Goal: Information Seeking & Learning: Learn about a topic

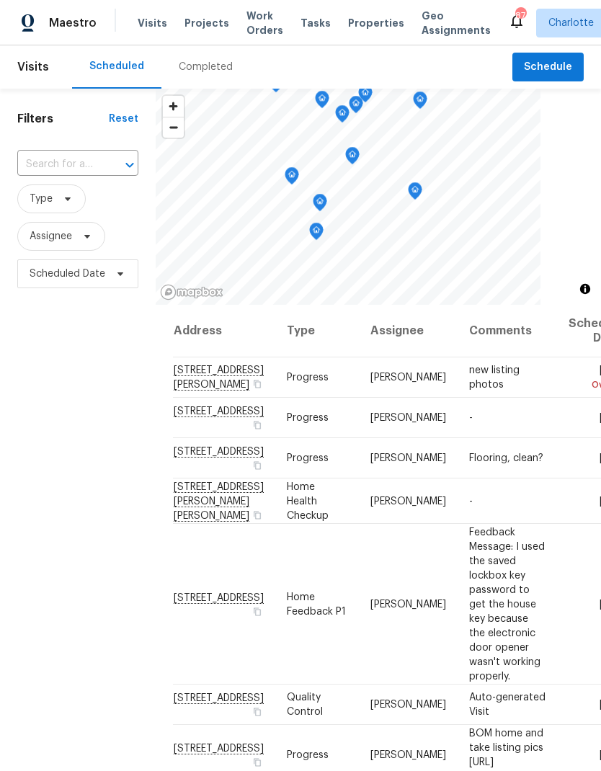
scroll to position [-1, 0]
click at [255, 35] on span "Work Orders" at bounding box center [265, 23] width 37 height 29
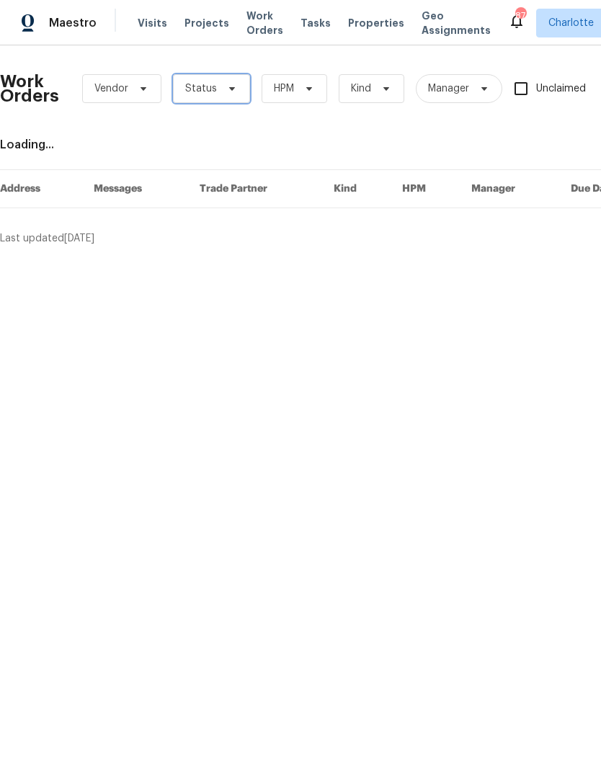
click at [226, 88] on icon at bounding box center [232, 89] width 12 height 12
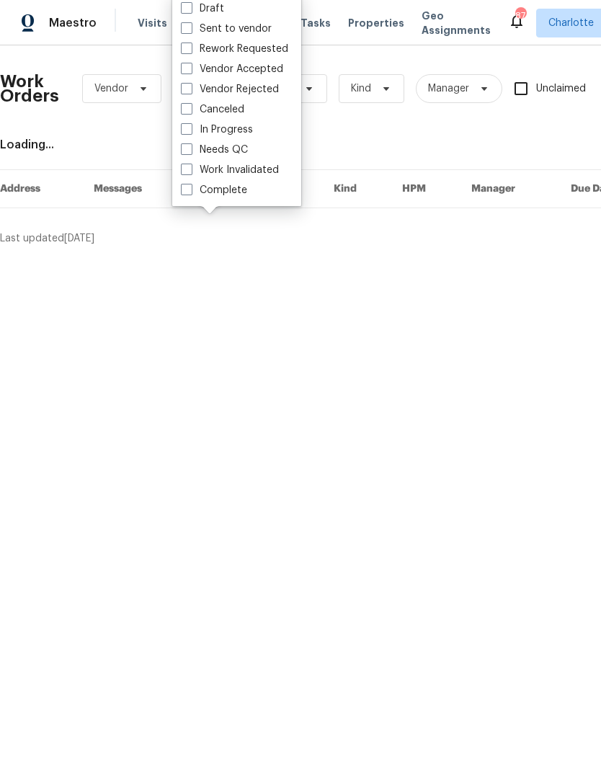
click at [241, 148] on label "Needs QC" at bounding box center [214, 150] width 67 height 14
click at [190, 148] on input "Needs QC" at bounding box center [185, 147] width 9 height 9
checkbox input "true"
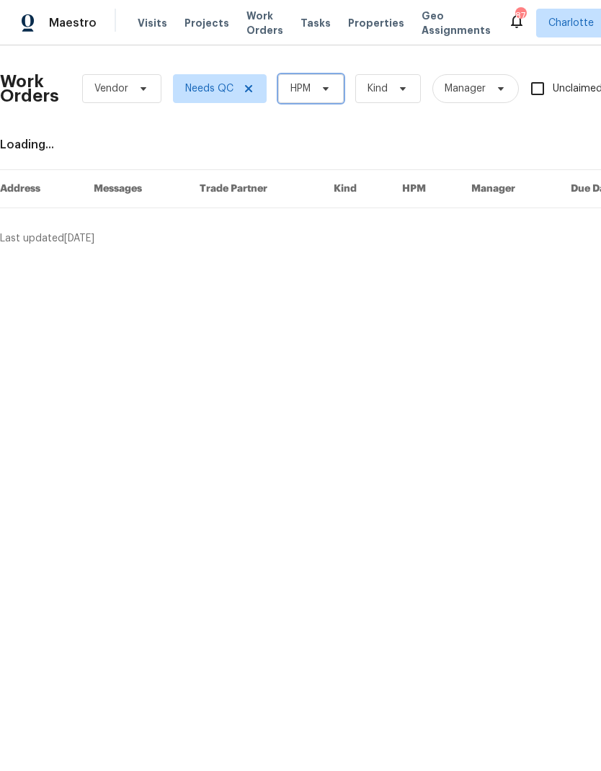
click at [326, 92] on icon at bounding box center [326, 89] width 12 height 12
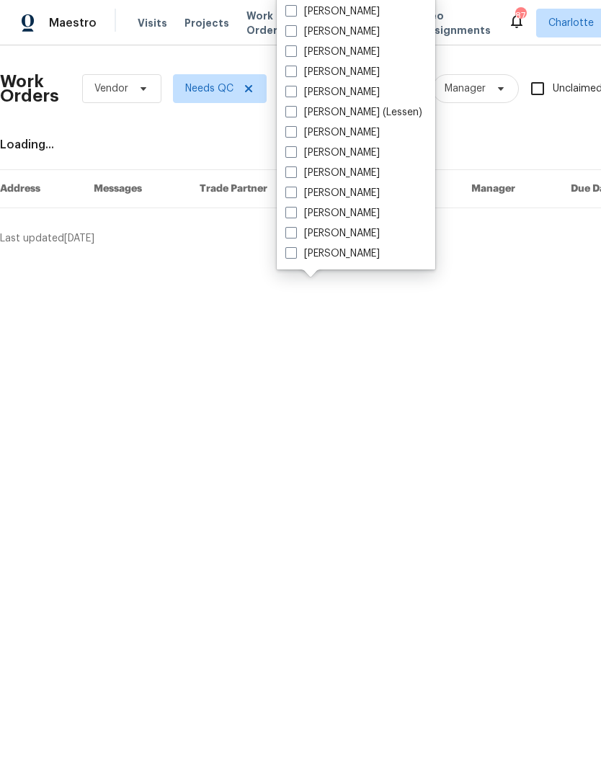
scroll to position [179, 0]
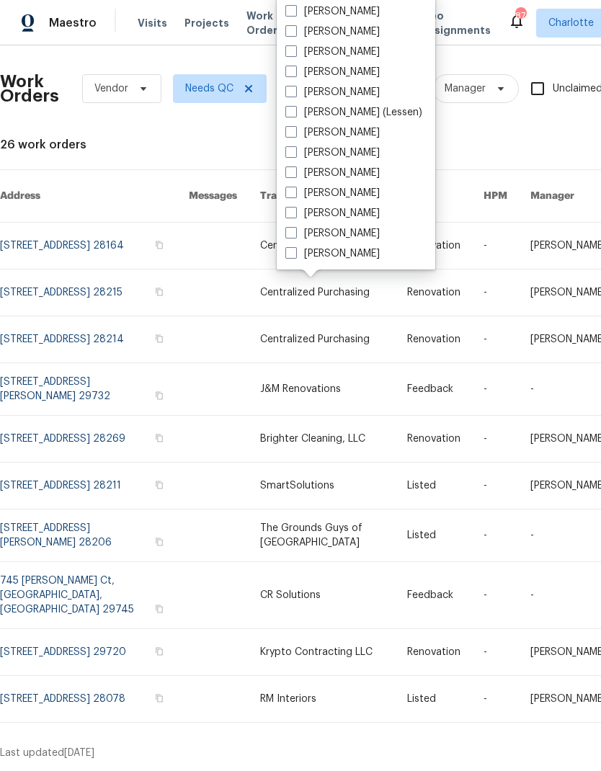
click at [353, 255] on label "[PERSON_NAME]" at bounding box center [332, 254] width 94 height 14
click at [295, 255] on input "[PERSON_NAME]" at bounding box center [289, 251] width 9 height 9
checkbox input "true"
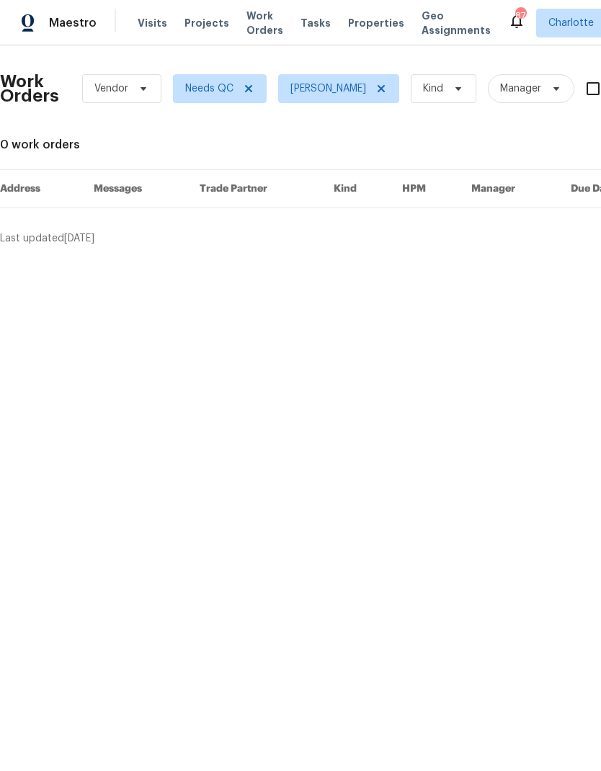
click at [50, 17] on span "Maestro" at bounding box center [73, 23] width 48 height 14
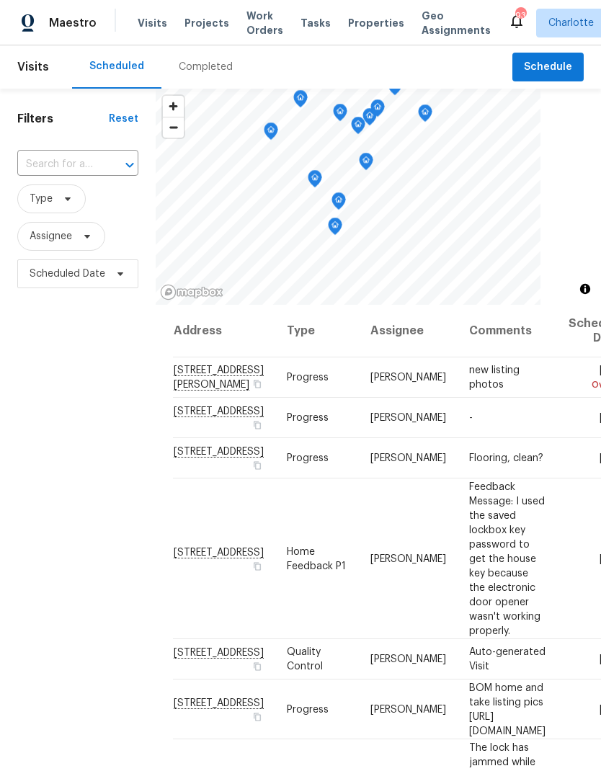
click at [210, 64] on div "Completed" at bounding box center [206, 67] width 54 height 14
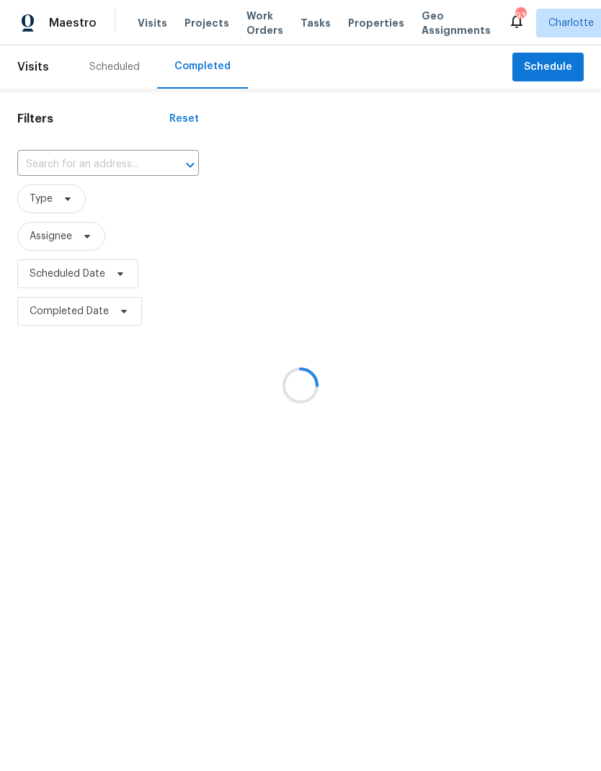
click at [68, 205] on div at bounding box center [300, 385] width 601 height 771
click at [74, 194] on div at bounding box center [300, 385] width 601 height 771
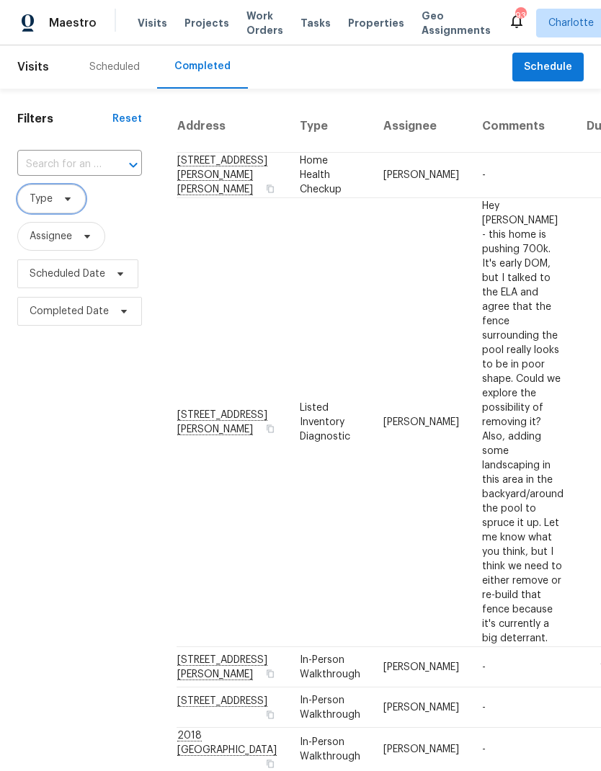
click at [75, 206] on span "Type" at bounding box center [51, 199] width 68 height 29
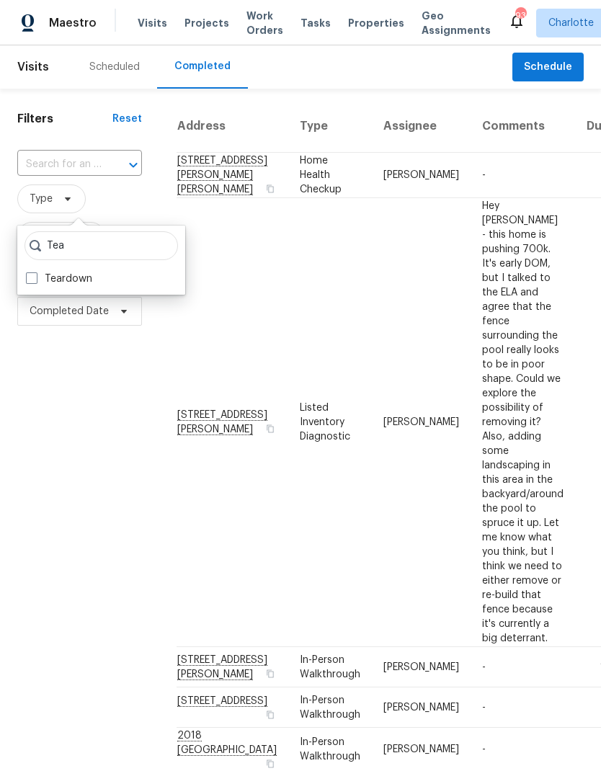
type input "Tea"
click at [42, 280] on label "Teardown" at bounding box center [59, 279] width 66 height 14
click at [35, 280] on input "Teardown" at bounding box center [30, 276] width 9 height 9
checkbox input "true"
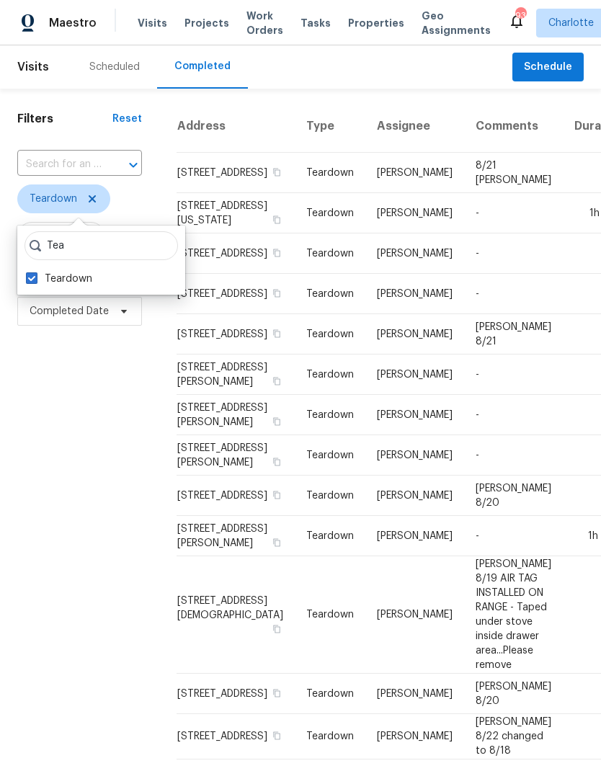
click at [68, 429] on div "Filters Reset ​ Teardown Assignee Scheduled Date Completed Date" at bounding box center [79, 585] width 159 height 992
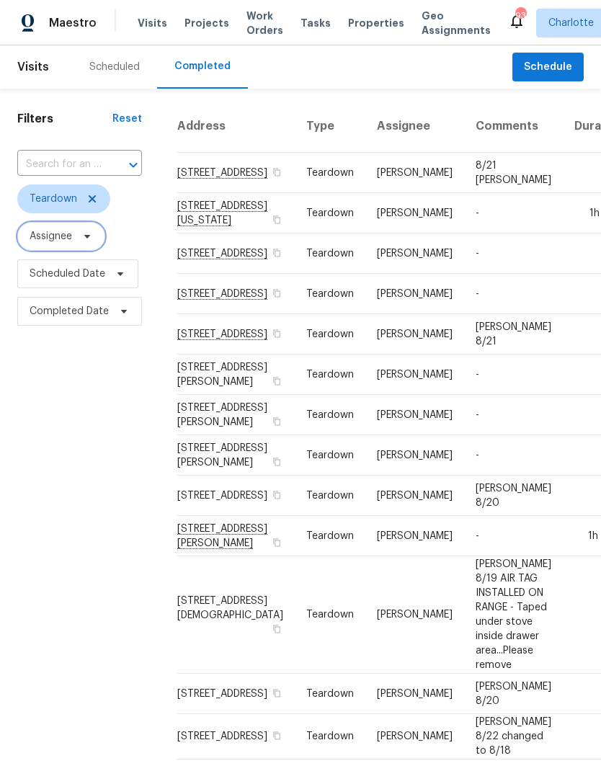
click at [94, 240] on span "Assignee" at bounding box center [61, 236] width 88 height 29
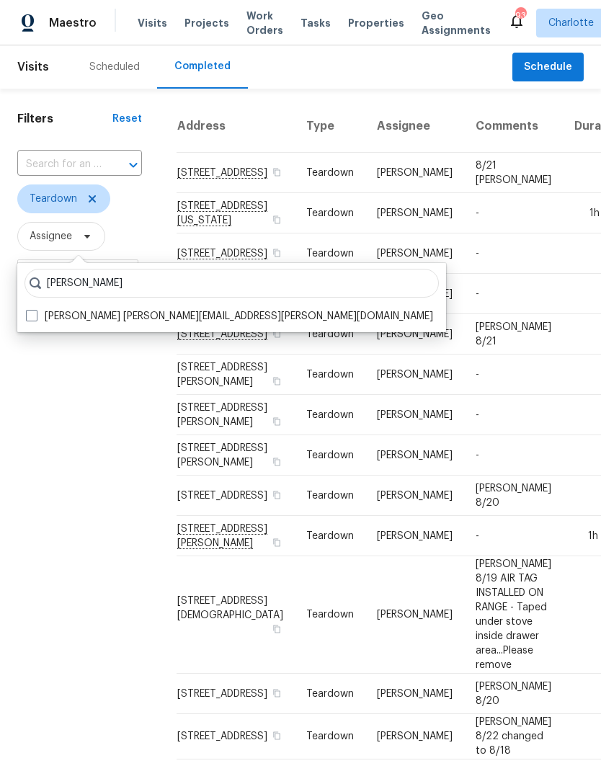
type input "Ryan craven"
click at [32, 314] on span at bounding box center [32, 316] width 12 height 12
click at [32, 314] on input "Ryan Craven ryan.craven@opendoor.com" at bounding box center [30, 313] width 9 height 9
checkbox input "true"
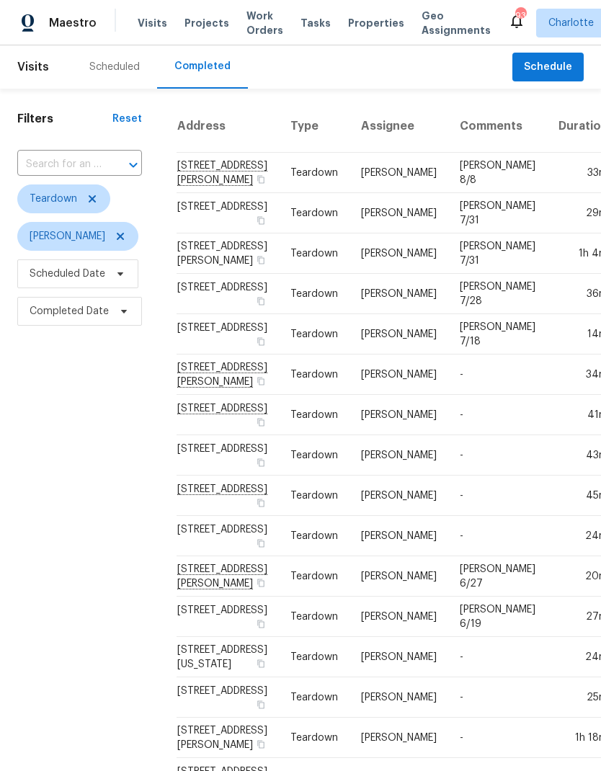
click at [78, 28] on span "Maestro" at bounding box center [73, 23] width 48 height 14
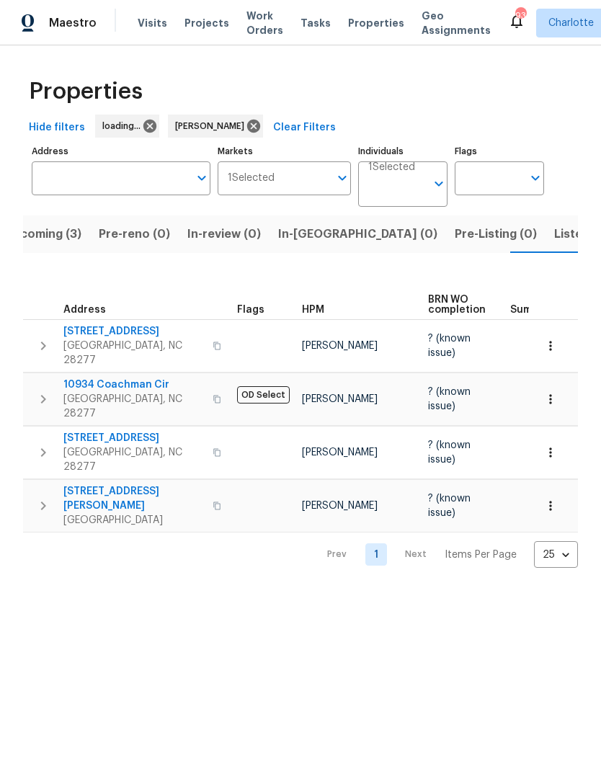
scroll to position [0, 31]
click at [551, 239] on span "Listed (29)" at bounding box center [582, 234] width 62 height 20
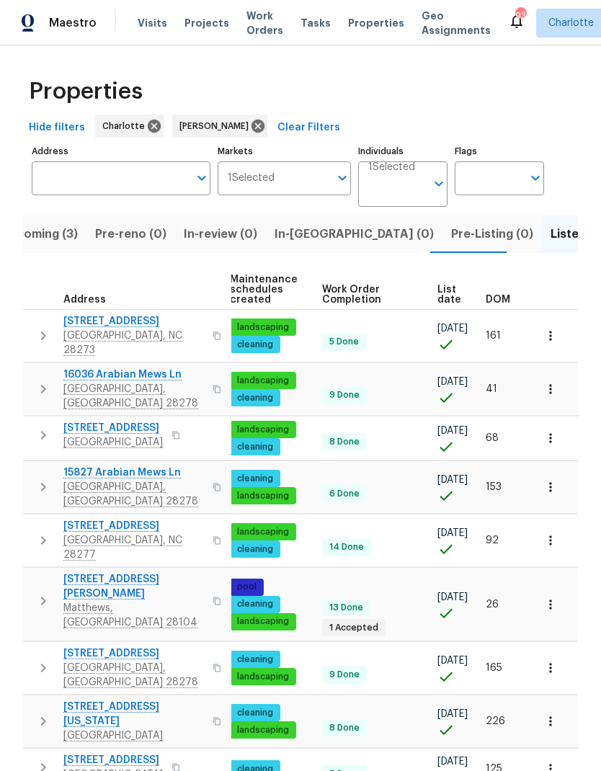
scroll to position [0, 210]
click at [500, 298] on span "DOM" at bounding box center [498, 300] width 25 height 10
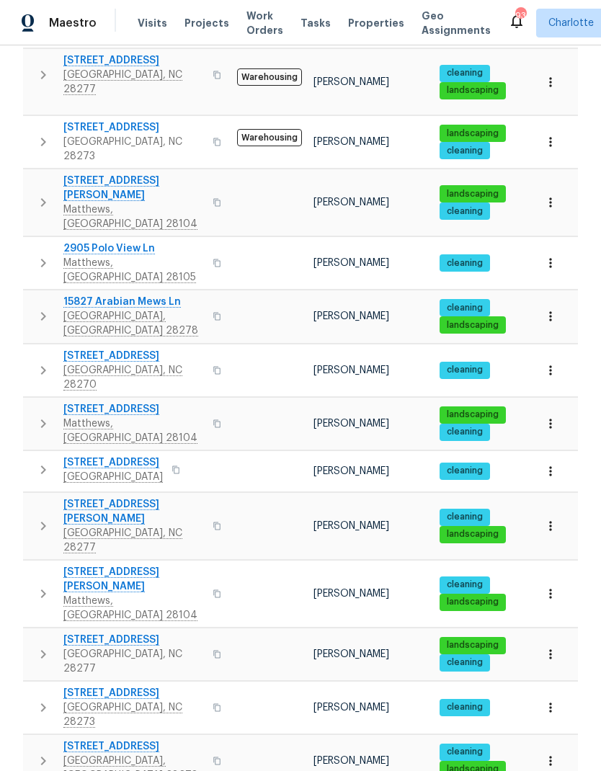
scroll to position [639, 0]
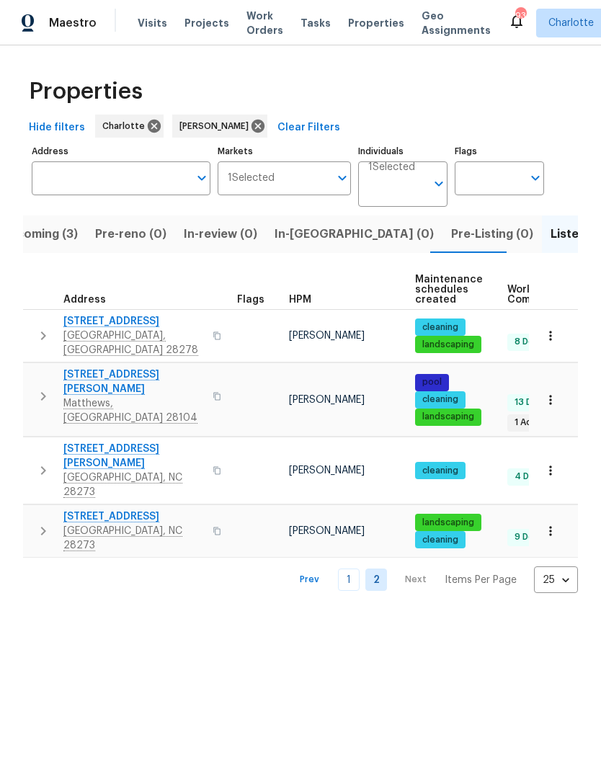
click at [352, 569] on link "1" at bounding box center [349, 580] width 22 height 22
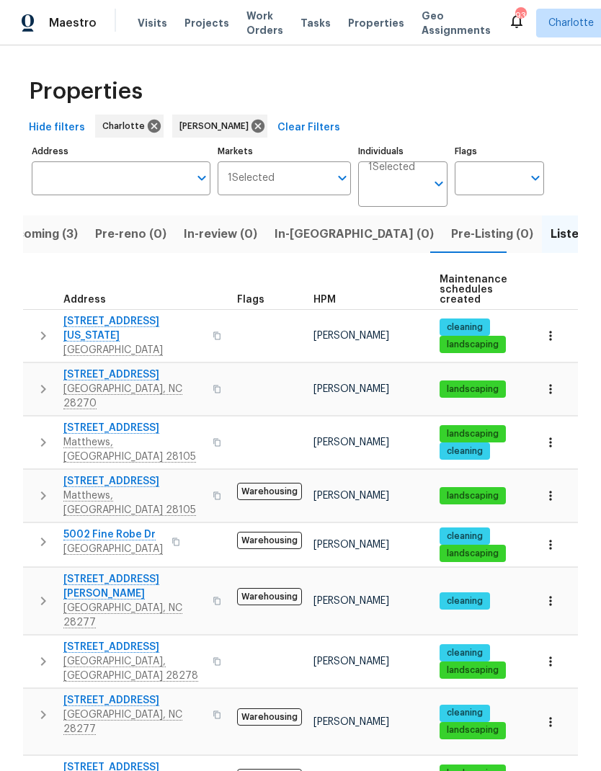
click at [317, 240] on span "In-reno (0)" at bounding box center [354, 234] width 159 height 20
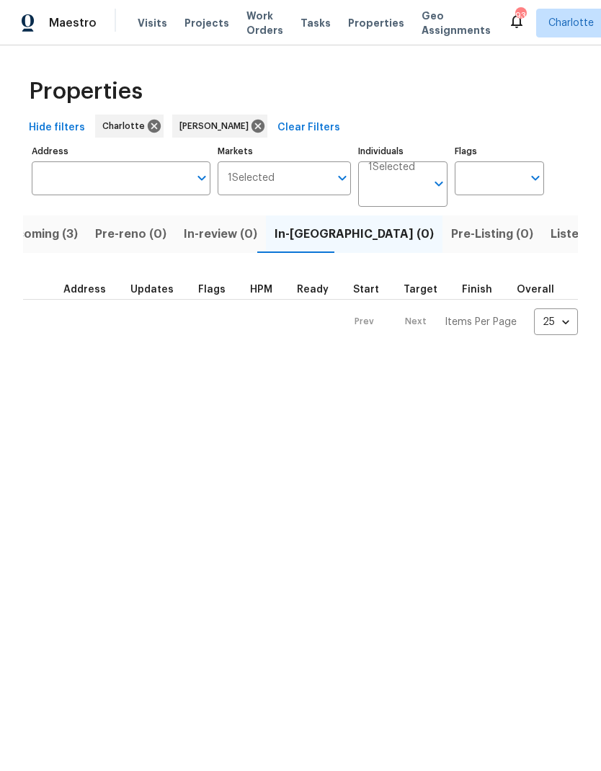
click at [61, 226] on span "Upcoming (3)" at bounding box center [39, 234] width 77 height 20
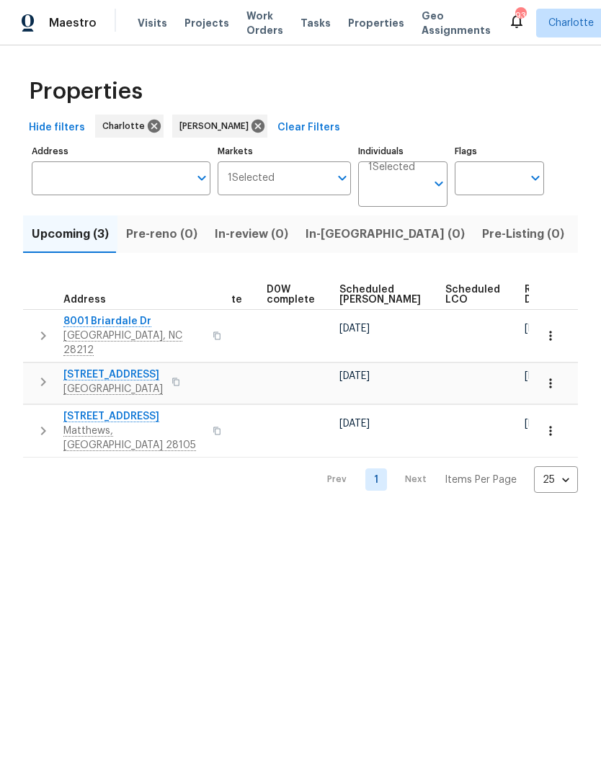
scroll to position [0, 363]
click at [525, 290] on span "Ready Date" at bounding box center [541, 295] width 32 height 20
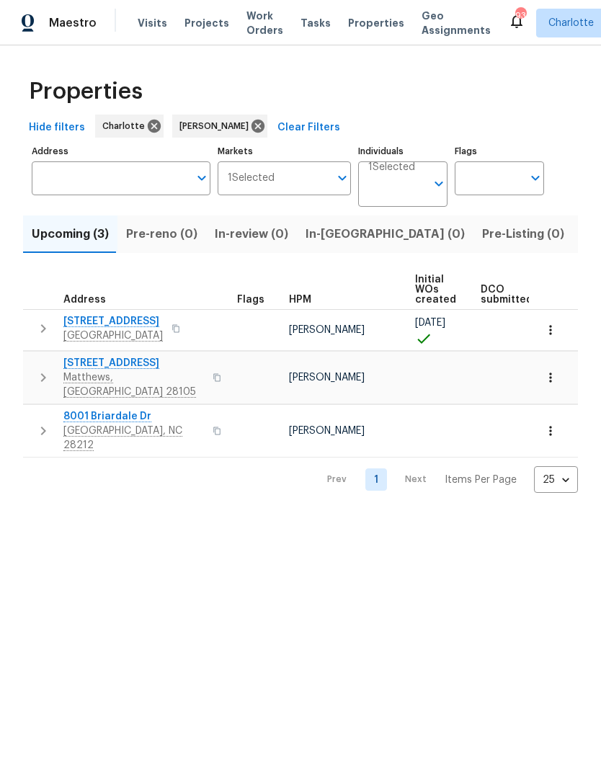
click at [51, 507] on html "Maestro Visits Projects Work Orders Tasks Properties Geo Assignments 93 Charlot…" at bounding box center [300, 258] width 601 height 516
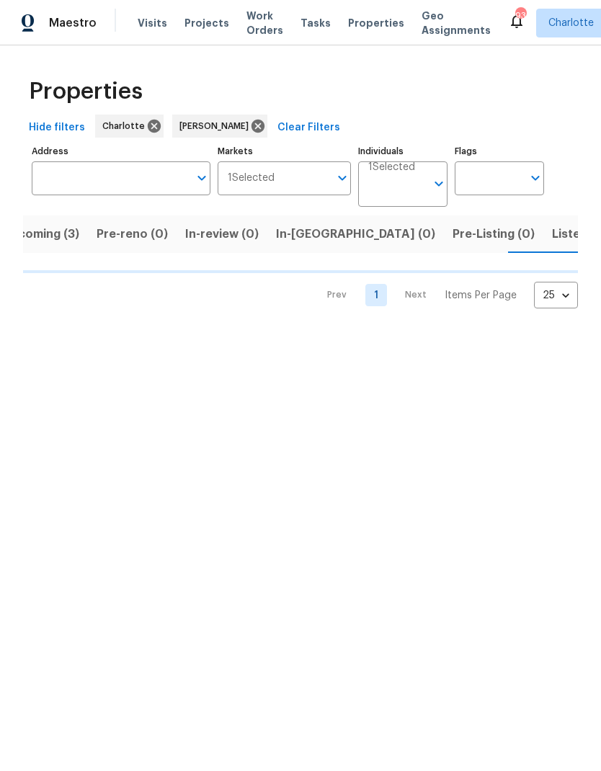
scroll to position [0, 31]
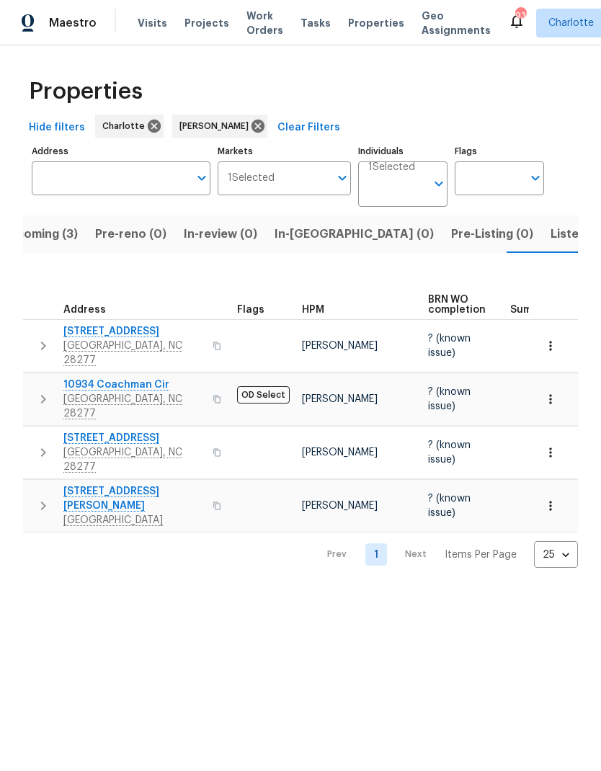
click at [66, 484] on span "7609 Holly Grove Ct" at bounding box center [133, 498] width 141 height 29
click at [69, 326] on span "9527 Scotland Hall Ct" at bounding box center [133, 331] width 141 height 14
click at [303, 243] on span "In-reno (0)" at bounding box center [354, 234] width 159 height 20
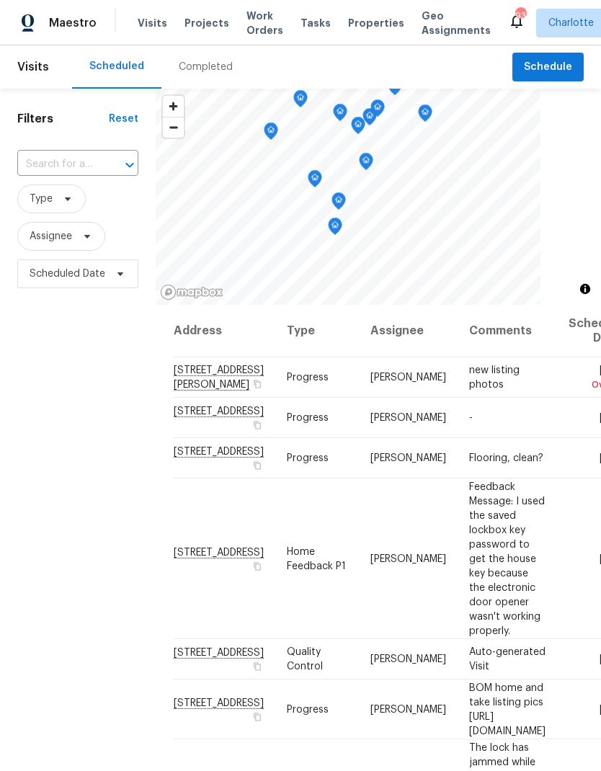
click at [190, 28] on span "Projects" at bounding box center [207, 23] width 45 height 14
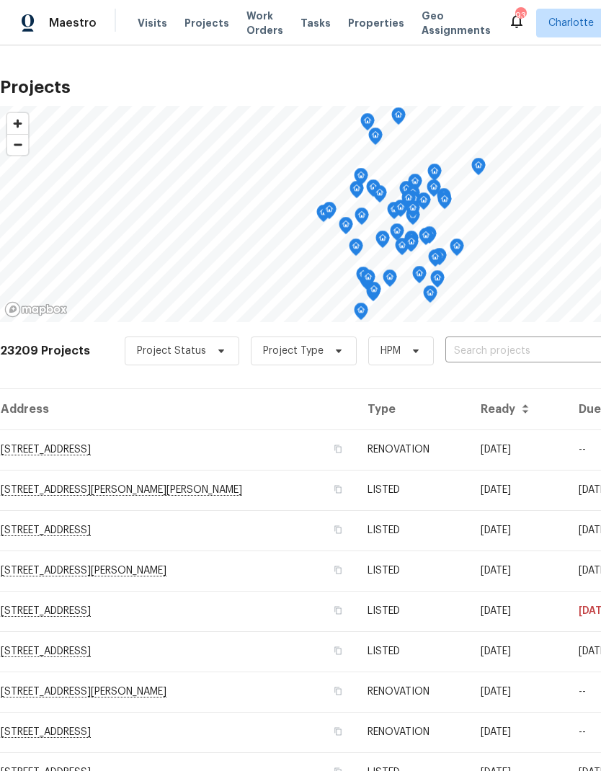
click at [497, 355] on input "text" at bounding box center [527, 351] width 165 height 22
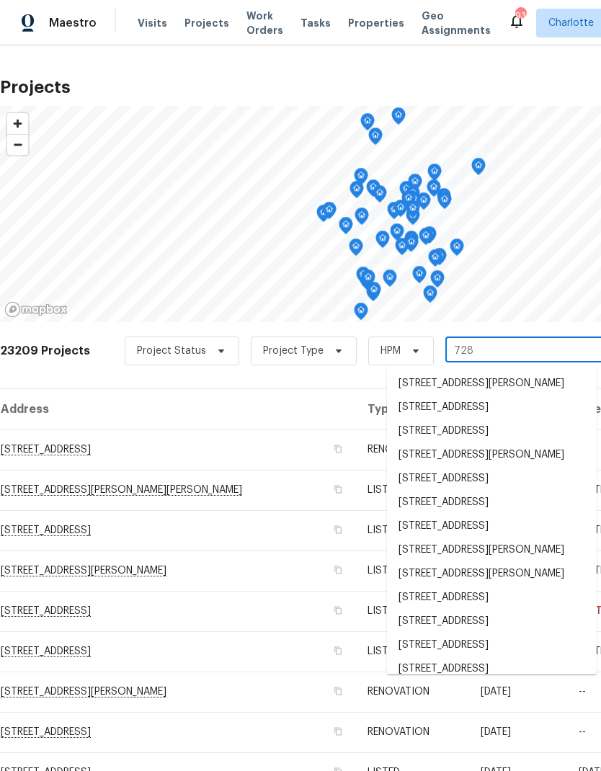
type input "728 j"
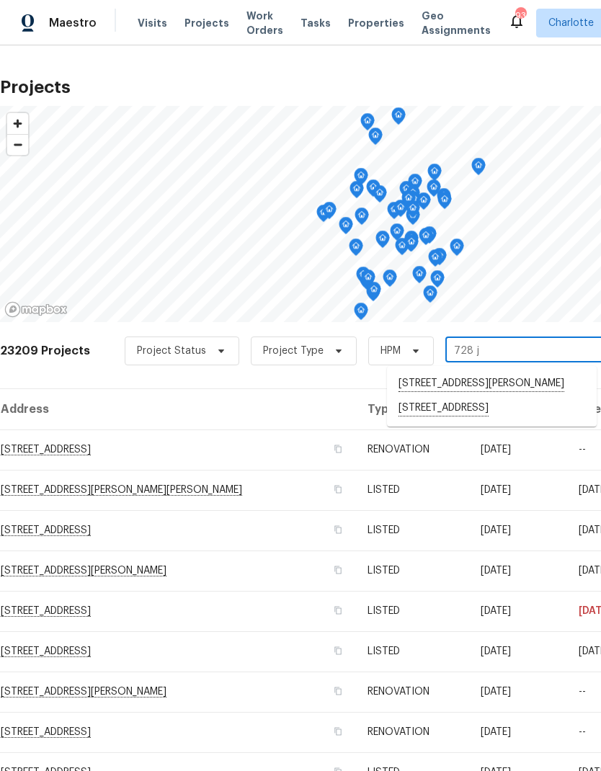
click at [519, 416] on li "728 Jefferson Ave, Rock Hill, SC 29730" at bounding box center [492, 408] width 210 height 25
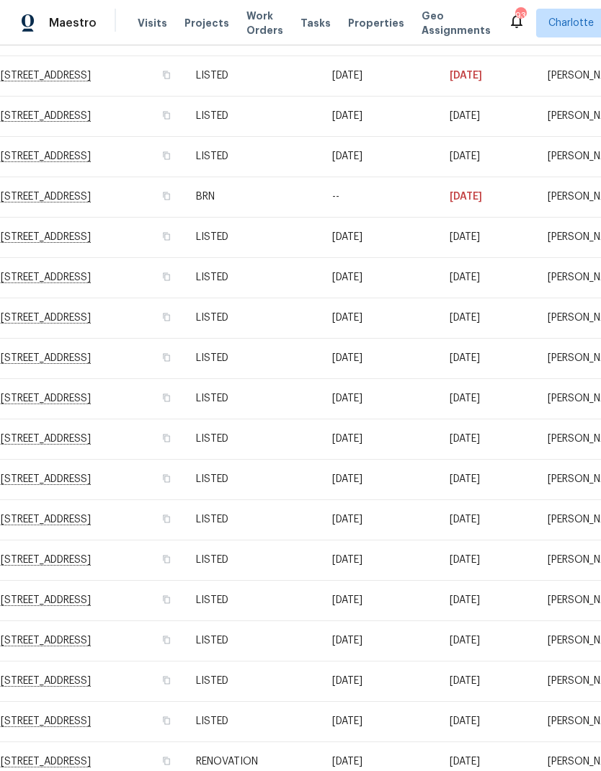
click at [159, 81] on td "728 Jefferson Ave, Rock Hill, SC 29730" at bounding box center [92, 76] width 185 height 40
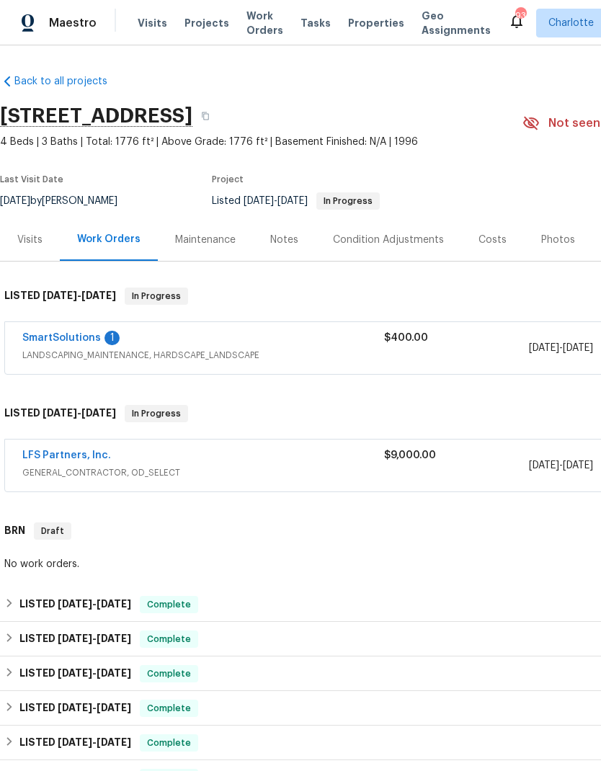
click at [290, 237] on div "Notes" at bounding box center [284, 240] width 28 height 14
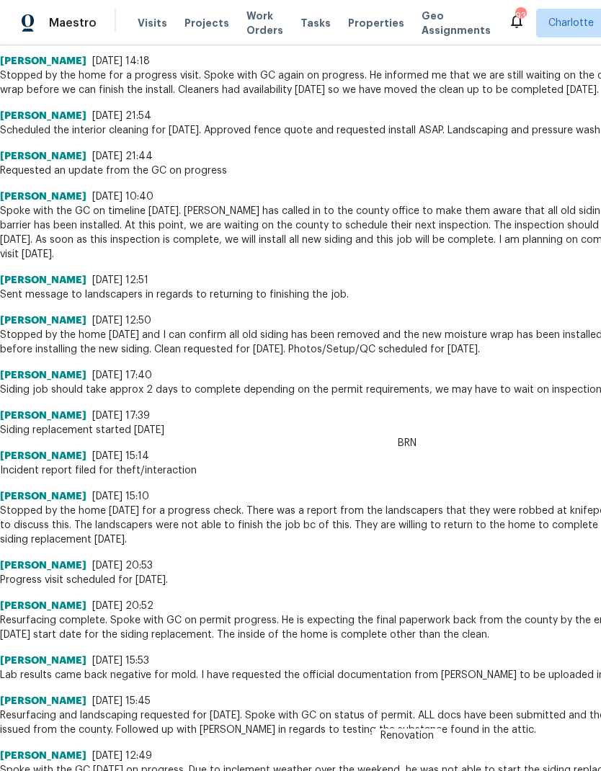
scroll to position [6376, 0]
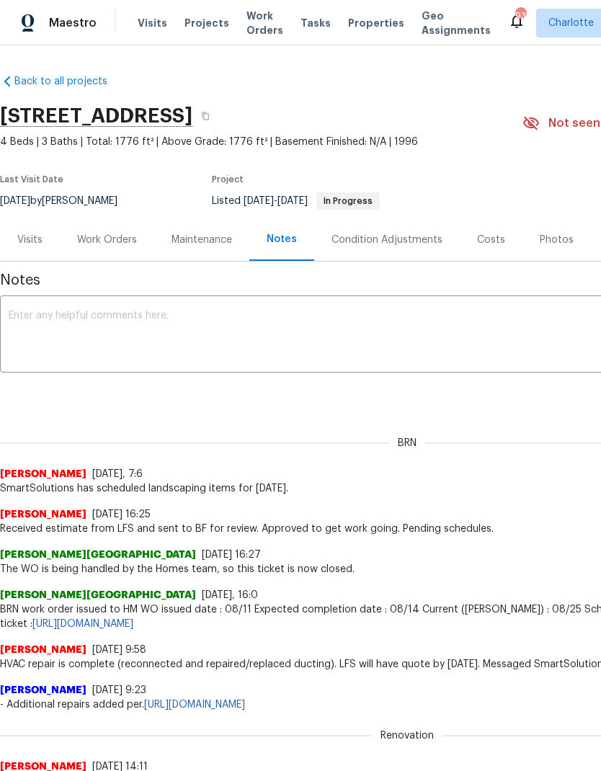
click at [555, 236] on div "Photos" at bounding box center [557, 240] width 34 height 14
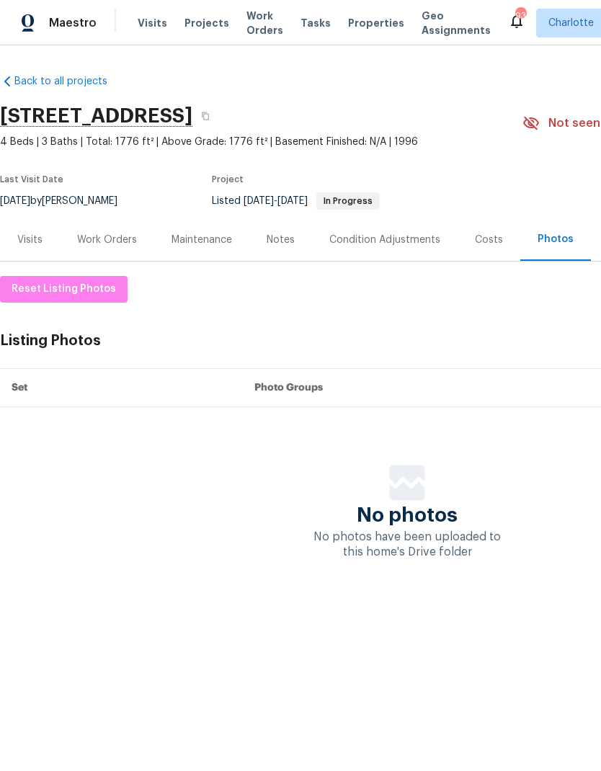
click at [84, 24] on span "Maestro" at bounding box center [73, 23] width 48 height 14
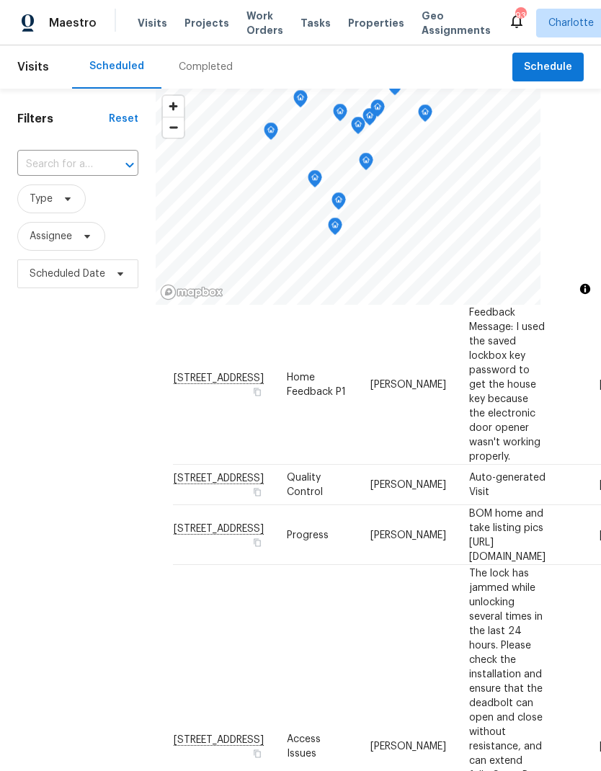
scroll to position [154, 3]
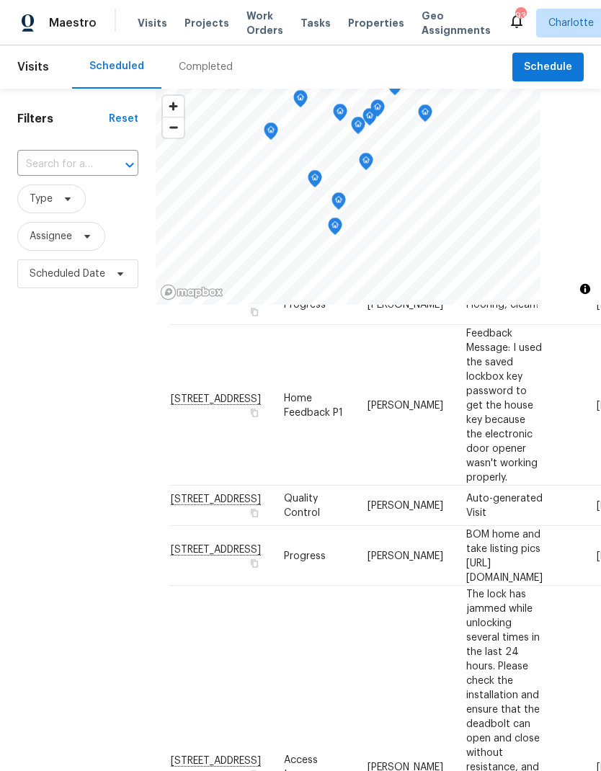
click at [55, 406] on div "Filters Reset ​ Type Assignee Scheduled Date" at bounding box center [78, 505] width 156 height 833
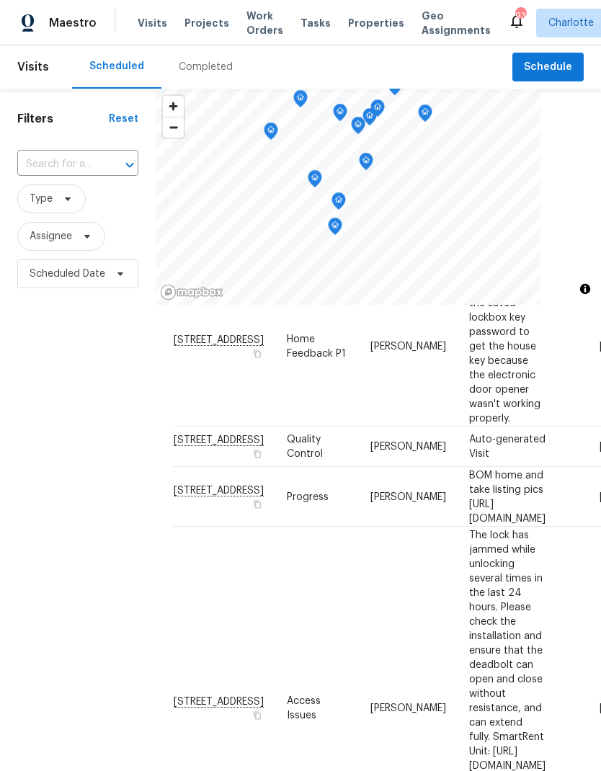
scroll to position [220, -1]
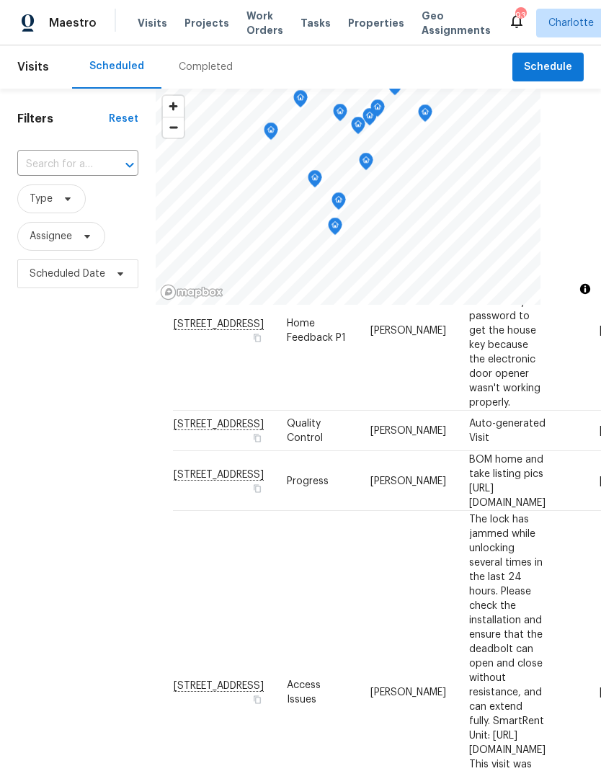
click at [50, 451] on div "Filters Reset ​ Type Assignee Scheduled Date" at bounding box center [78, 505] width 156 height 833
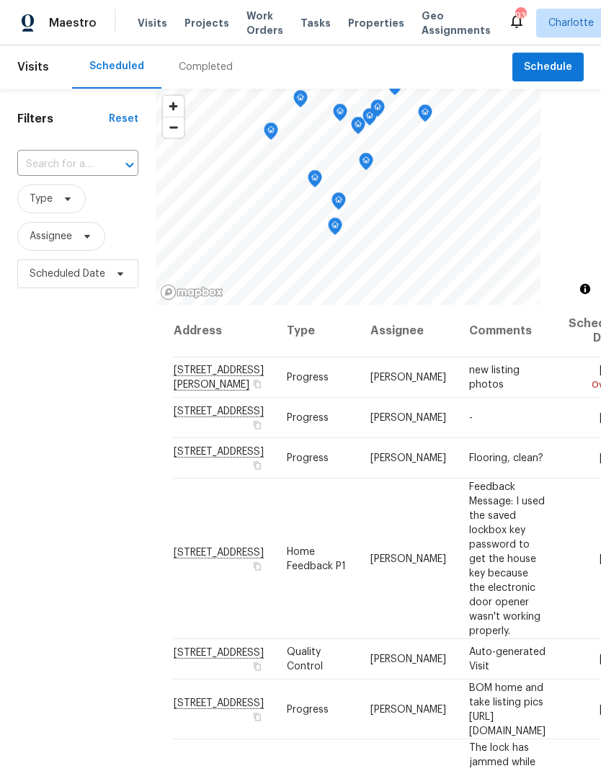
scroll to position [0, 0]
click at [94, 238] on span "Assignee" at bounding box center [61, 236] width 88 height 29
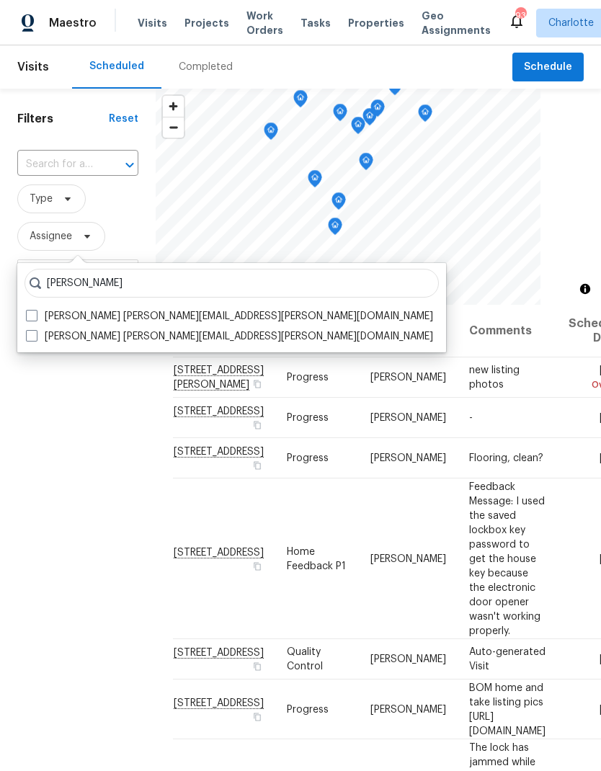
type input "Matthew barnhart"
click at [37, 315] on span at bounding box center [32, 316] width 12 height 12
click at [35, 315] on input "Matthew Barnhart matthew.barnhart@opendoor.com" at bounding box center [30, 313] width 9 height 9
checkbox input "true"
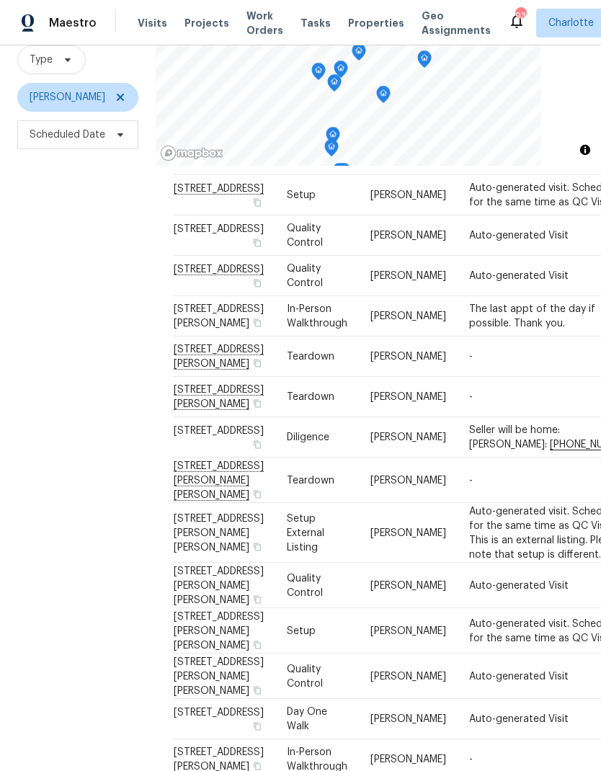
scroll to position [45, 0]
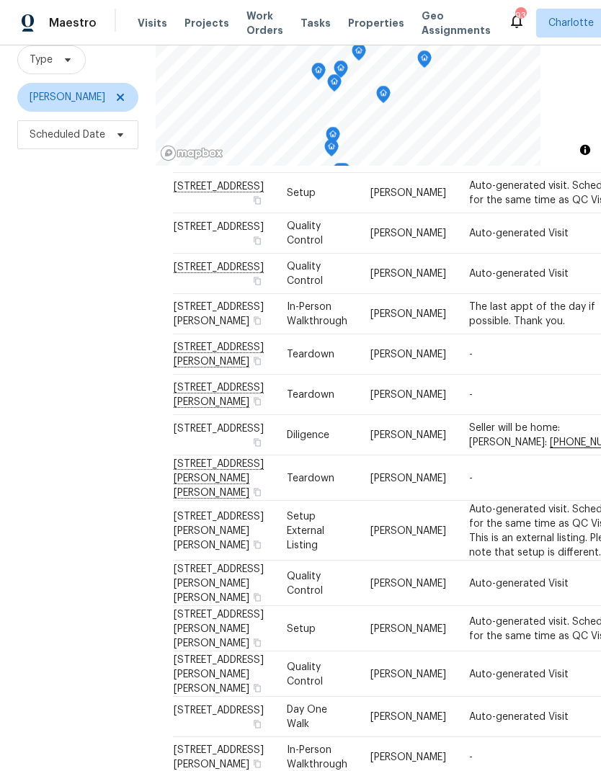
click at [19, 484] on div "Filters Reset ​ Type Matthew Barnhart Scheduled Date" at bounding box center [78, 366] width 156 height 833
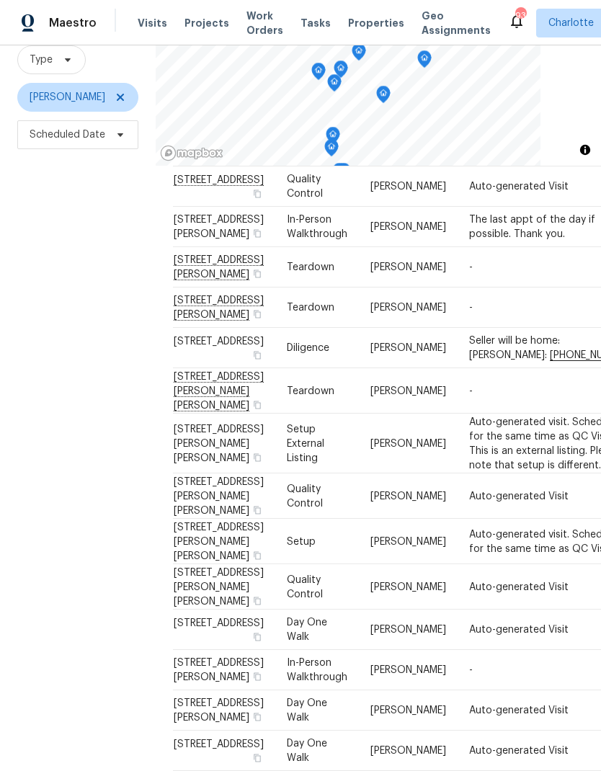
click at [33, 509] on div "Filters Reset ​ Type Matthew Barnhart Scheduled Date" at bounding box center [78, 366] width 156 height 833
click at [37, 508] on div "Filters Reset ​ Type Matthew Barnhart Scheduled Date" at bounding box center [78, 366] width 156 height 833
click at [35, 517] on div "Filters Reset ​ Type Matthew Barnhart Scheduled Date" at bounding box center [78, 366] width 156 height 833
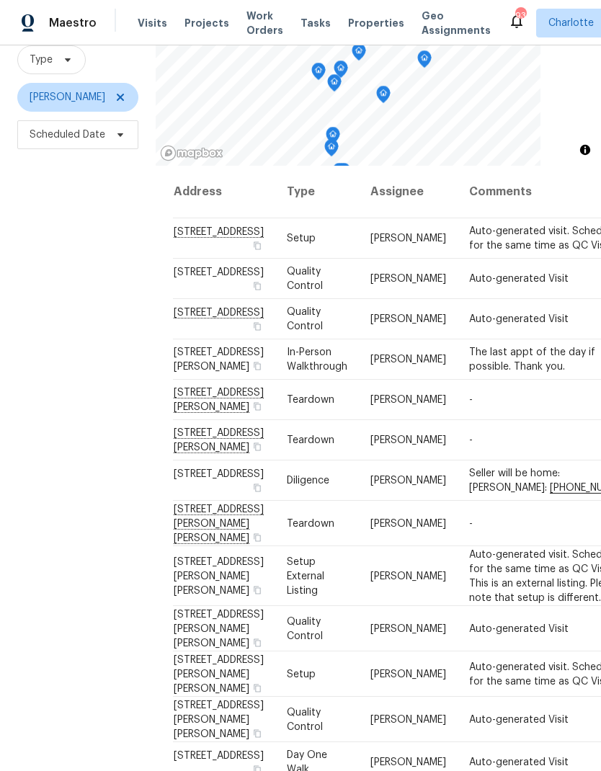
scroll to position [0, 0]
click at [37, 525] on div "Filters Reset ​ Type Matthew Barnhart Scheduled Date" at bounding box center [78, 366] width 156 height 833
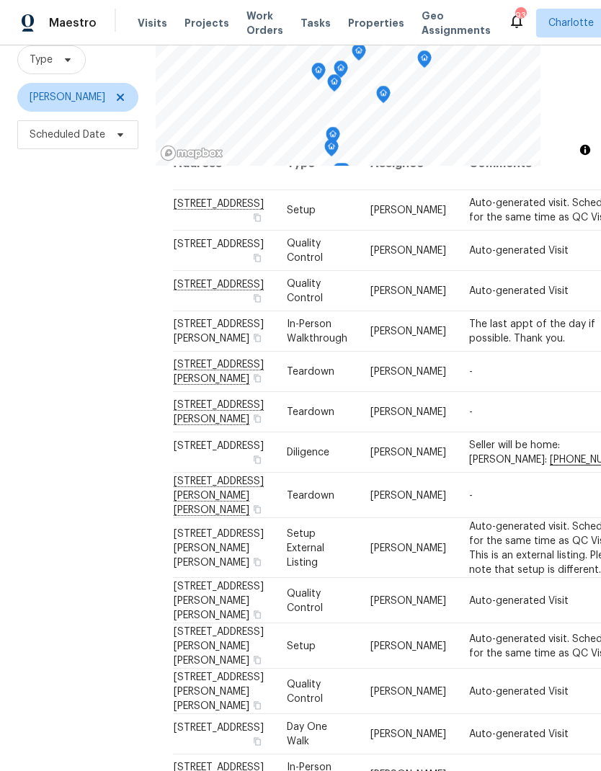
scroll to position [53, 0]
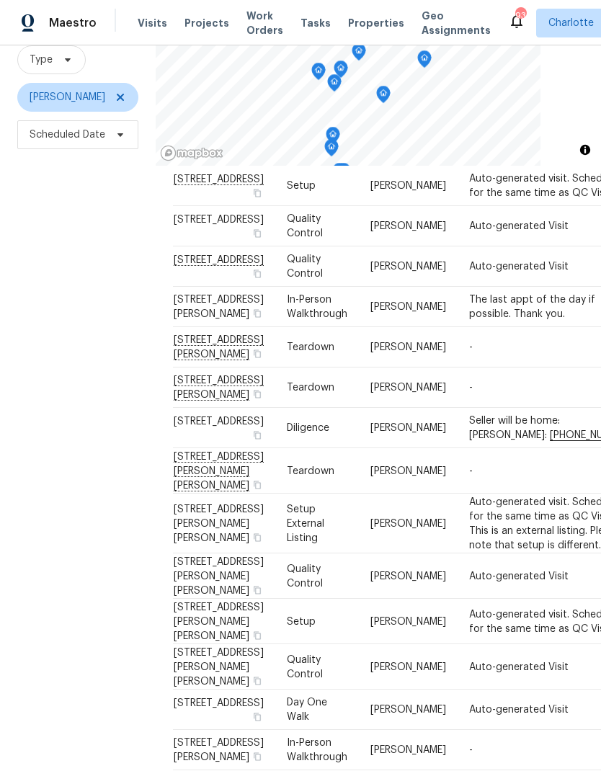
click at [36, 524] on div "Filters Reset ​ Type Matthew Barnhart Scheduled Date" at bounding box center [78, 366] width 156 height 833
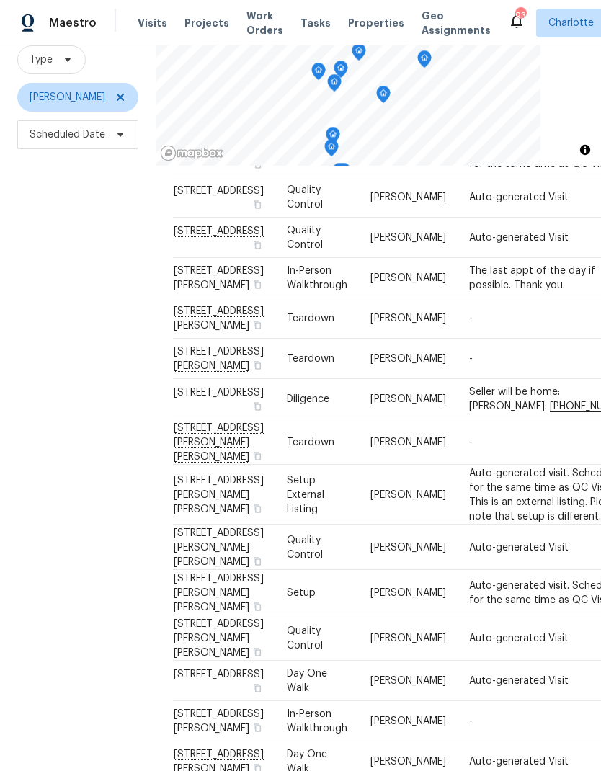
scroll to position [123, 0]
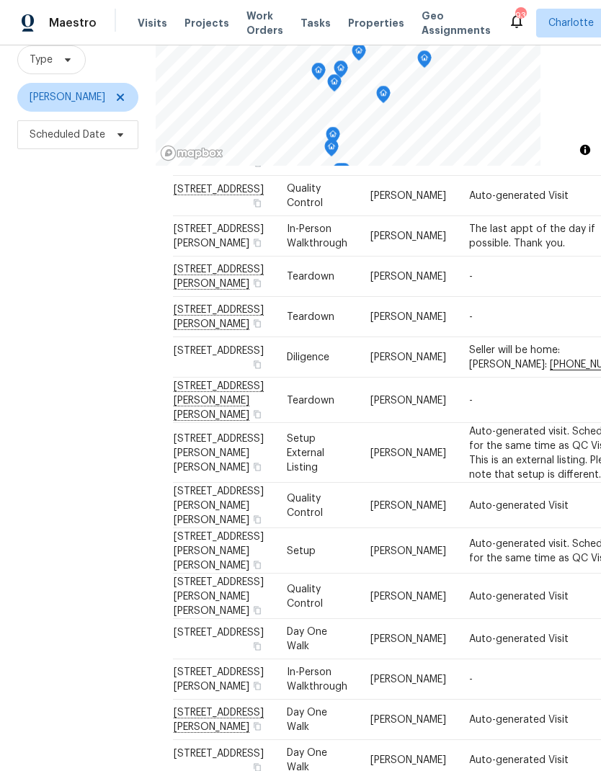
click at [74, 352] on div "Filters Reset ​ Type Matthew Barnhart Scheduled Date" at bounding box center [78, 366] width 156 height 833
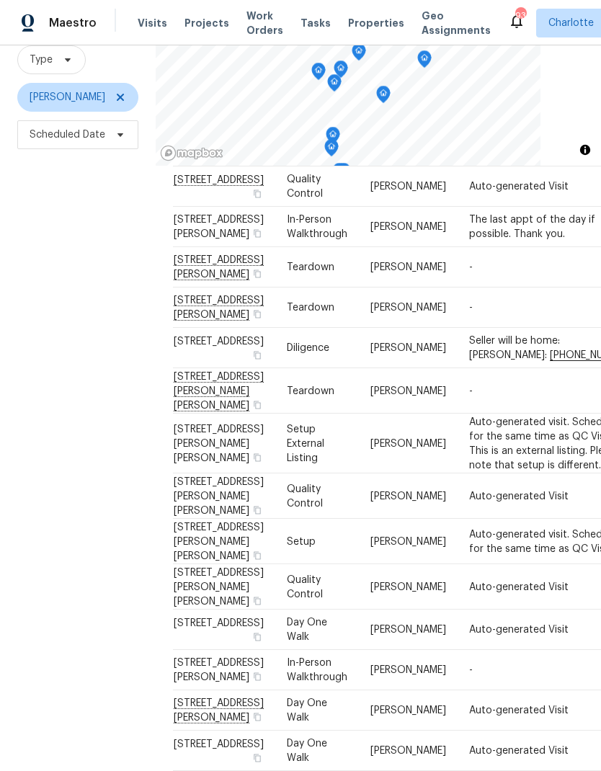
click at [81, 331] on div "Filters Reset ​ Type Matthew Barnhart Scheduled Date" at bounding box center [78, 366] width 156 height 833
click at [126, 95] on icon at bounding box center [121, 98] width 12 height 12
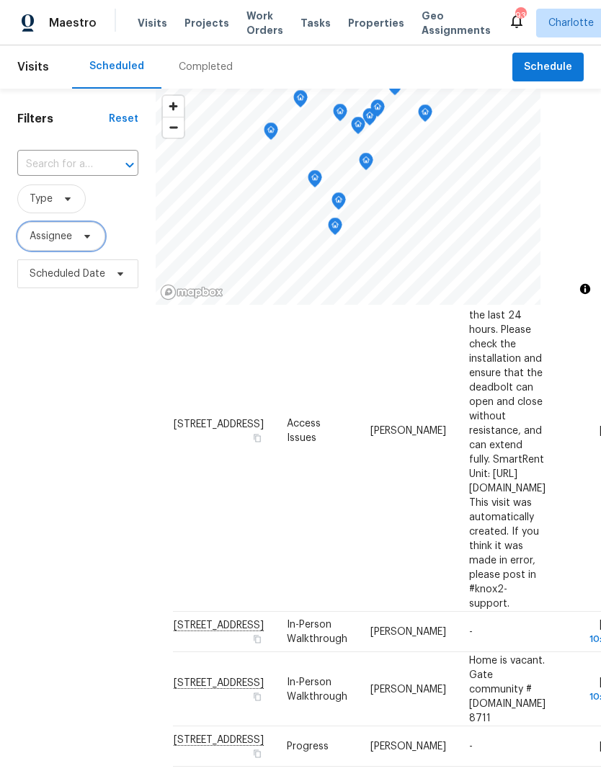
click at [65, 239] on span "Assignee" at bounding box center [51, 236] width 43 height 14
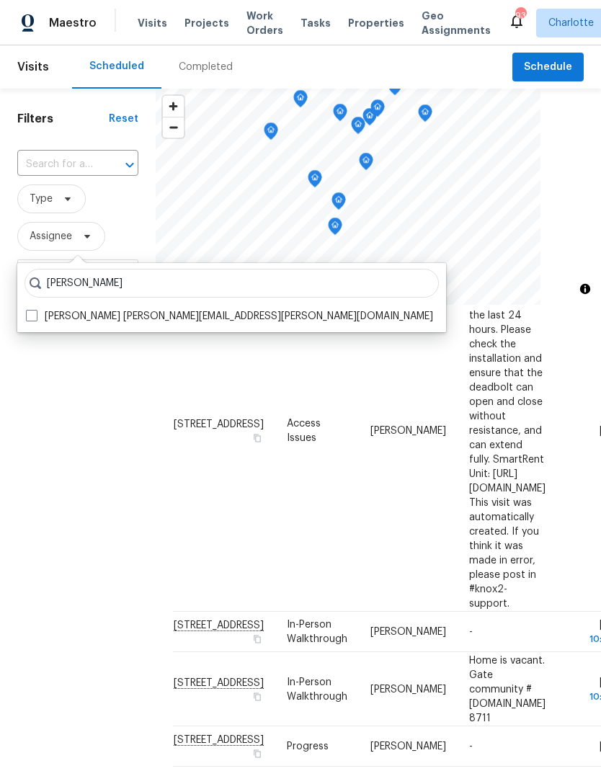
type input "Jason bouque"
click at [41, 322] on label "Jason Bouque jason.bouque@opendoor.com" at bounding box center [229, 316] width 407 height 14
click at [35, 319] on input "Jason Bouque jason.bouque@opendoor.com" at bounding box center [30, 313] width 9 height 9
checkbox input "true"
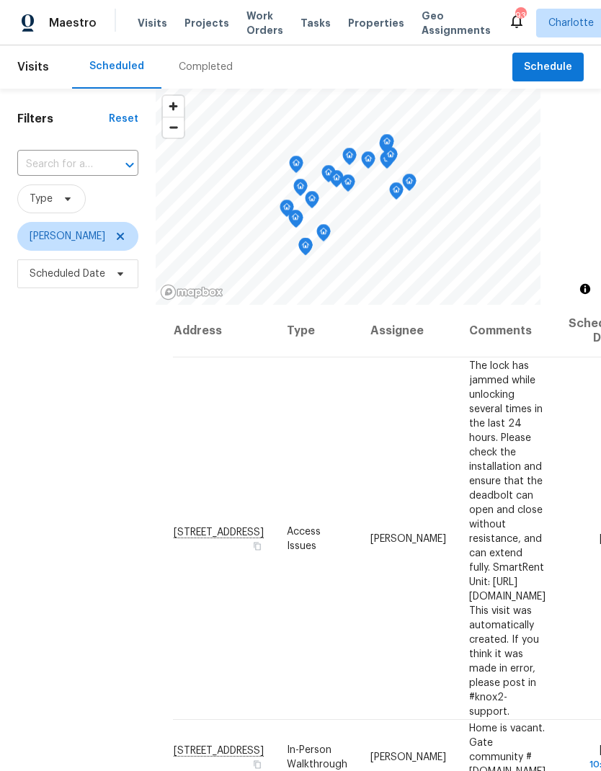
click at [56, 419] on div "Filters Reset ​ Type Jason Bouque Scheduled Date" at bounding box center [78, 505] width 156 height 833
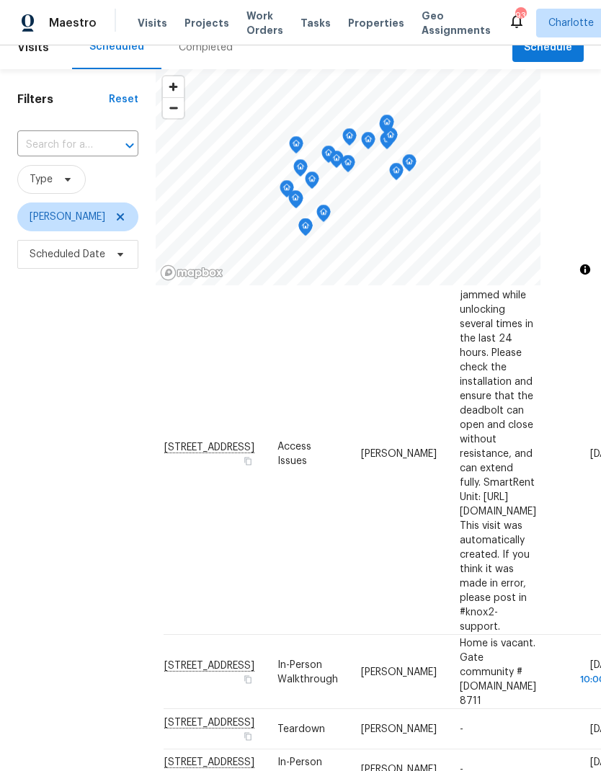
click at [58, 579] on div "Filters Reset ​ Type Jason Bouque Scheduled Date" at bounding box center [78, 485] width 156 height 833
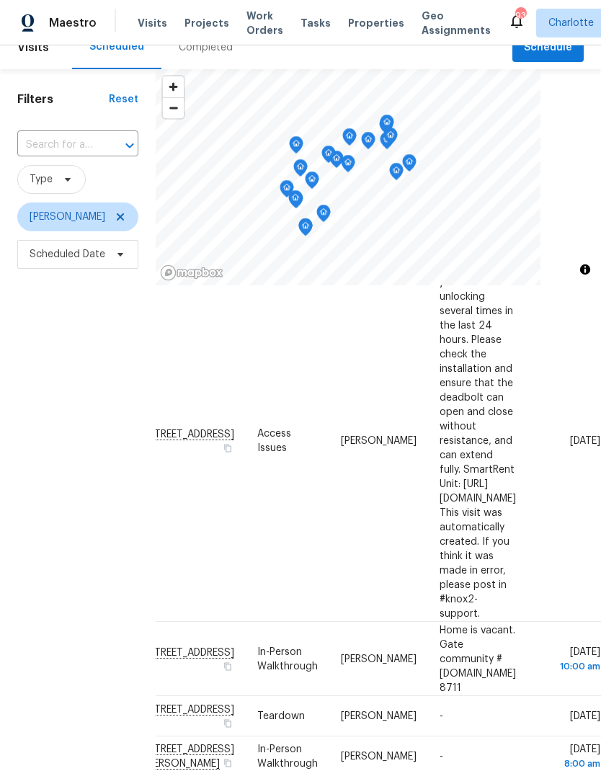
click at [37, 554] on div "Filters Reset ​ Type Jason Bouque Scheduled Date" at bounding box center [78, 485] width 156 height 833
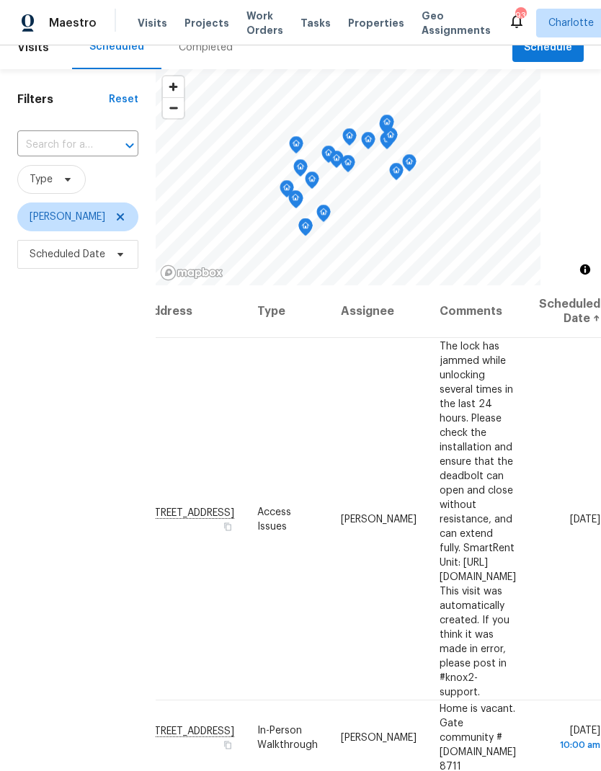
scroll to position [-1, 121]
click at [26, 536] on div "Filters Reset ​ Type Jason Bouque Scheduled Date" at bounding box center [78, 485] width 156 height 833
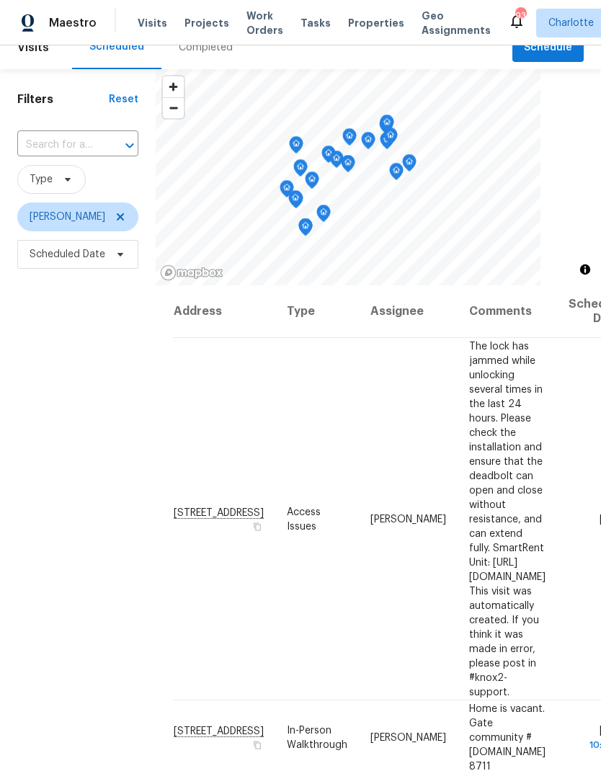
scroll to position [0, 0]
click at [40, 543] on div "Filters Reset ​ Type Jason Bouque Scheduled Date" at bounding box center [78, 485] width 156 height 833
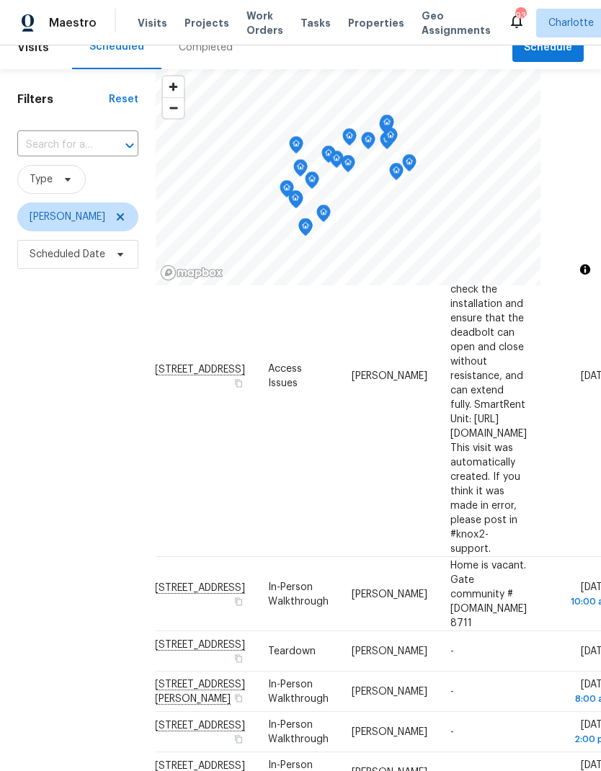
click at [40, 560] on div "Filters Reset ​ Type Jason Bouque Scheduled Date" at bounding box center [78, 485] width 156 height 833
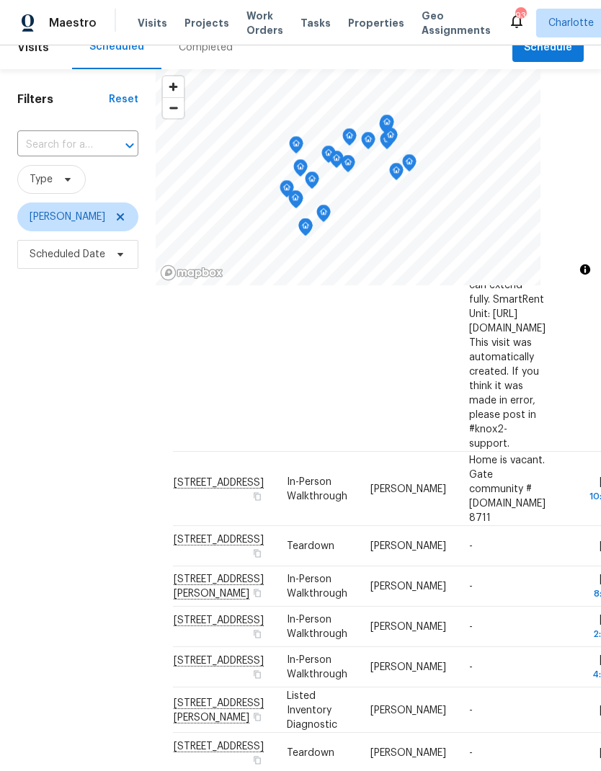
scroll to position [249, 0]
click at [44, 557] on div "Filters Reset ​ Type Jason Bouque Scheduled Date" at bounding box center [78, 485] width 156 height 833
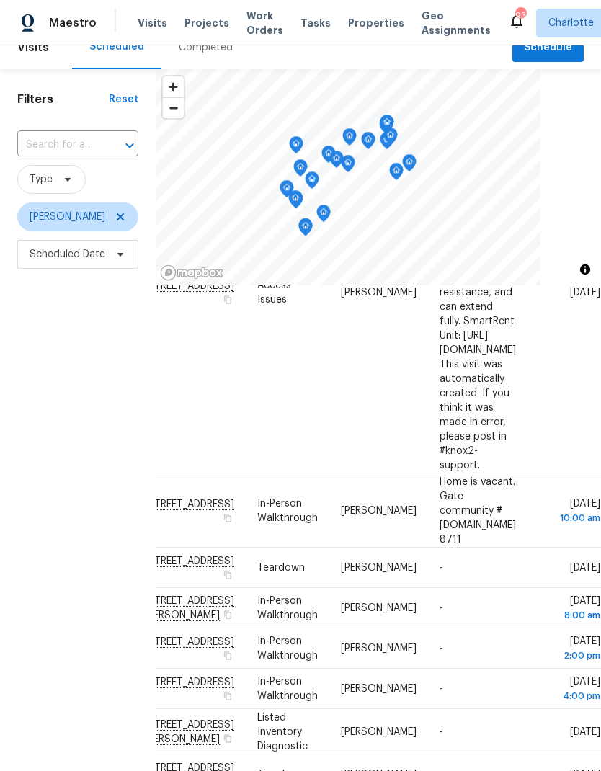
click at [25, 543] on div "Filters Reset ​ Type Jason Bouque Scheduled Date" at bounding box center [78, 485] width 156 height 833
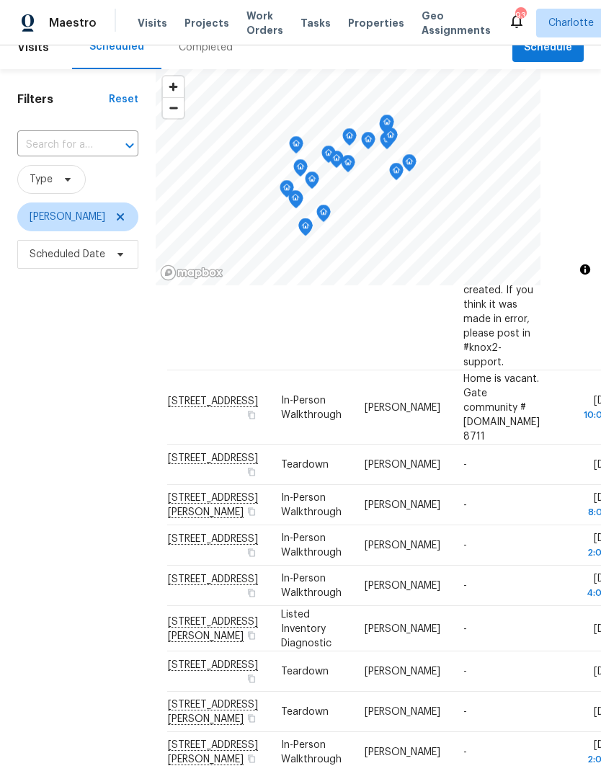
click at [31, 541] on div "Filters Reset ​ Type Jason Bouque Scheduled Date" at bounding box center [78, 485] width 156 height 833
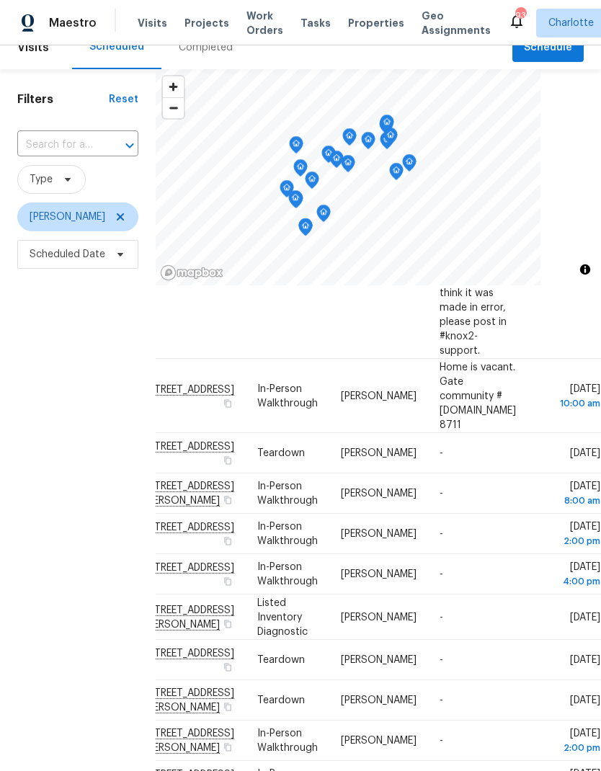
scroll to position [342, 112]
click at [23, 535] on div "Filters Reset ​ Type Jason Bouque Scheduled Date" at bounding box center [78, 485] width 156 height 833
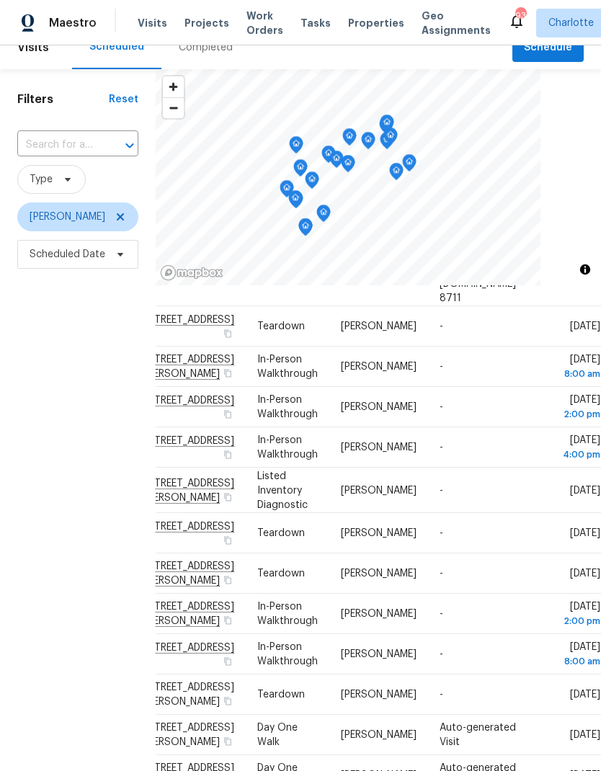
click at [25, 539] on div "Filters Reset ​ Type Jason Bouque Scheduled Date" at bounding box center [78, 485] width 156 height 833
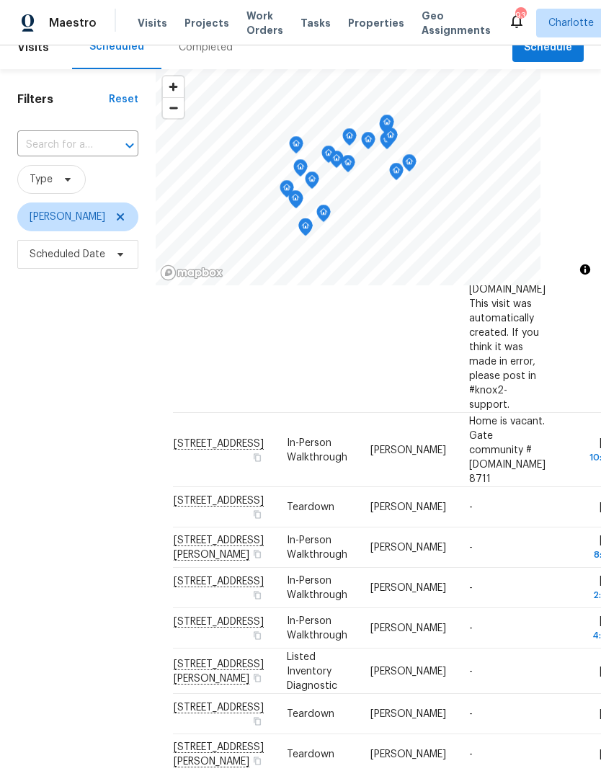
scroll to position [282, -1]
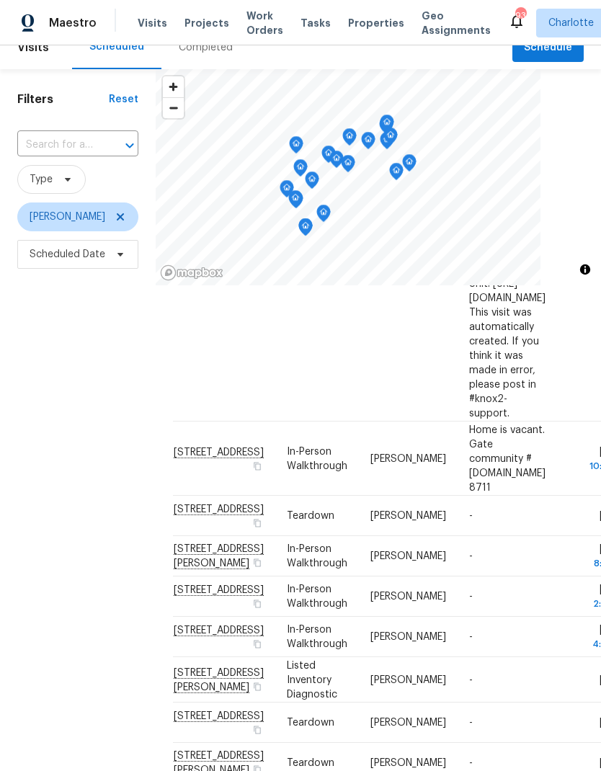
click at [35, 538] on div "Filters Reset ​ Type Jason Bouque Scheduled Date" at bounding box center [78, 485] width 156 height 833
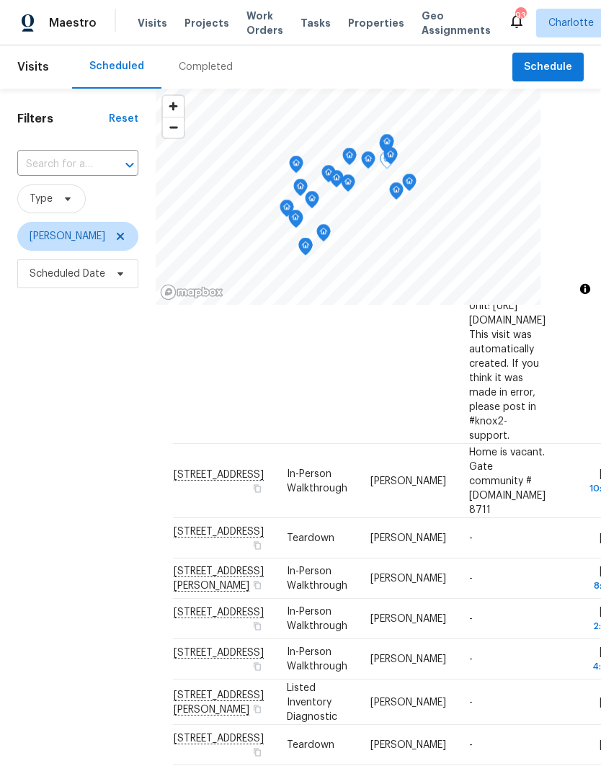
scroll to position [0, 0]
click at [110, 236] on span at bounding box center [118, 237] width 16 height 12
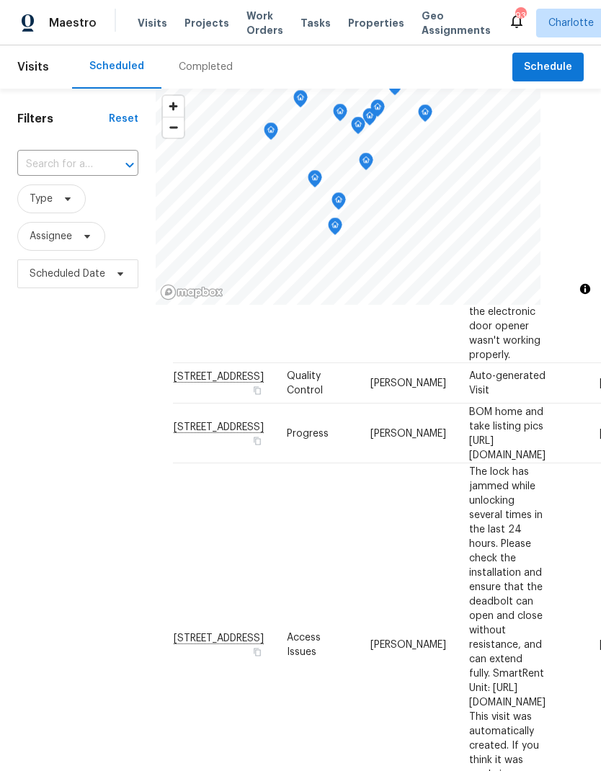
click at [58, 439] on div "Filters Reset ​ Type Assignee Scheduled Date" at bounding box center [78, 505] width 156 height 833
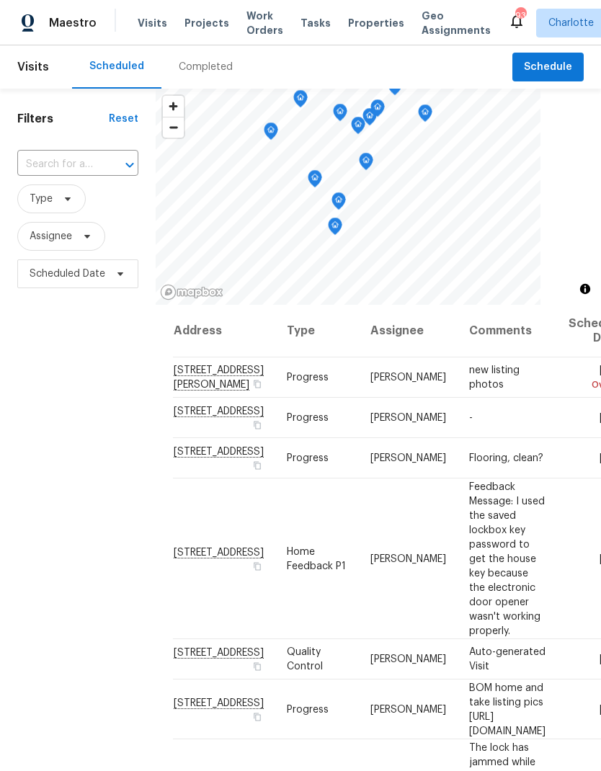
scroll to position [0, -1]
click at [52, 481] on div "Filters Reset ​ Type Assignee Scheduled Date" at bounding box center [78, 505] width 156 height 833
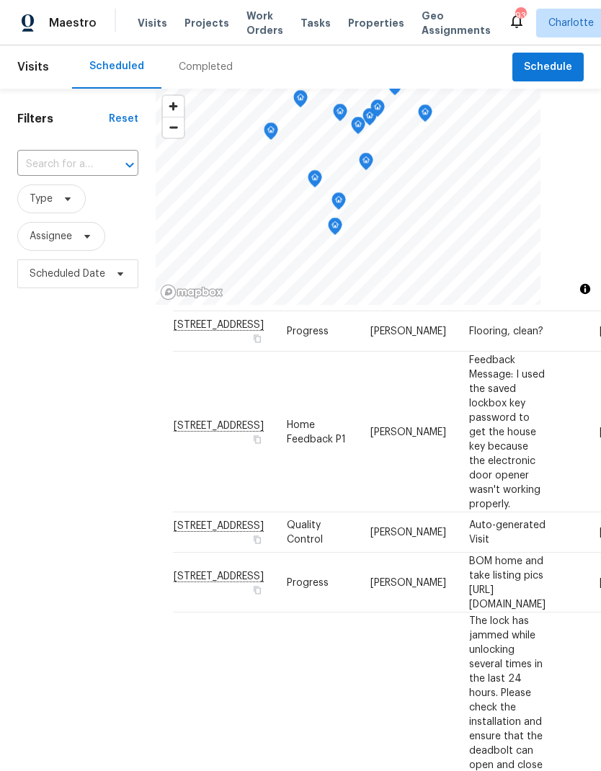
scroll to position [149, -1]
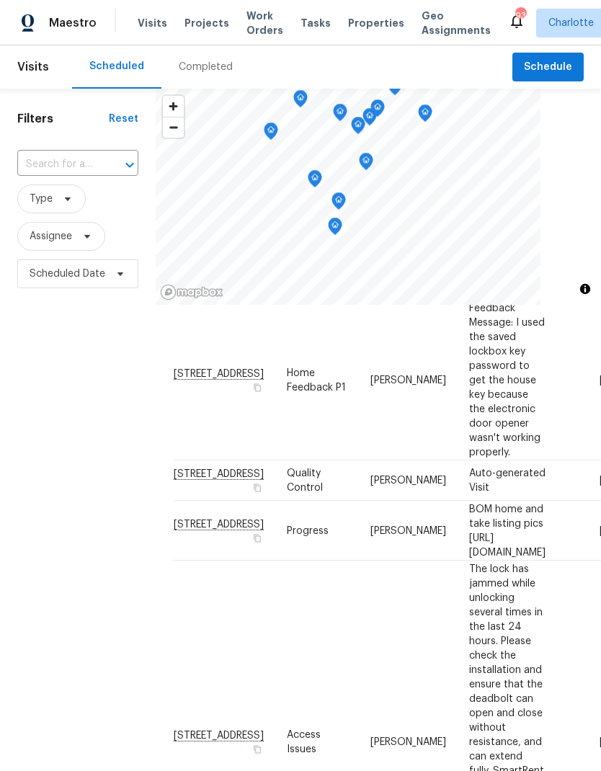
click at [48, 453] on div "Filters Reset ​ Type Assignee Scheduled Date" at bounding box center [78, 505] width 156 height 833
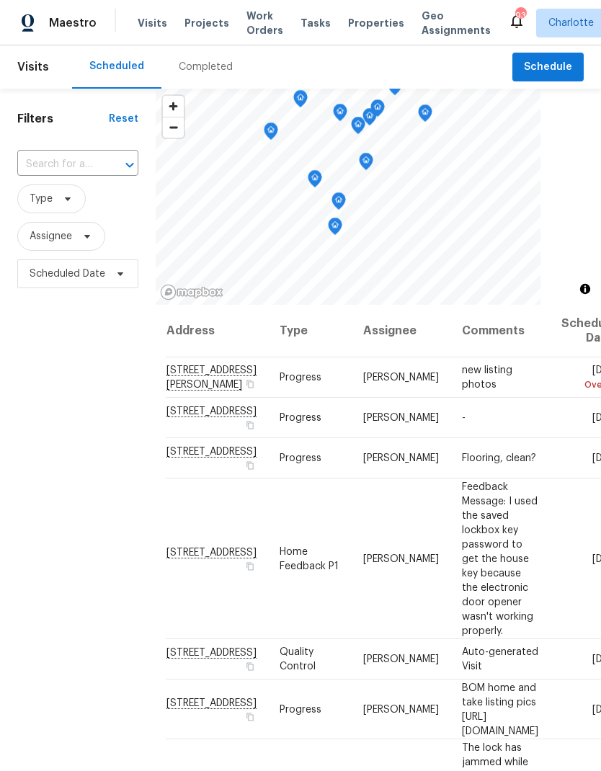
scroll to position [0, 0]
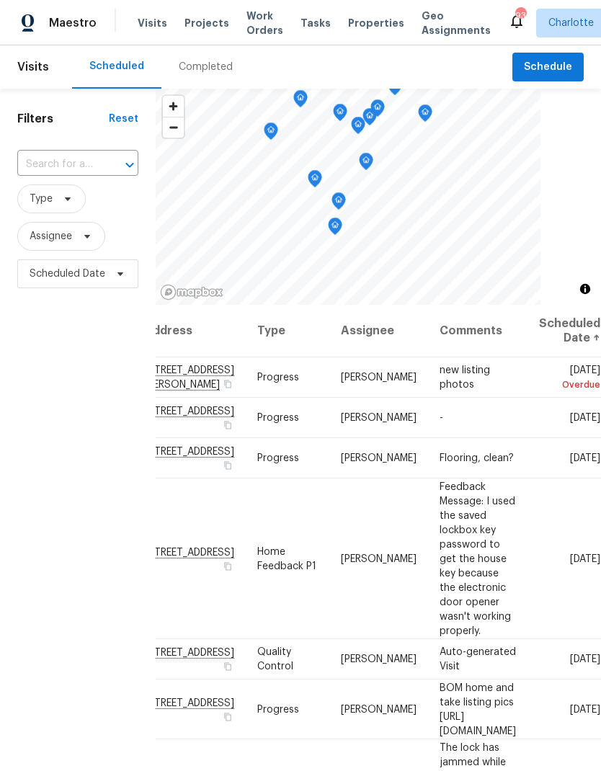
click at [37, 441] on div "Filters Reset ​ Type Assignee Scheduled Date" at bounding box center [78, 505] width 156 height 833
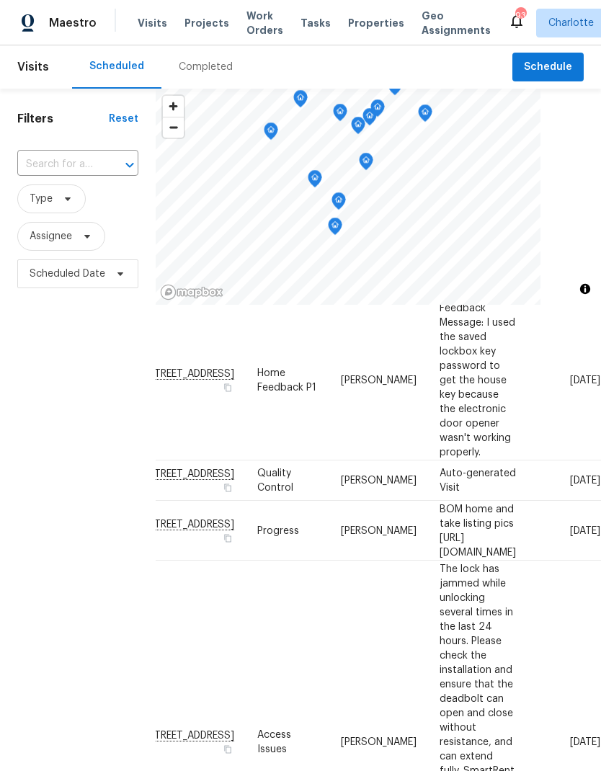
click at [35, 445] on div "Filters Reset ​ Type Assignee Scheduled Date" at bounding box center [78, 505] width 156 height 833
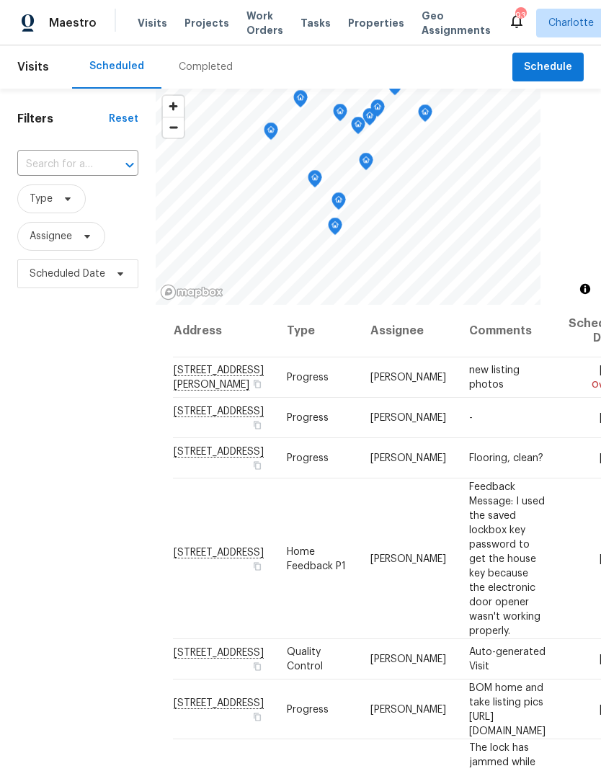
scroll to position [-1, 0]
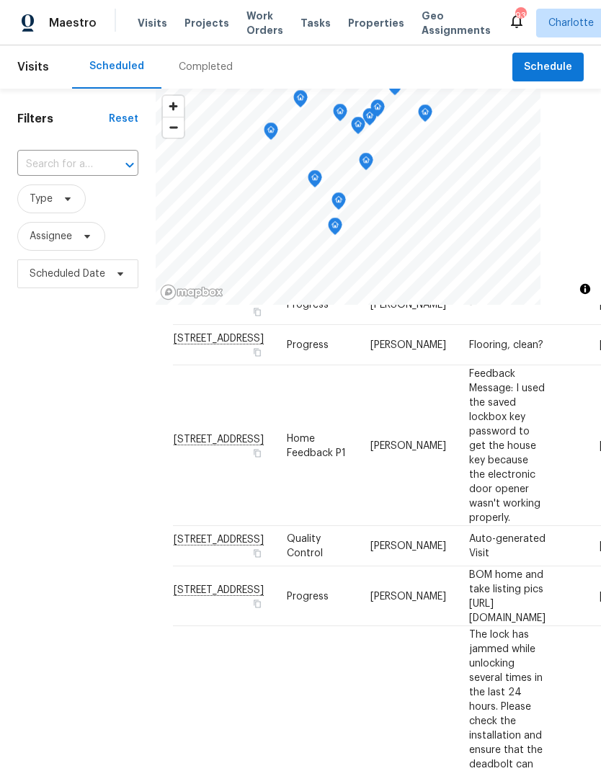
click at [30, 462] on div "Filters Reset ​ Type Assignee Scheduled Date" at bounding box center [78, 505] width 156 height 833
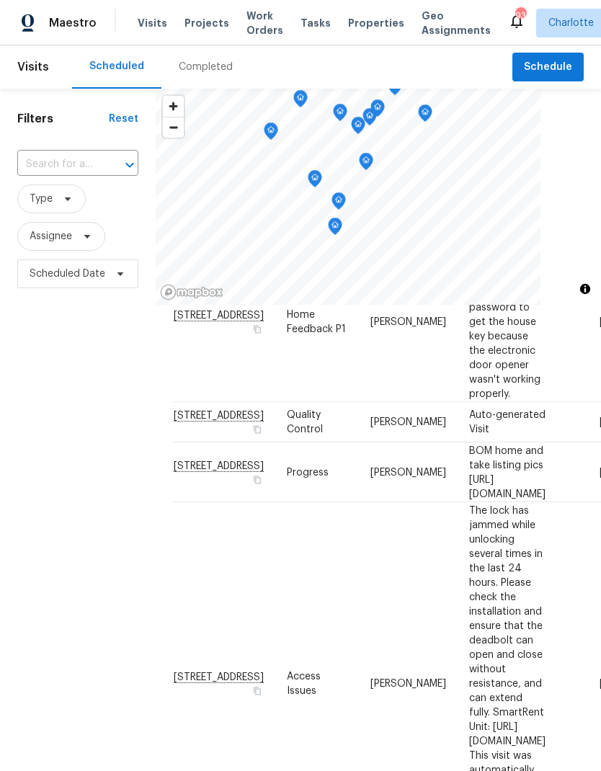
click at [25, 566] on div "Filters Reset ​ Type Assignee Scheduled Date" at bounding box center [78, 505] width 156 height 833
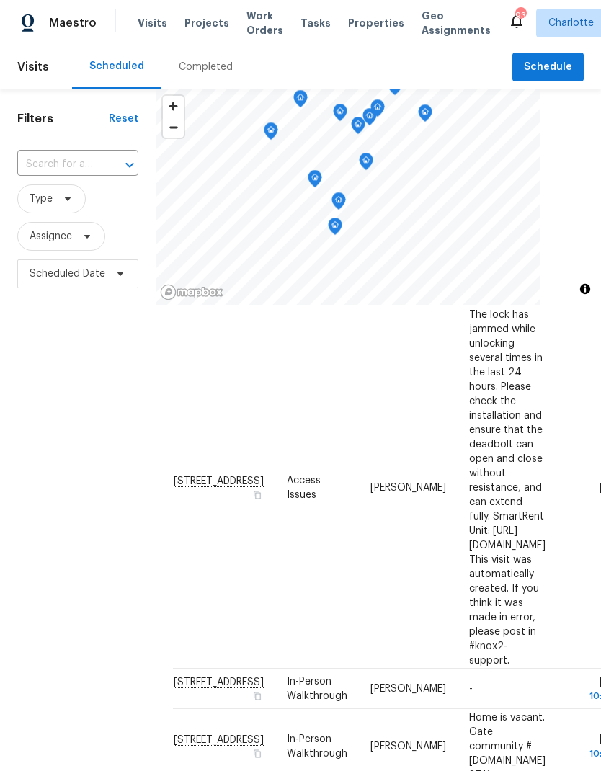
click at [22, 566] on div "Filters Reset ​ Type Assignee Scheduled Date" at bounding box center [78, 505] width 156 height 833
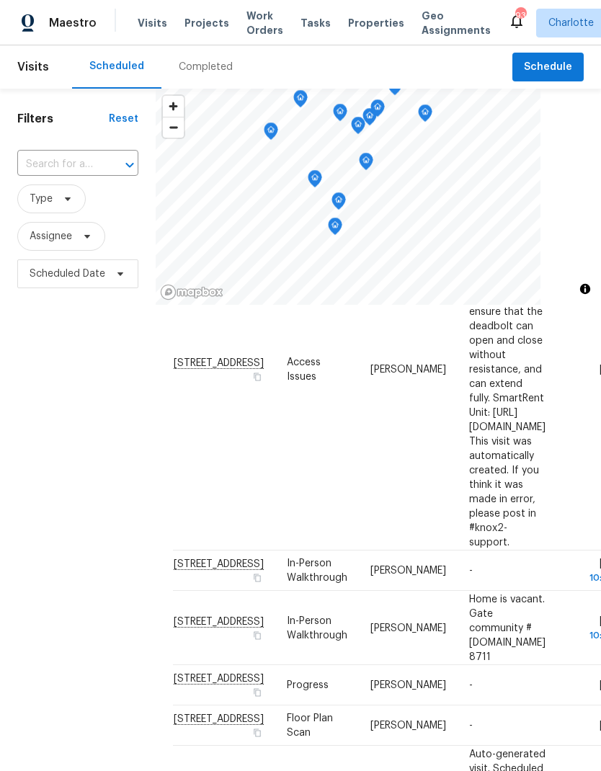
click at [23, 563] on div "Filters Reset ​ Type Assignee Scheduled Date" at bounding box center [78, 505] width 156 height 833
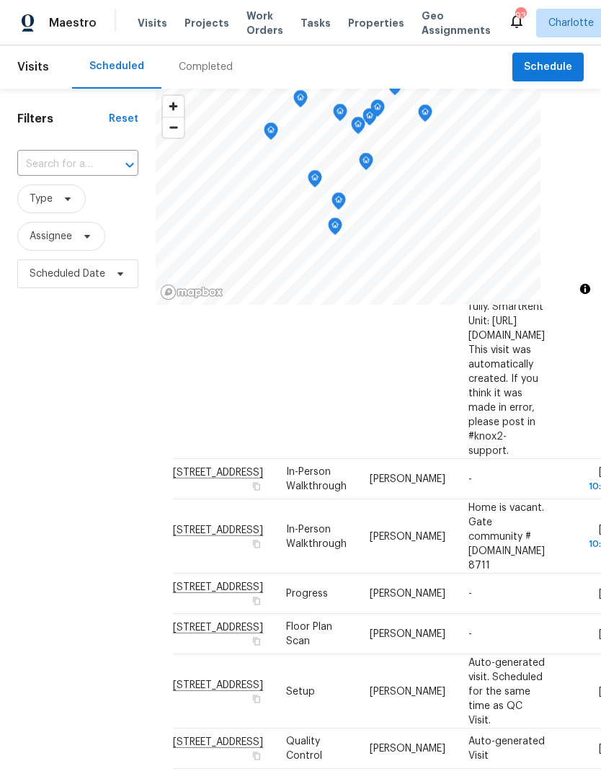
click at [24, 567] on div "Filters Reset ​ Type Assignee Scheduled Date" at bounding box center [78, 505] width 156 height 833
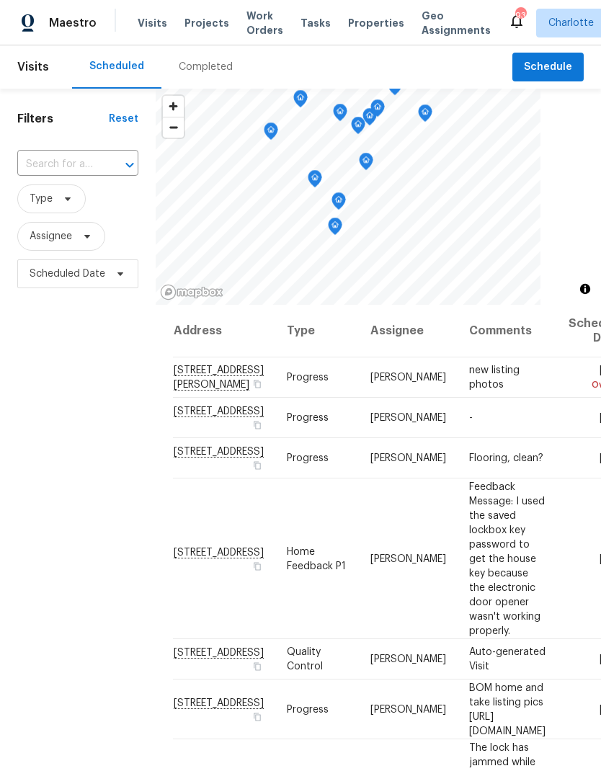
click at [210, 22] on span "Projects" at bounding box center [207, 23] width 45 height 14
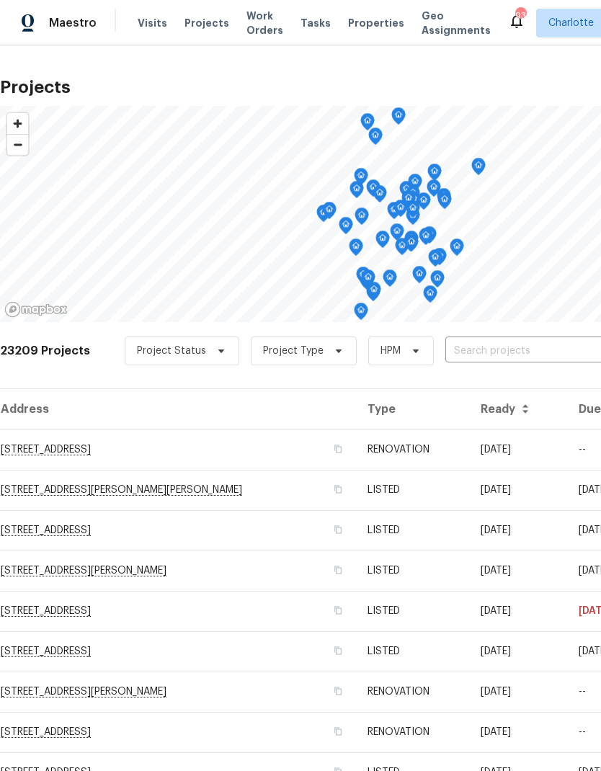
click at [520, 348] on input "text" at bounding box center [527, 351] width 165 height 22
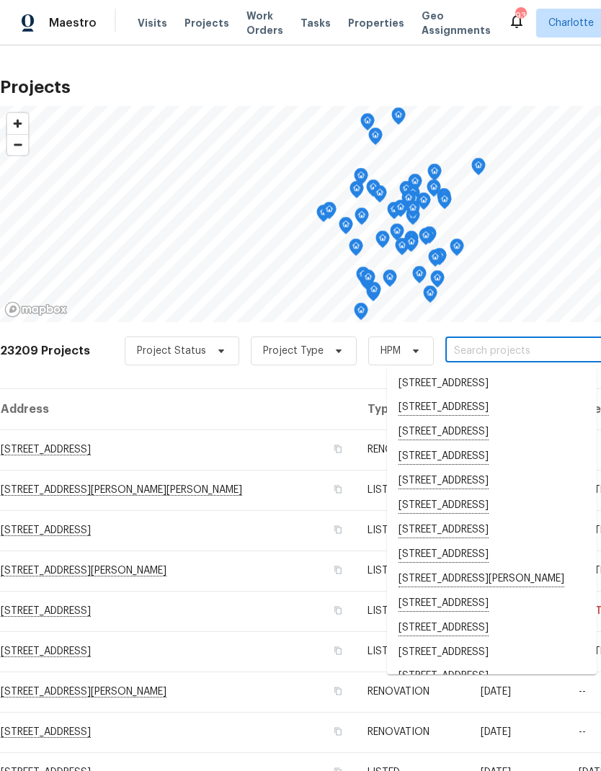
click at [567, 727] on td "--" at bounding box center [607, 732] width 81 height 40
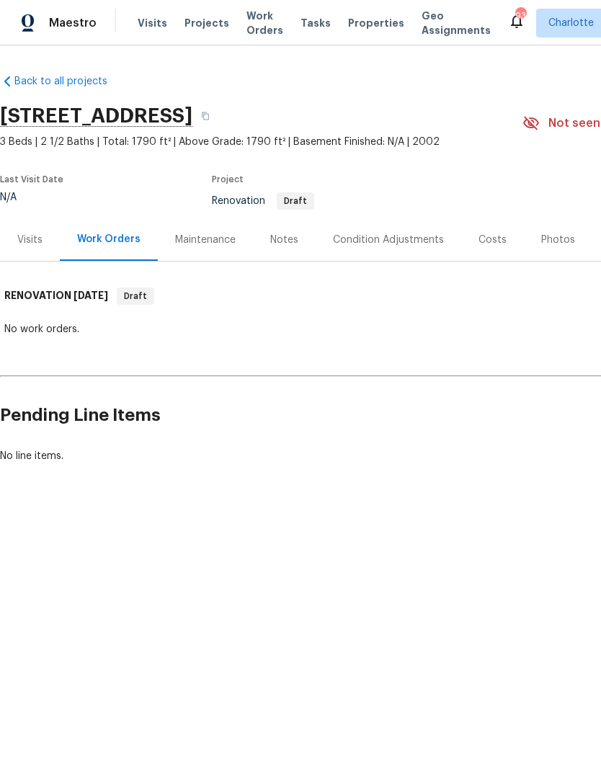
click at [200, 17] on span "Projects" at bounding box center [207, 23] width 45 height 14
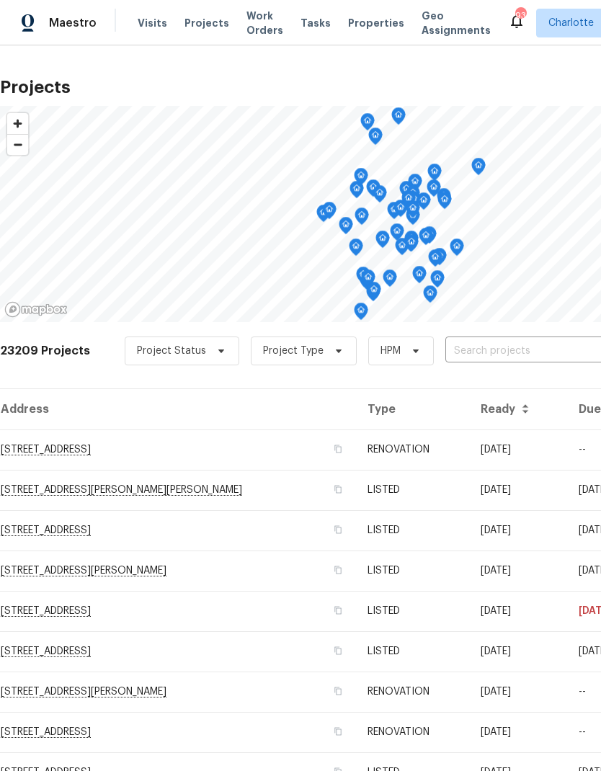
click at [521, 356] on input "text" at bounding box center [527, 351] width 165 height 22
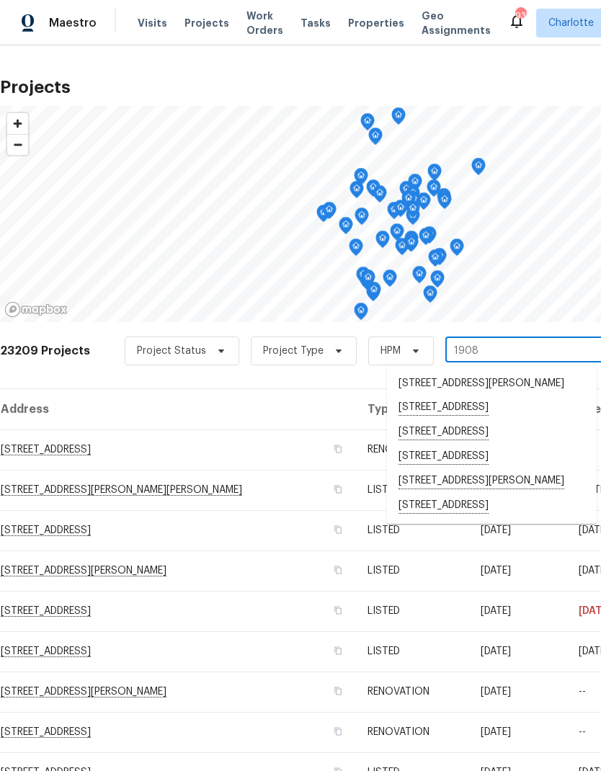
type input "1908 h"
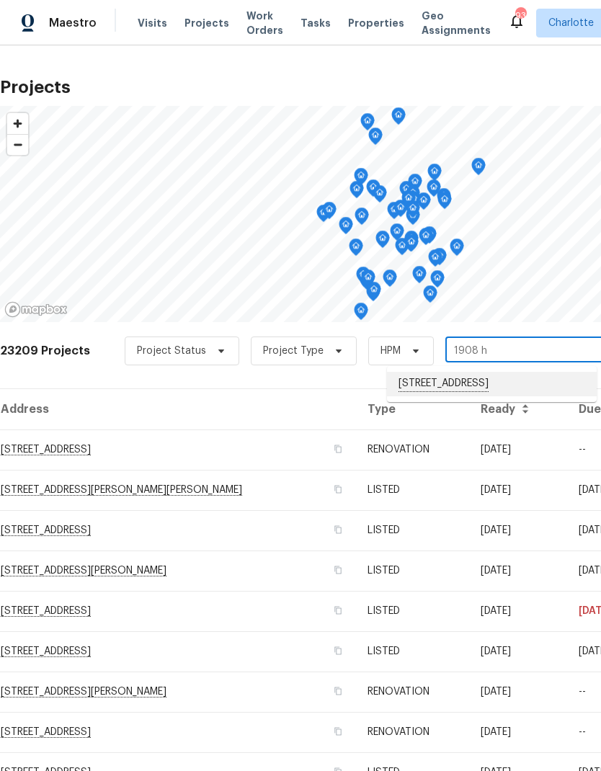
click at [450, 386] on li "1908 Harvest Ln Unit 5, Charlotte, NC 28210" at bounding box center [492, 384] width 210 height 25
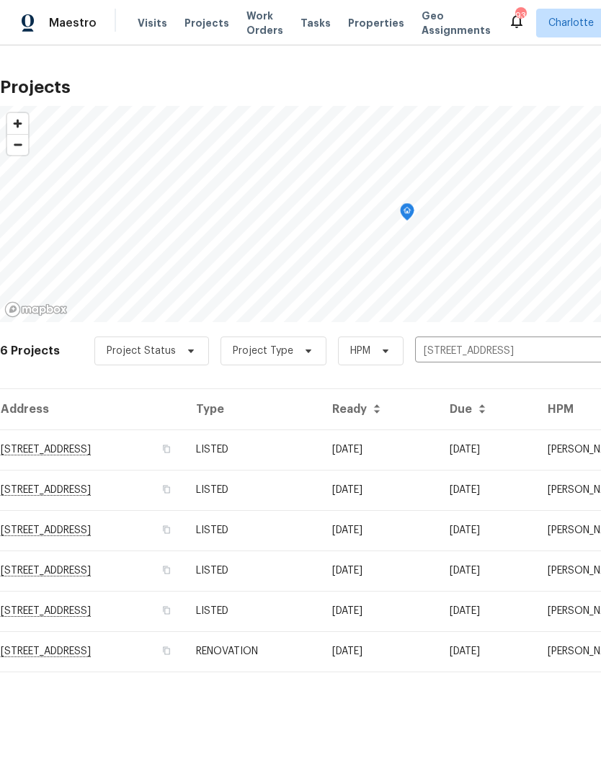
click at [54, 446] on td "1908 Harvest Ln Unit 5, Charlotte, NC 28210" at bounding box center [92, 450] width 185 height 40
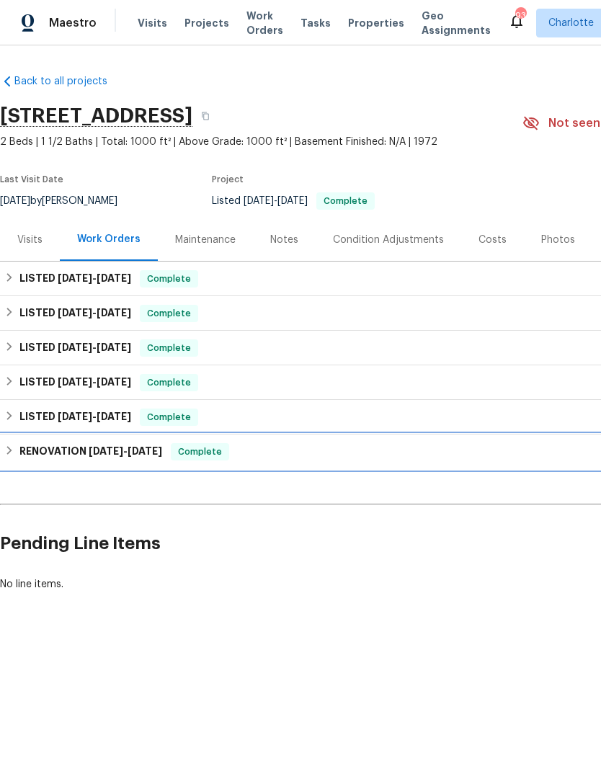
click at [24, 461] on div "RENOVATION 5/5/25 - 6/7/25 Complete" at bounding box center [407, 452] width 814 height 35
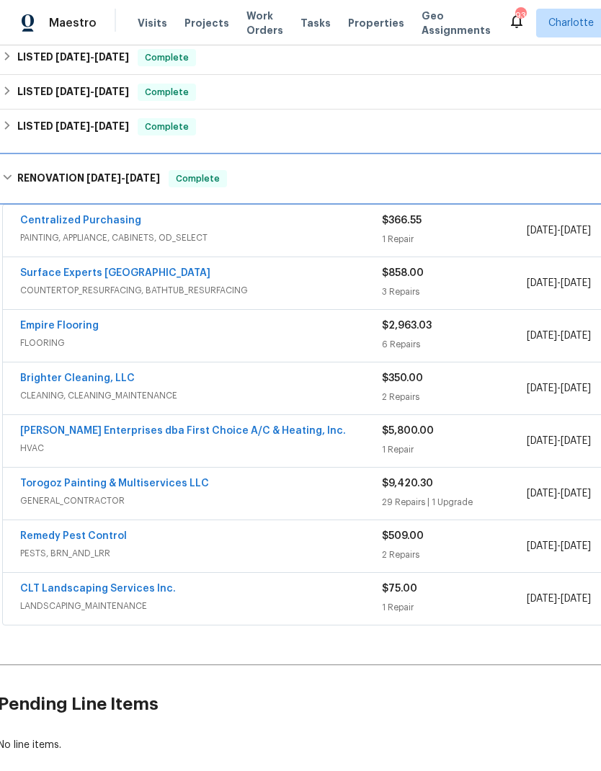
scroll to position [291, 2]
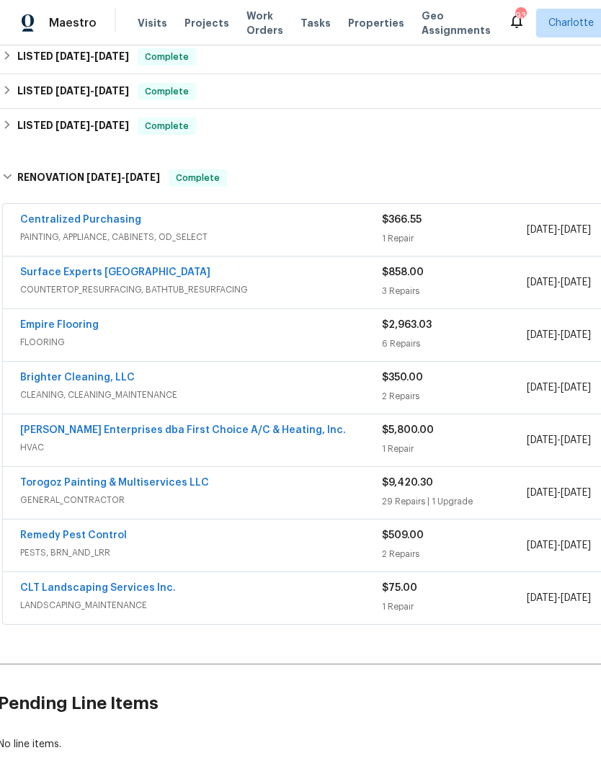
click at [36, 432] on link "Nordman Enterprises dba First Choice A/C & Heating, Inc." at bounding box center [183, 430] width 326 height 10
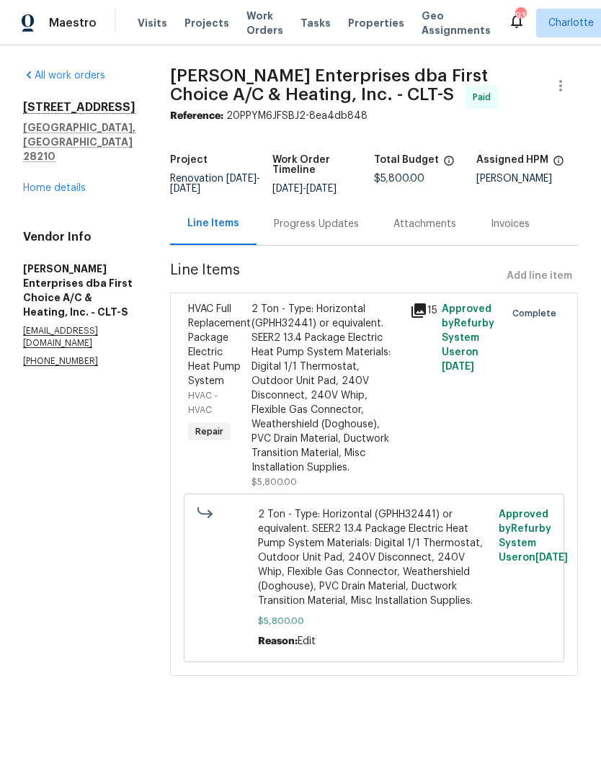
click at [321, 227] on div "Progress Updates" at bounding box center [316, 224] width 85 height 14
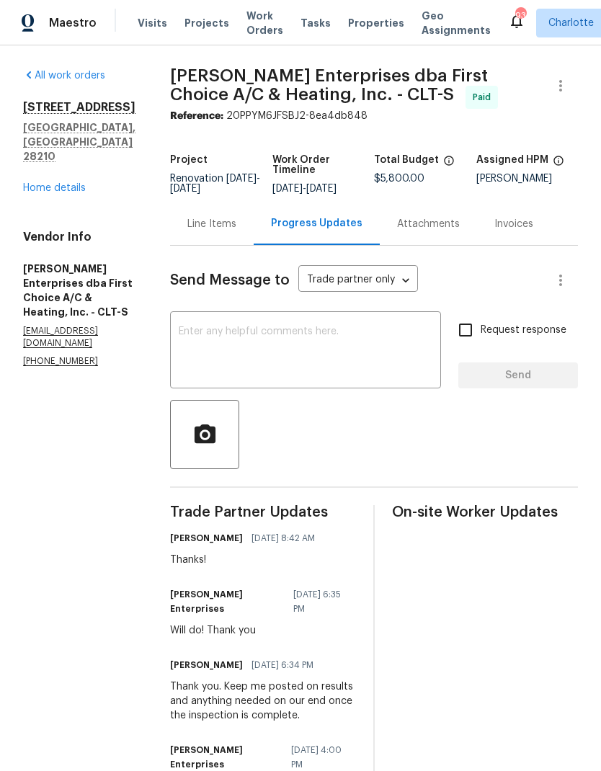
click at [68, 189] on link "Home details" at bounding box center [54, 188] width 63 height 10
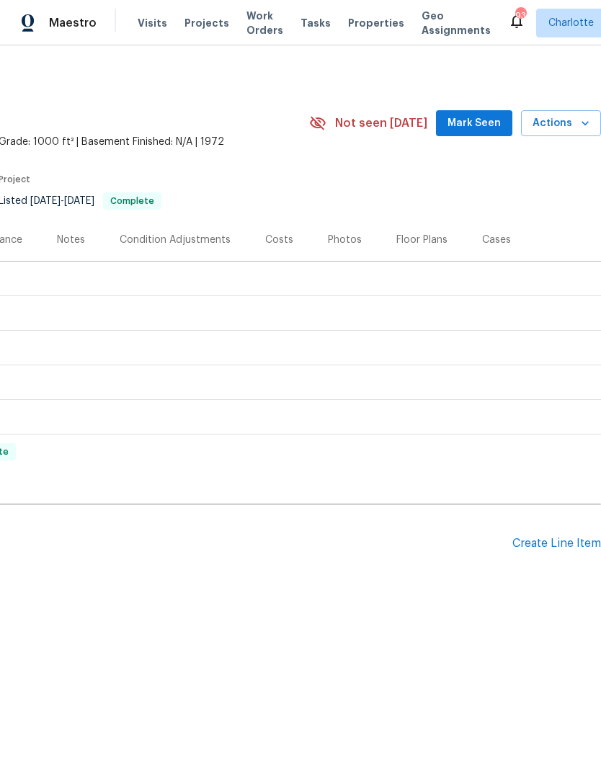
scroll to position [0, 213]
click at [350, 235] on div "Photos" at bounding box center [345, 240] width 34 height 14
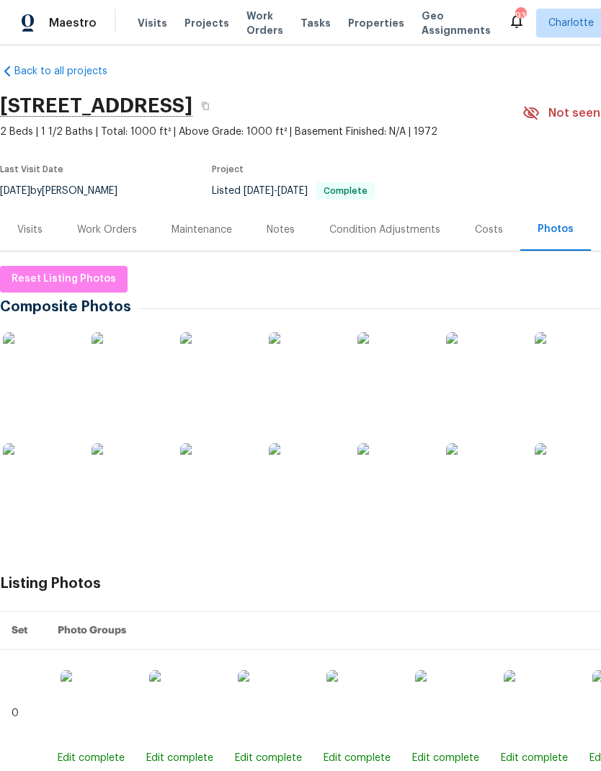
scroll to position [11, 0]
click at [31, 374] on img at bounding box center [39, 368] width 72 height 72
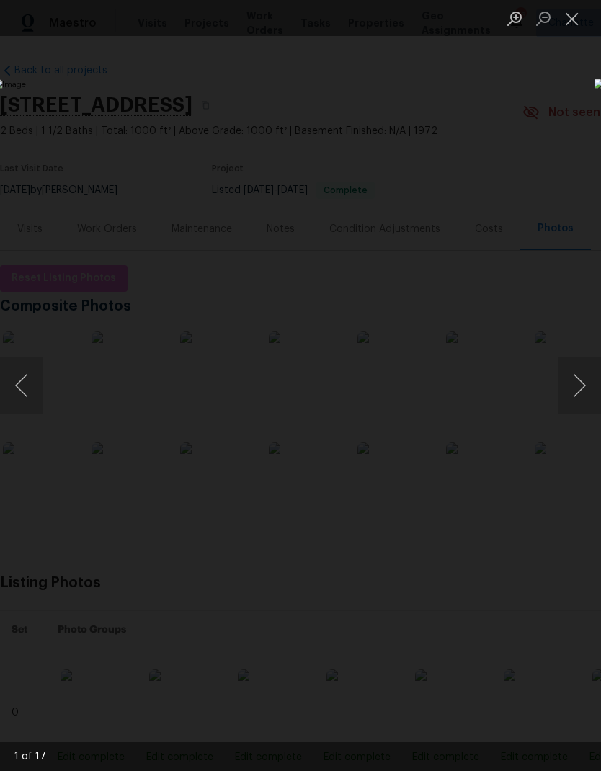
click at [575, 389] on button "Next image" at bounding box center [579, 386] width 43 height 58
click at [578, 387] on button "Next image" at bounding box center [579, 386] width 43 height 58
click at [577, 378] on button "Next image" at bounding box center [579, 386] width 43 height 58
click at [580, 383] on button "Next image" at bounding box center [579, 386] width 43 height 58
click at [582, 382] on button "Next image" at bounding box center [579, 386] width 43 height 58
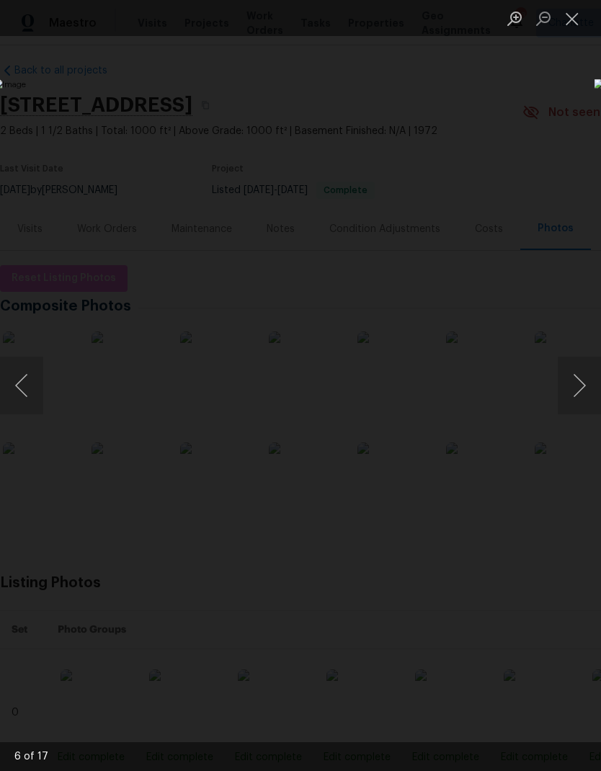
click at [574, 381] on button "Next image" at bounding box center [579, 386] width 43 height 58
click at [576, 383] on button "Next image" at bounding box center [579, 386] width 43 height 58
click at [580, 386] on button "Next image" at bounding box center [579, 386] width 43 height 58
click at [575, 390] on button "Next image" at bounding box center [579, 386] width 43 height 58
click at [578, 381] on button "Next image" at bounding box center [579, 386] width 43 height 58
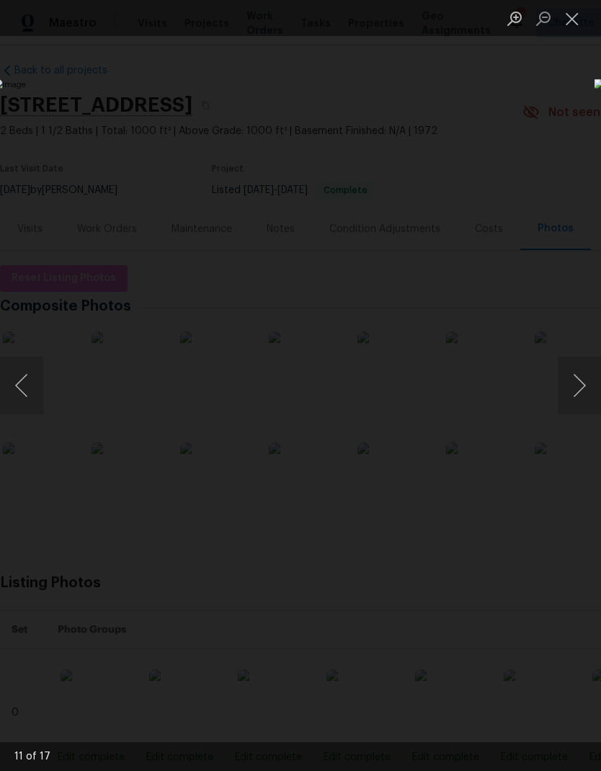
click at [584, 373] on button "Next image" at bounding box center [579, 386] width 43 height 58
click at [578, 379] on button "Next image" at bounding box center [579, 386] width 43 height 58
click at [573, 387] on button "Next image" at bounding box center [579, 386] width 43 height 58
click at [576, 389] on button "Next image" at bounding box center [579, 386] width 43 height 58
click at [575, 389] on button "Next image" at bounding box center [579, 386] width 43 height 58
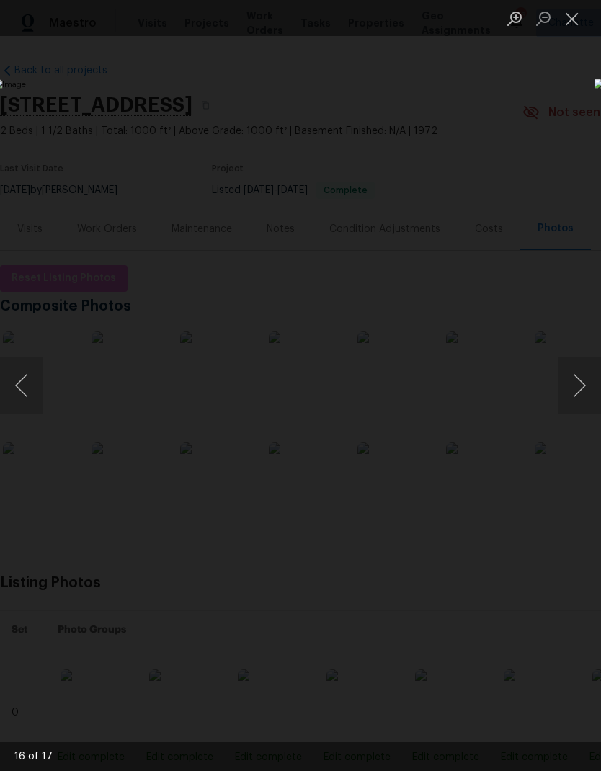
click at [582, 391] on button "Next image" at bounding box center [579, 386] width 43 height 58
click at [582, 386] on button "Next image" at bounding box center [579, 386] width 43 height 58
click at [584, 389] on button "Next image" at bounding box center [579, 386] width 43 height 58
click at [570, 27] on button "Close lightbox" at bounding box center [572, 18] width 29 height 25
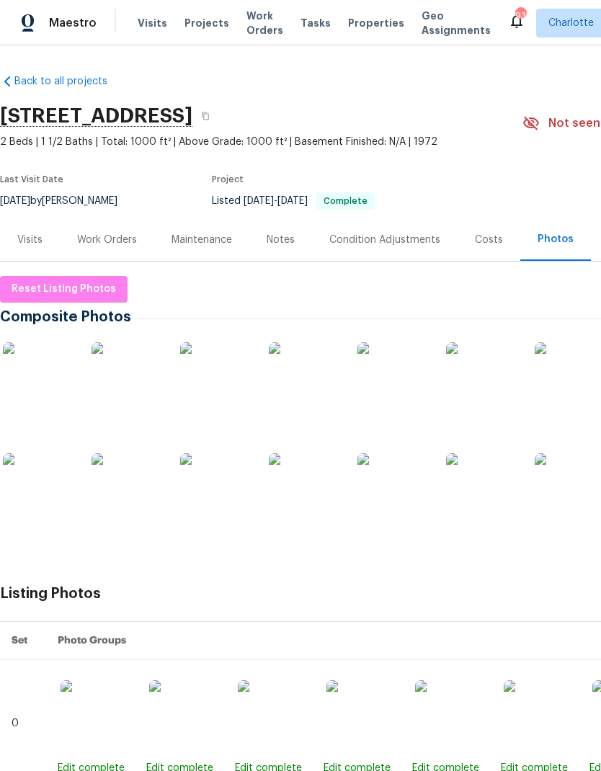
scroll to position [0, 0]
click at [278, 231] on div "Notes" at bounding box center [280, 239] width 63 height 43
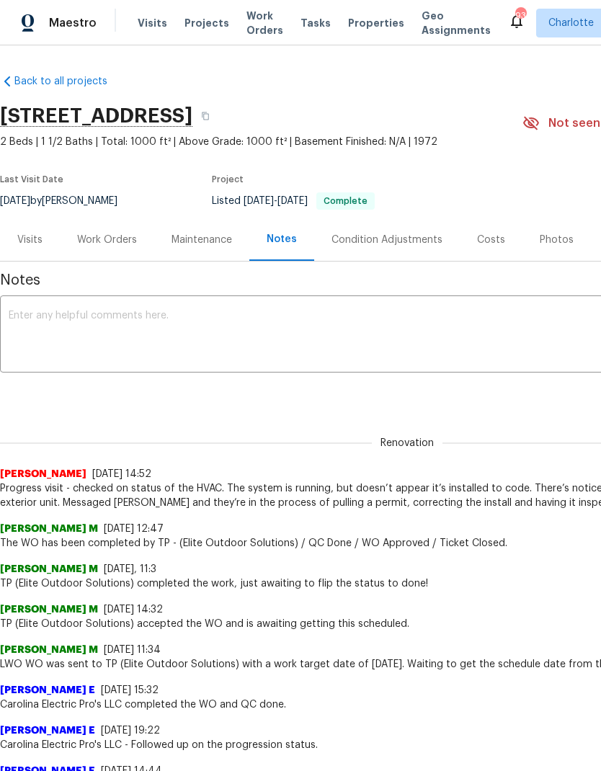
click at [74, 12] on div "Maestro" at bounding box center [48, 23] width 97 height 29
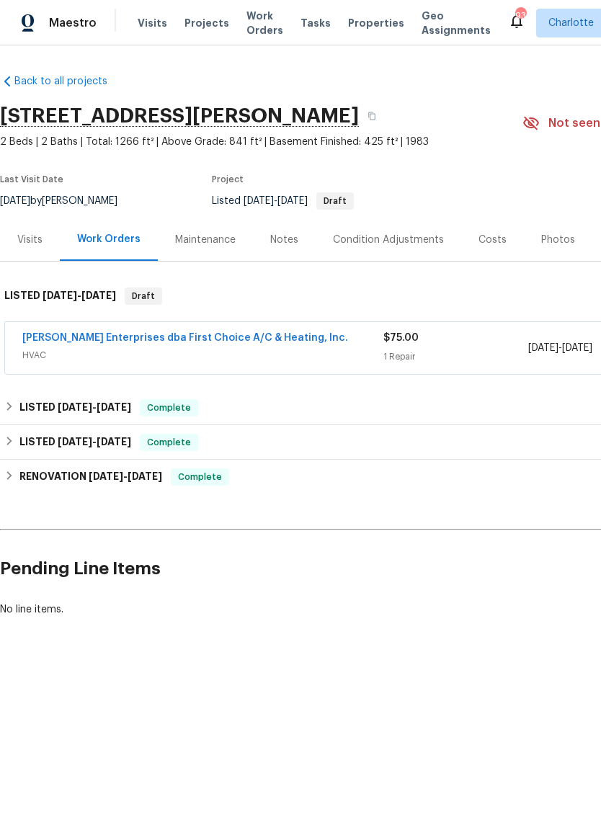
click at [49, 335] on link "[PERSON_NAME] Enterprises dba First Choice A/C & Heating, Inc." at bounding box center [185, 338] width 326 height 10
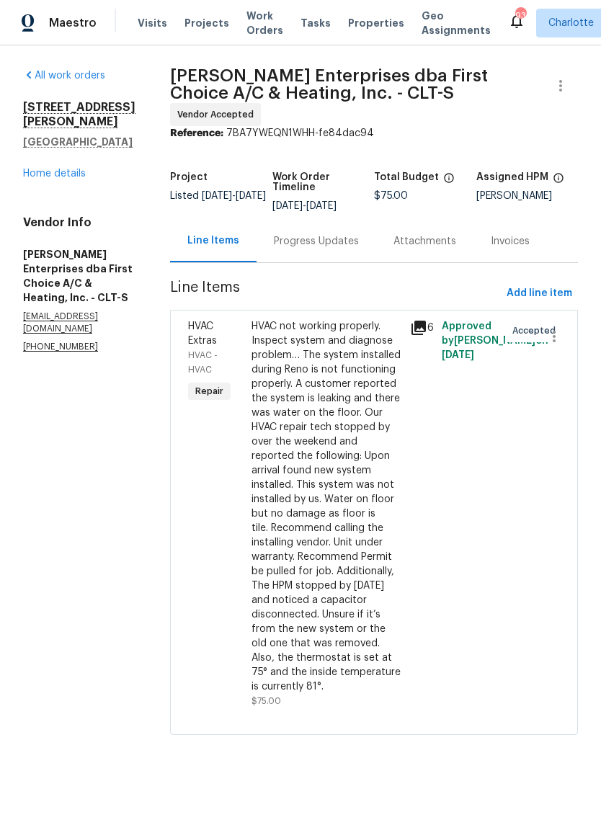
click at [322, 234] on div "Progress Updates" at bounding box center [316, 241] width 85 height 14
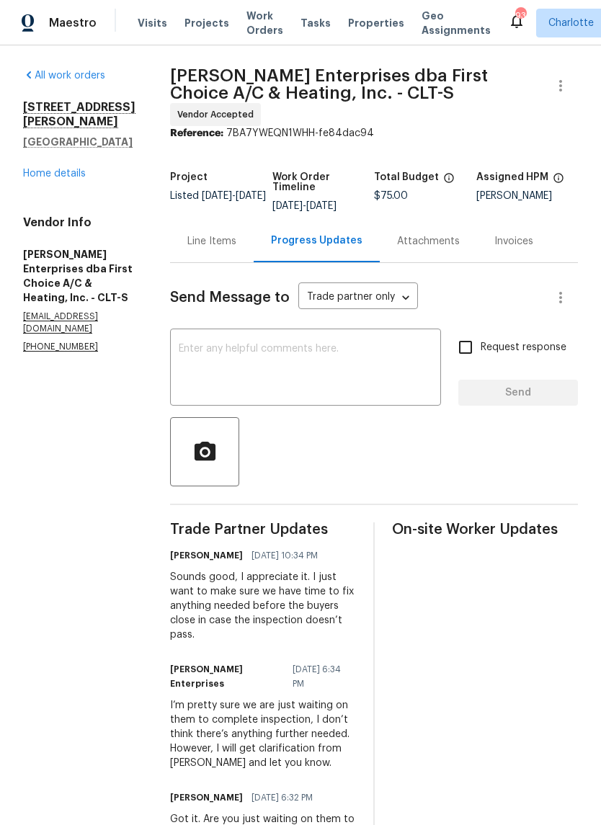
click at [27, 179] on link "Home details" at bounding box center [54, 174] width 63 height 10
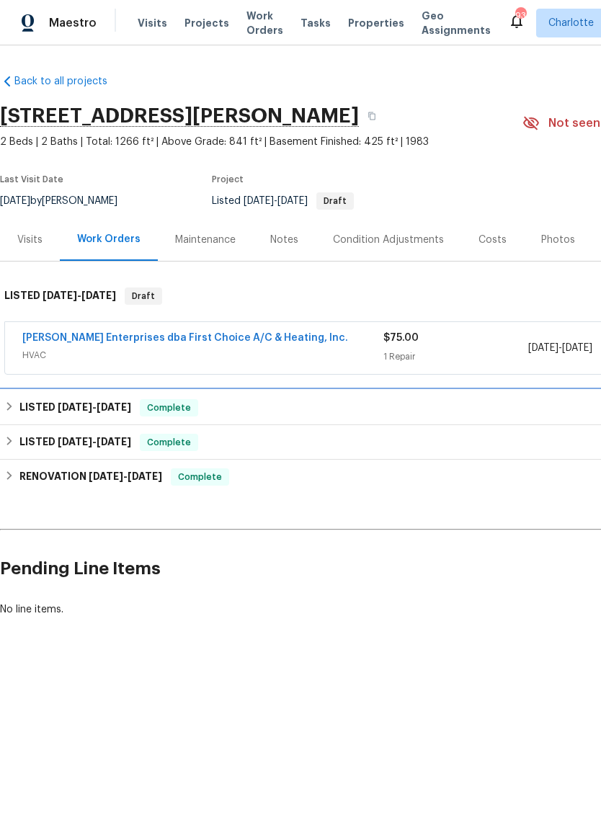
click at [17, 407] on div "LISTED [DATE] - [DATE] Complete" at bounding box center [407, 407] width 806 height 17
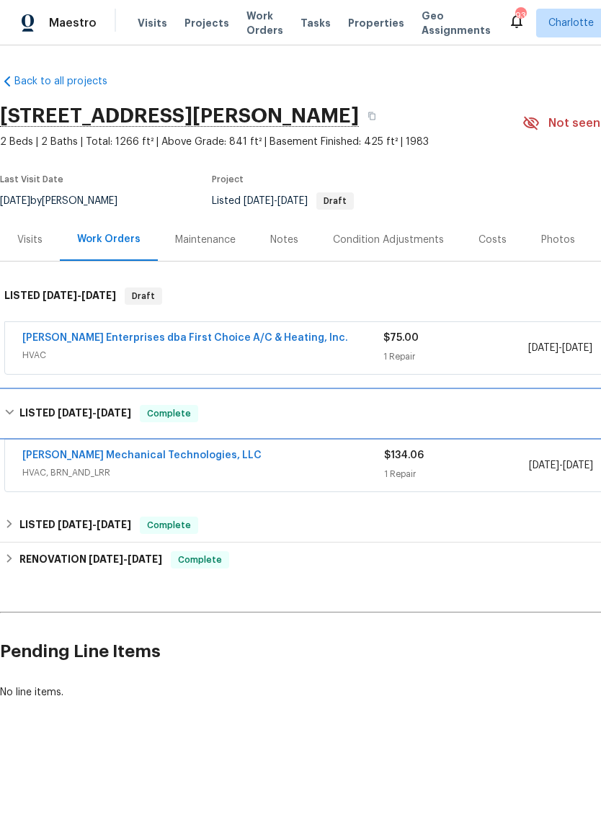
click at [19, 405] on h6 "LISTED [DATE] - [DATE]" at bounding box center [75, 413] width 112 height 17
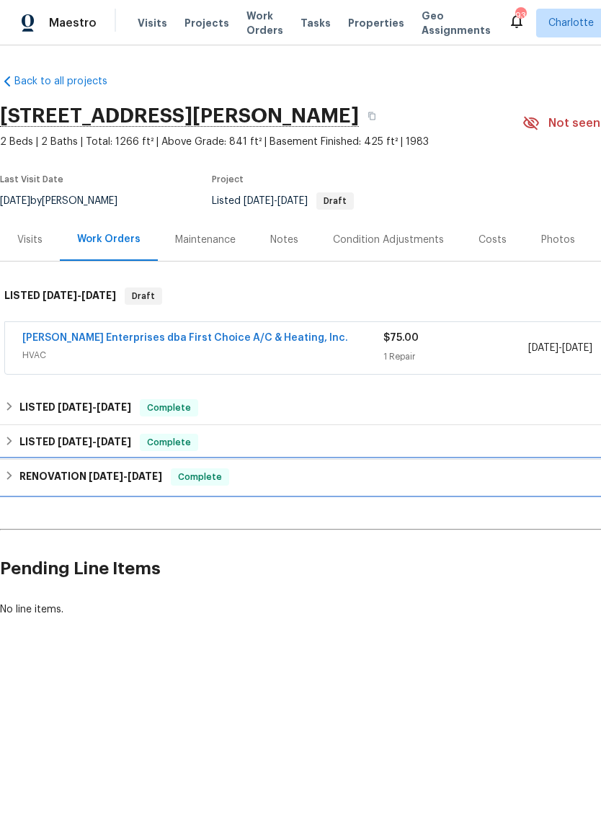
click at [17, 471] on div "RENOVATION [DATE] - [DATE] Complete" at bounding box center [407, 477] width 806 height 17
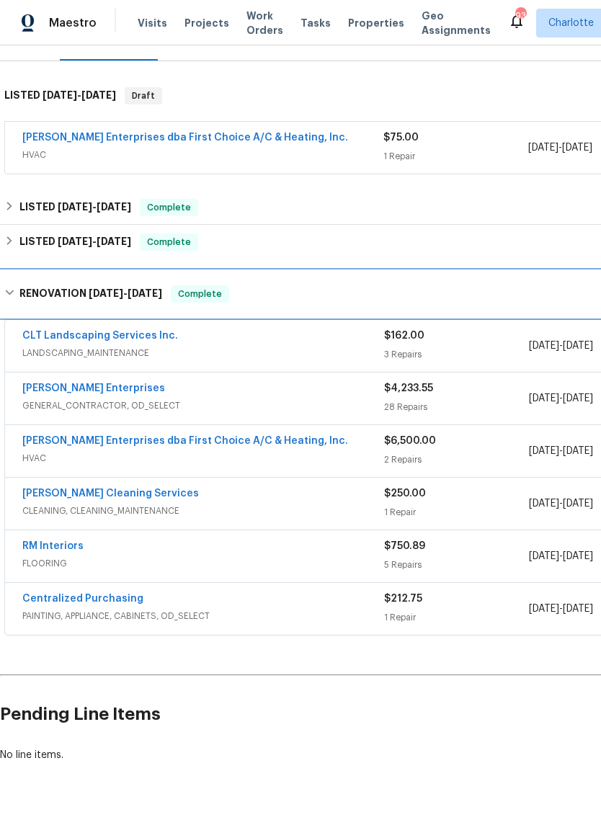
scroll to position [200, 0]
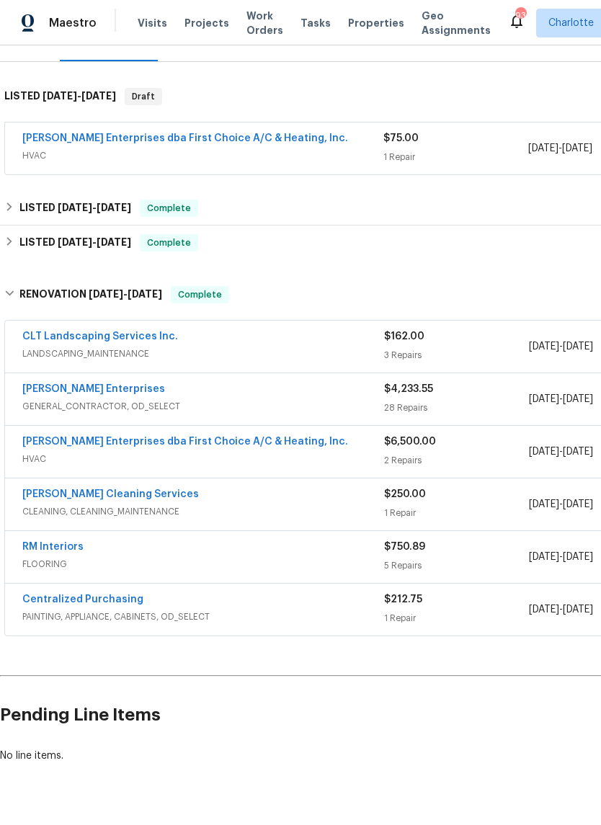
click at [32, 445] on link "[PERSON_NAME] Enterprises dba First Choice A/C & Heating, Inc." at bounding box center [185, 442] width 326 height 10
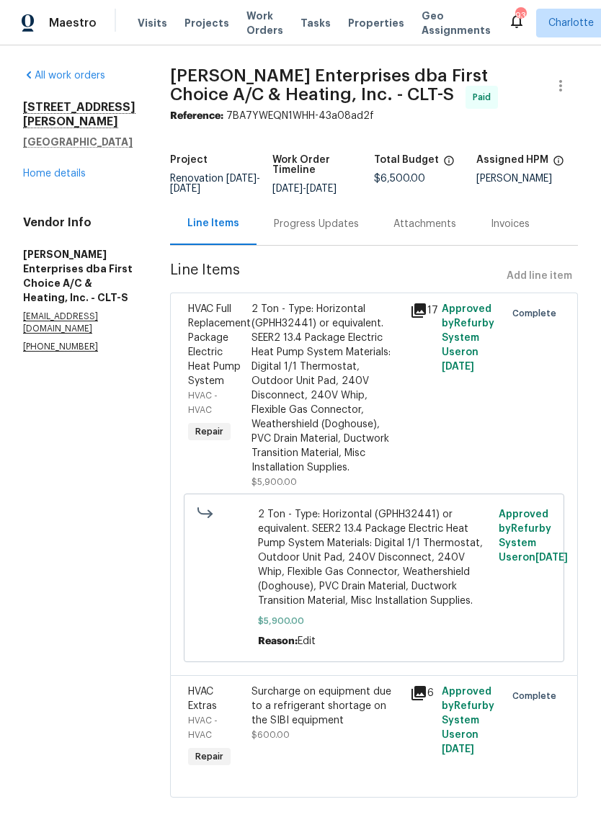
click at [319, 230] on div "Progress Updates" at bounding box center [316, 224] width 85 height 14
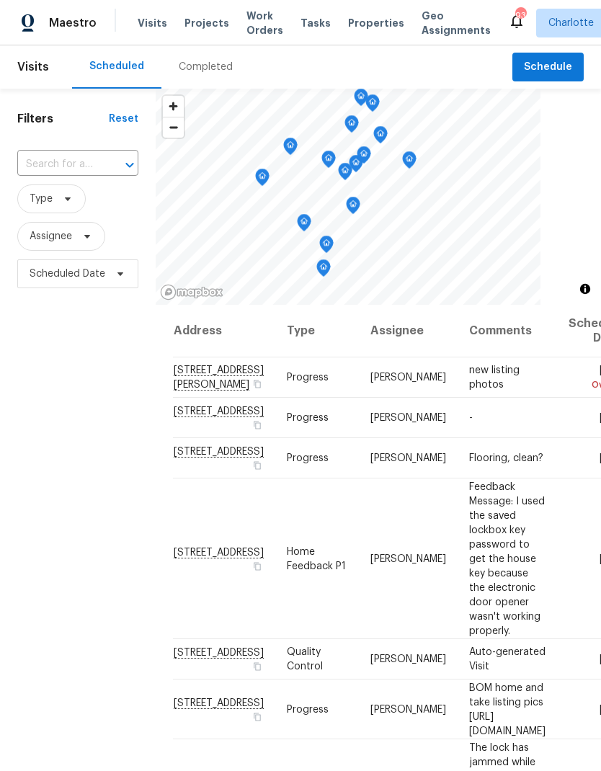
click at [414, 151] on icon "Map marker" at bounding box center [409, 160] width 14 height 18
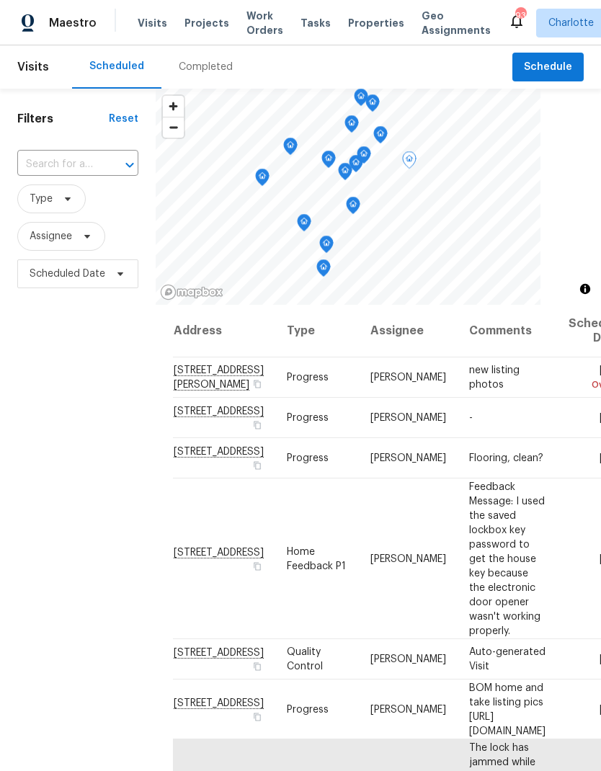
scroll to position [-1, 0]
click at [43, 447] on div "Filters Reset ​ Type Assignee Scheduled Date" at bounding box center [78, 505] width 156 height 833
click at [200, 23] on span "Projects" at bounding box center [207, 23] width 45 height 14
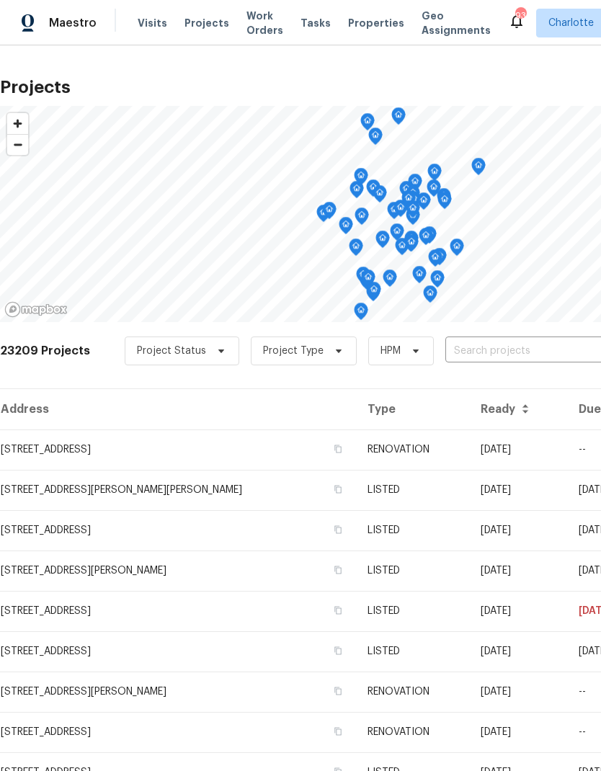
click at [511, 353] on input "text" at bounding box center [527, 351] width 165 height 22
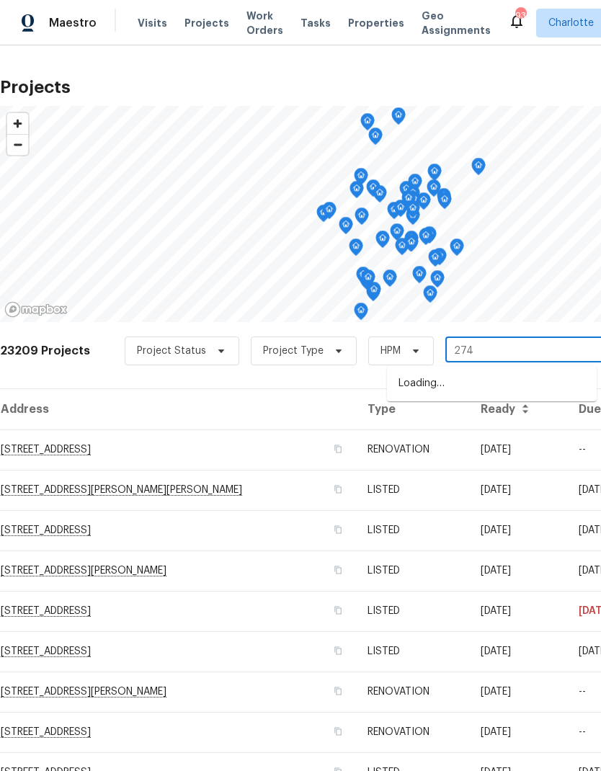
type input "2744"
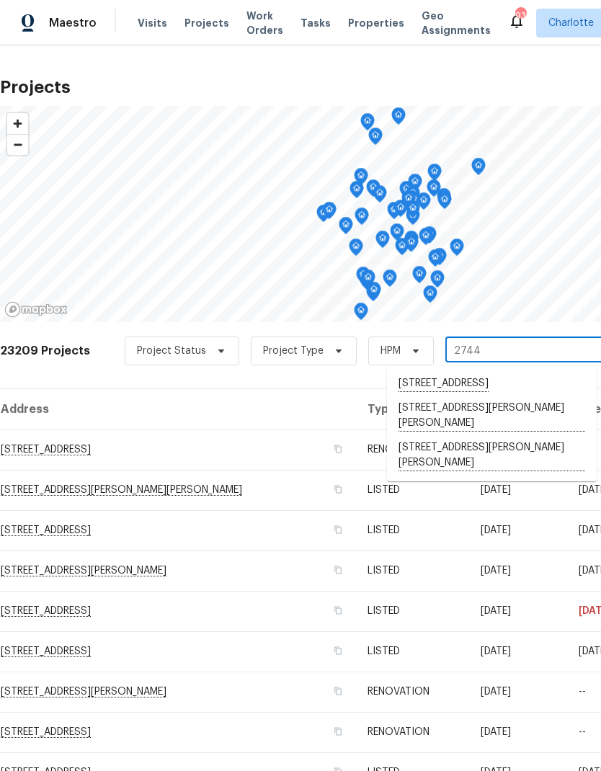
click at [456, 469] on li "[STREET_ADDRESS][PERSON_NAME][PERSON_NAME]" at bounding box center [492, 456] width 210 height 40
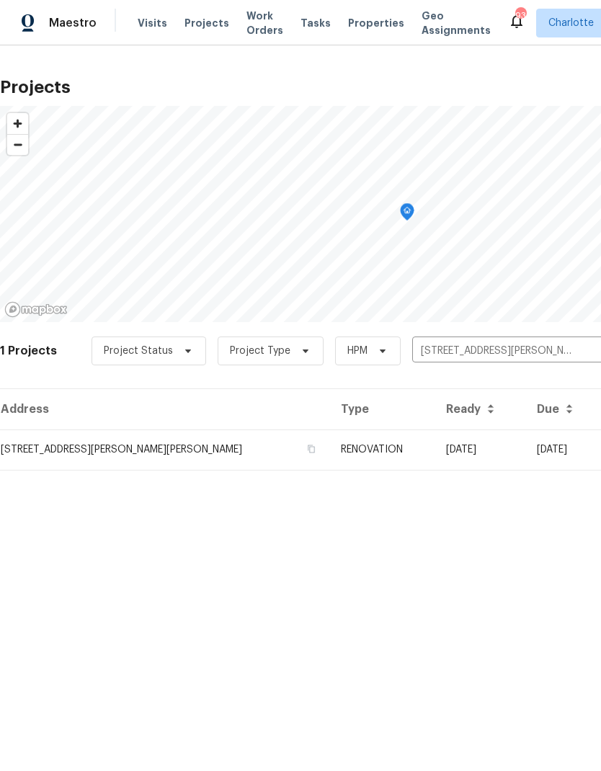
click at [62, 448] on td "[STREET_ADDRESS][PERSON_NAME][PERSON_NAME]" at bounding box center [164, 450] width 329 height 40
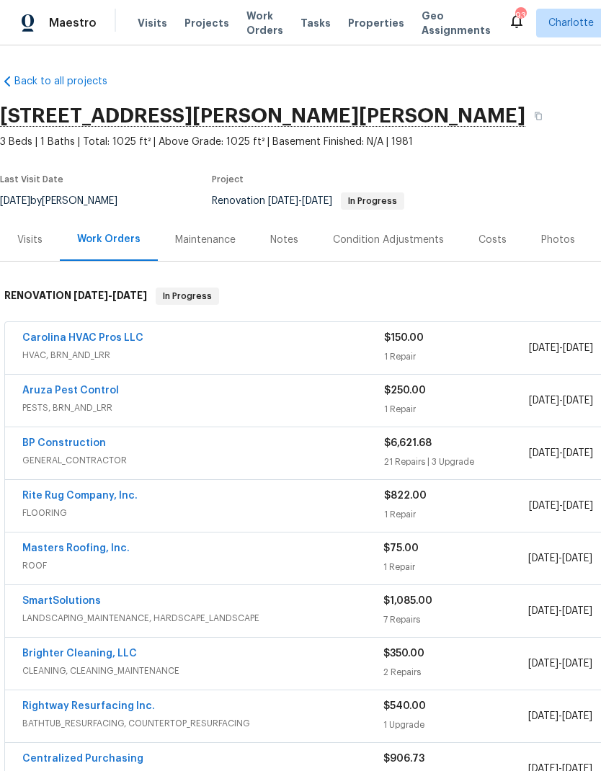
click at [292, 235] on div "Notes" at bounding box center [284, 240] width 28 height 14
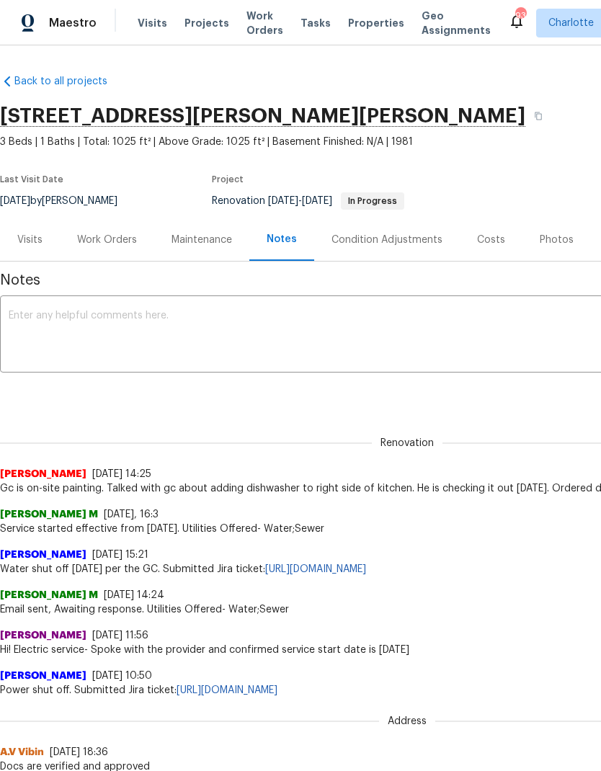
click at [132, 233] on div "Work Orders" at bounding box center [107, 240] width 60 height 14
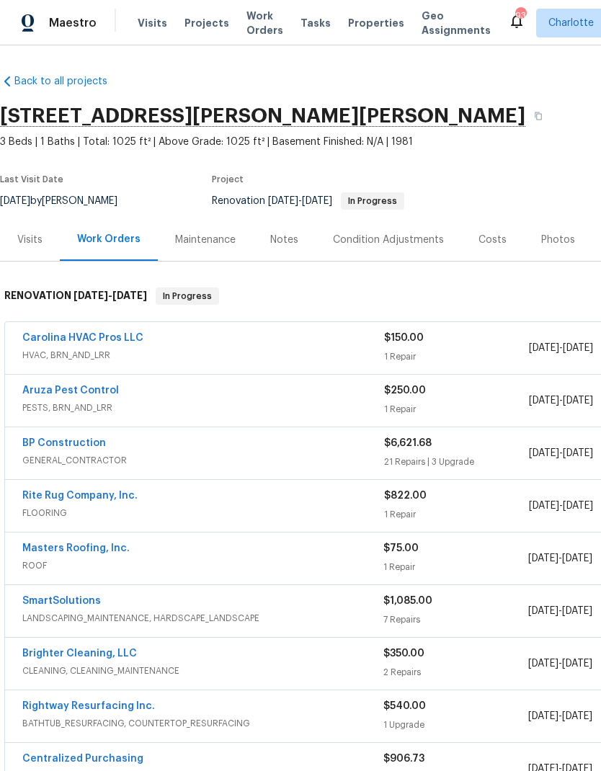
click at [49, 341] on link "Carolina HVAC Pros LLC" at bounding box center [82, 338] width 121 height 10
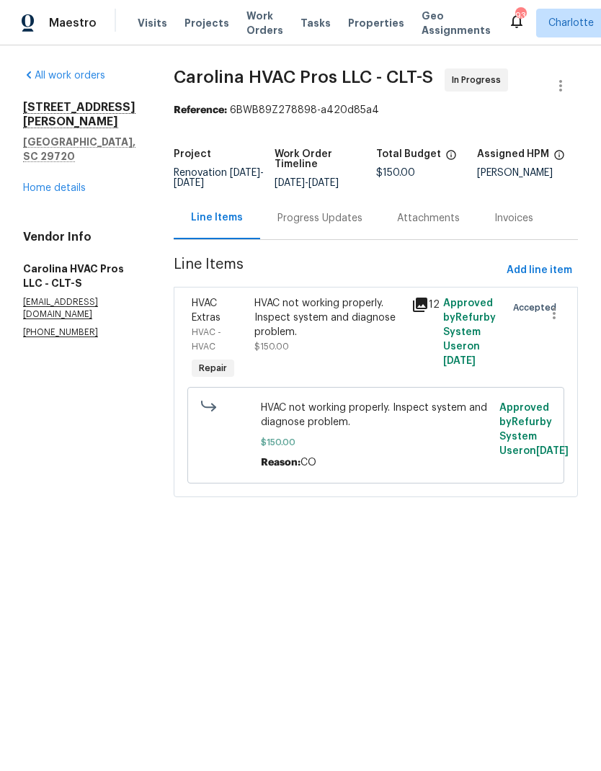
click at [320, 216] on div "Progress Updates" at bounding box center [320, 218] width 85 height 14
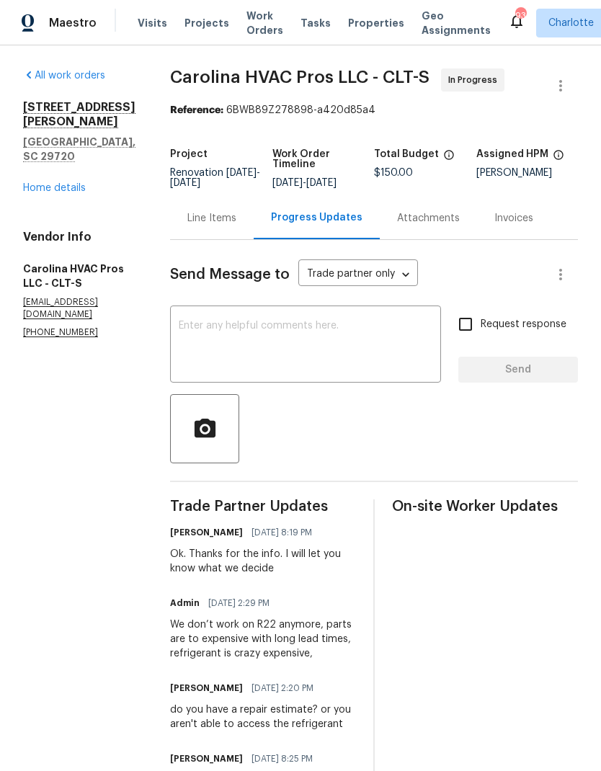
click at [40, 183] on link "Home details" at bounding box center [54, 188] width 63 height 10
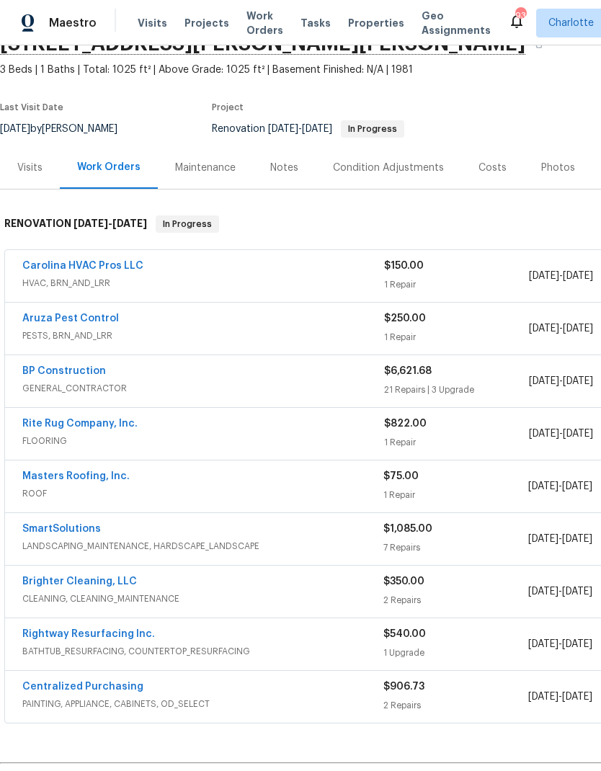
scroll to position [72, 0]
click at [35, 319] on link "Aruza Pest Control" at bounding box center [70, 319] width 97 height 10
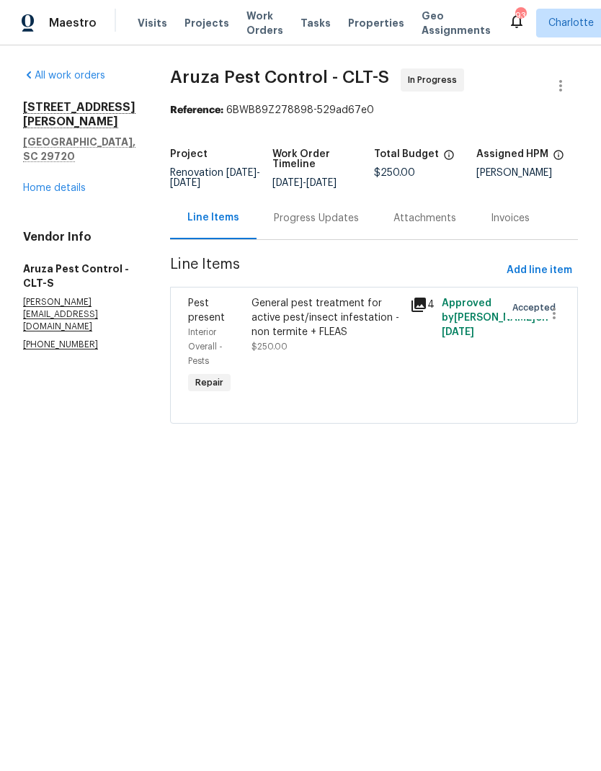
click at [328, 229] on div "Progress Updates" at bounding box center [317, 218] width 120 height 43
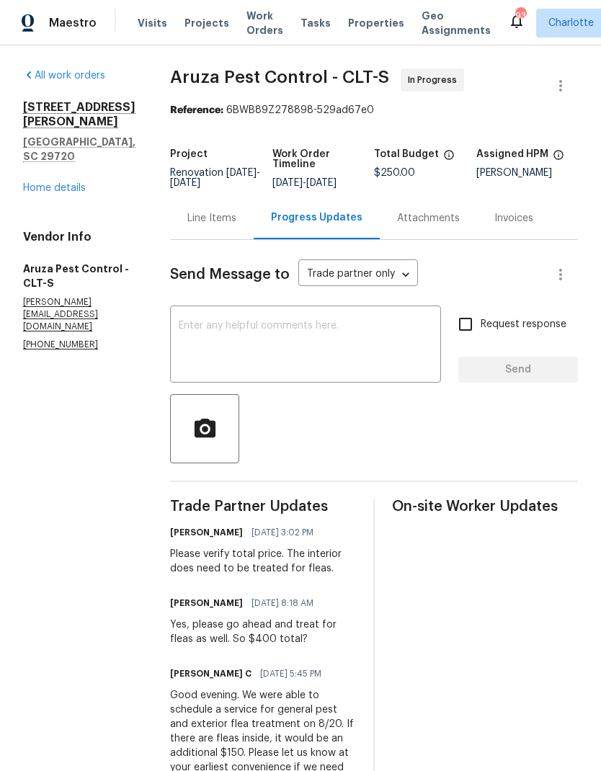
click at [32, 183] on link "Home details" at bounding box center [54, 188] width 63 height 10
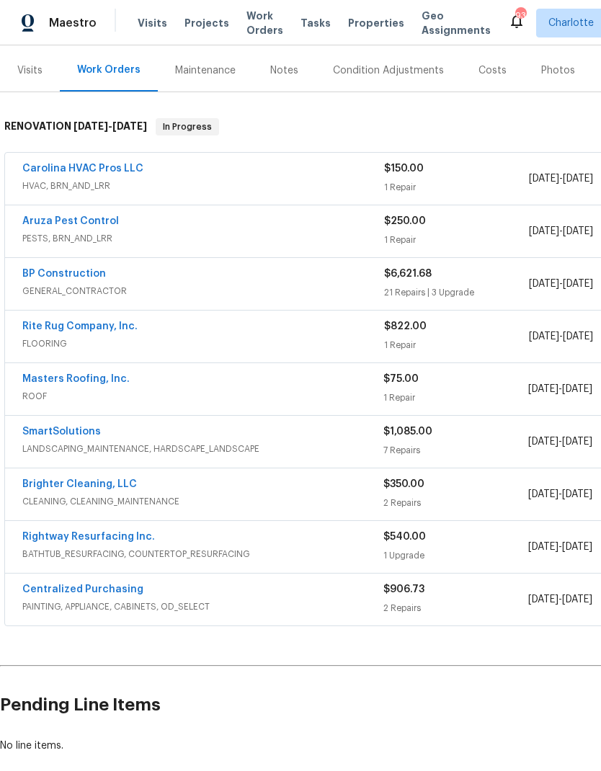
scroll to position [170, 0]
click at [39, 273] on link "BP Construction" at bounding box center [64, 273] width 84 height 10
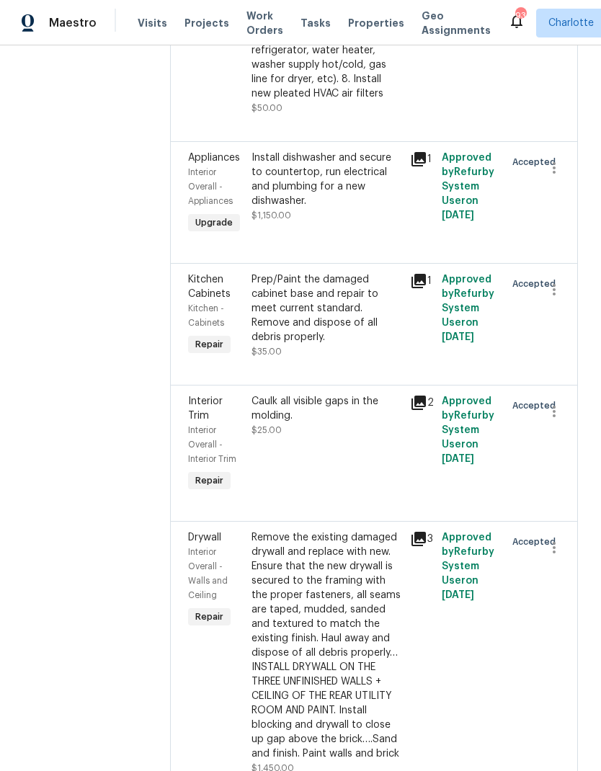
scroll to position [2283, 0]
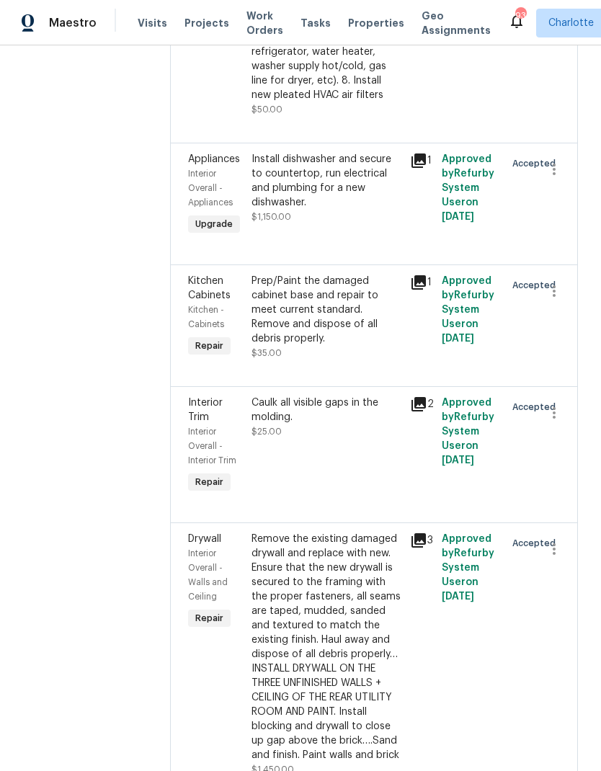
click at [417, 152] on icon at bounding box center [418, 160] width 17 height 17
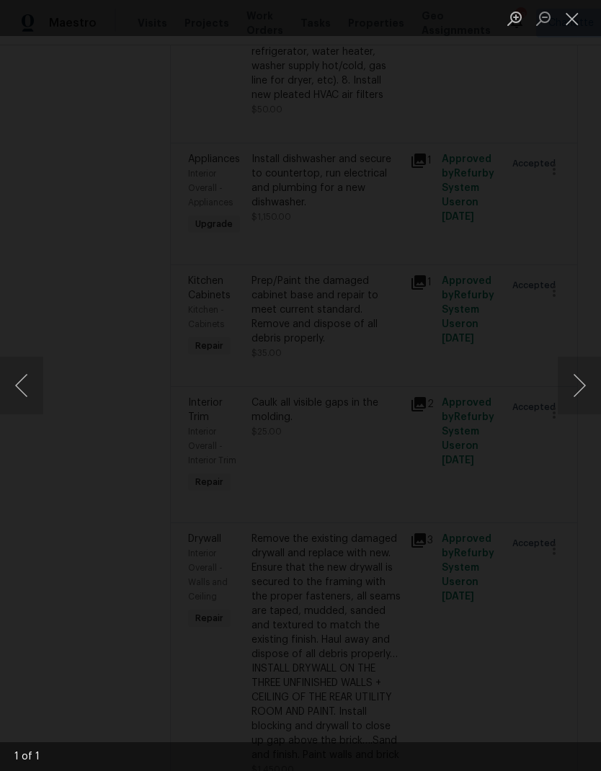
click at [463, 355] on img "Lightbox" at bounding box center [232, 385] width 463 height 593
click at [572, 383] on button "Next image" at bounding box center [579, 386] width 43 height 58
click at [567, 27] on button "Close lightbox" at bounding box center [572, 18] width 29 height 25
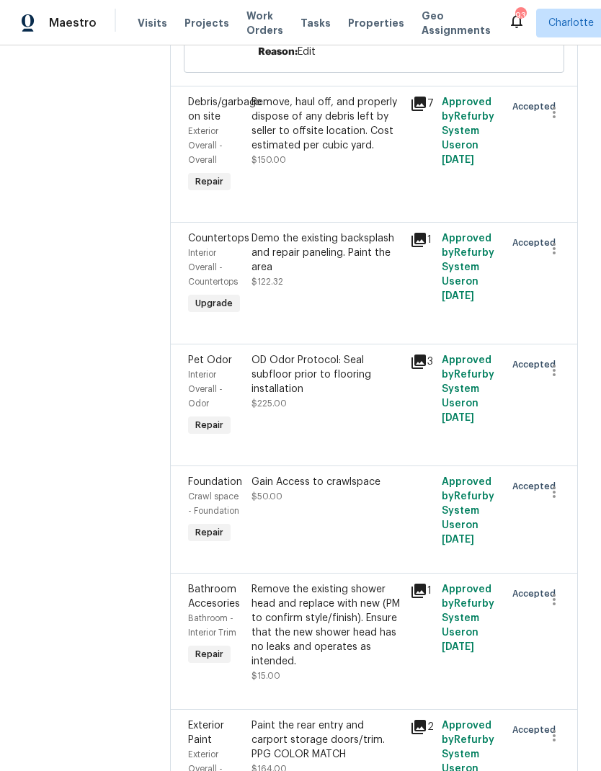
scroll to position [3228, 0]
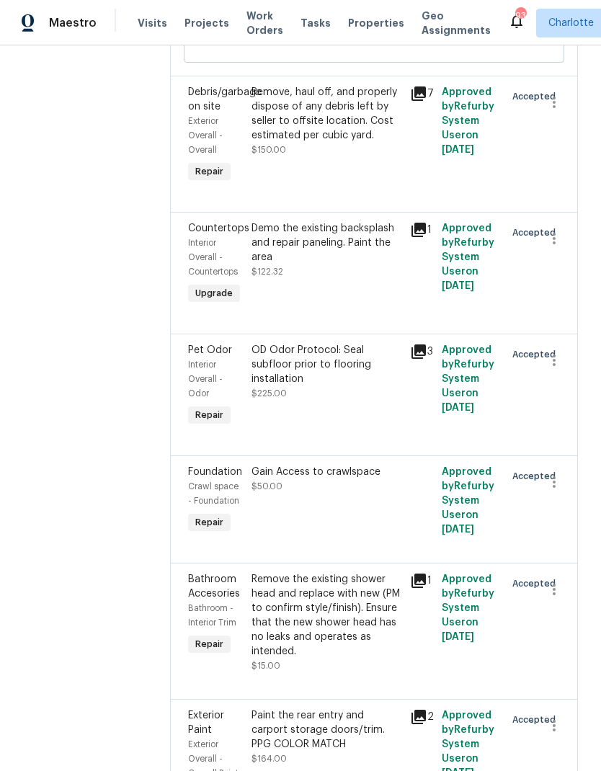
click at [414, 221] on icon at bounding box center [418, 229] width 17 height 17
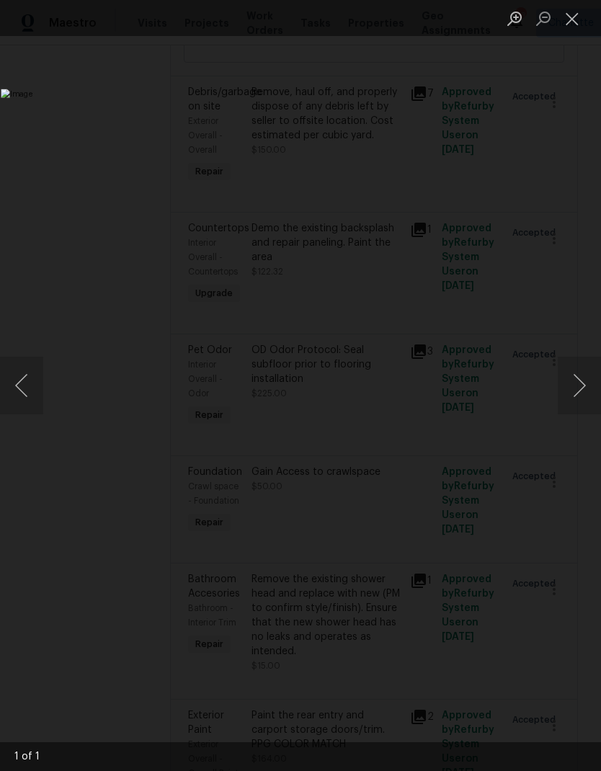
click at [573, 397] on button "Next image" at bounding box center [579, 386] width 43 height 58
click at [572, 17] on button "Close lightbox" at bounding box center [572, 18] width 29 height 25
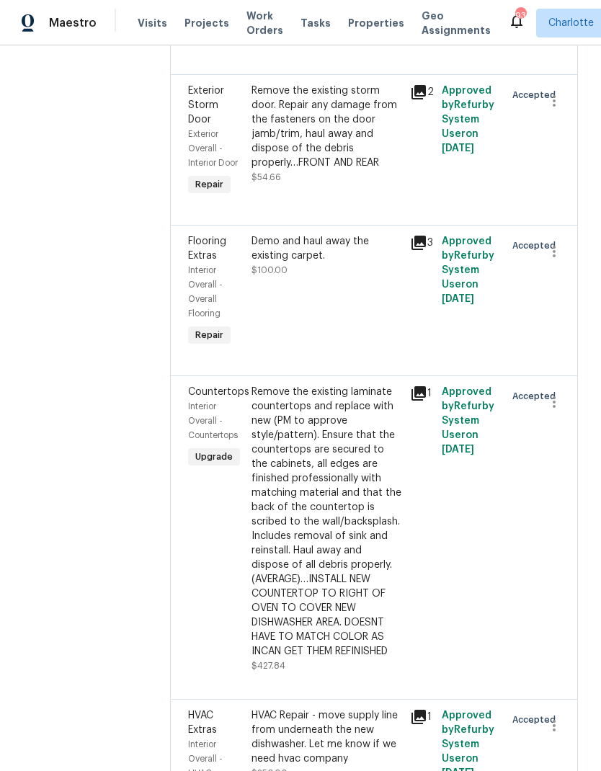
scroll to position [4153, 0]
click at [416, 387] on icon at bounding box center [419, 394] width 14 height 14
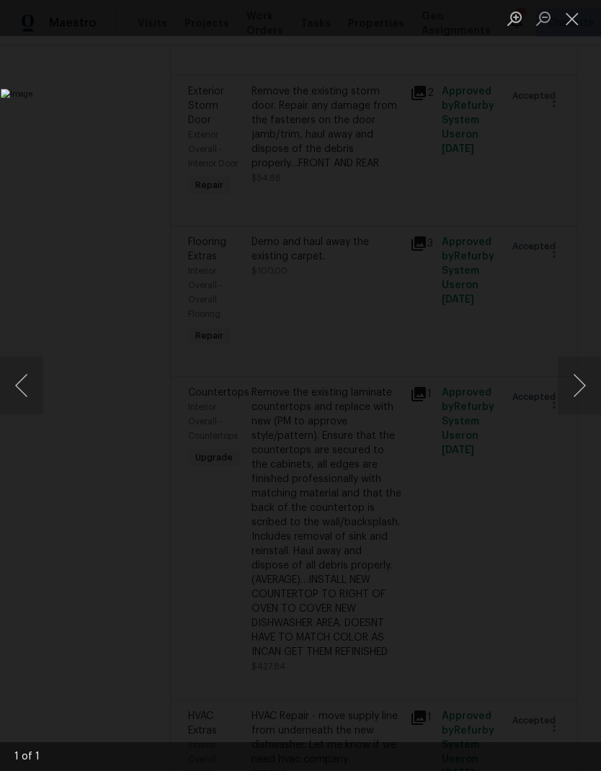
click at [574, 22] on button "Close lightbox" at bounding box center [572, 18] width 29 height 25
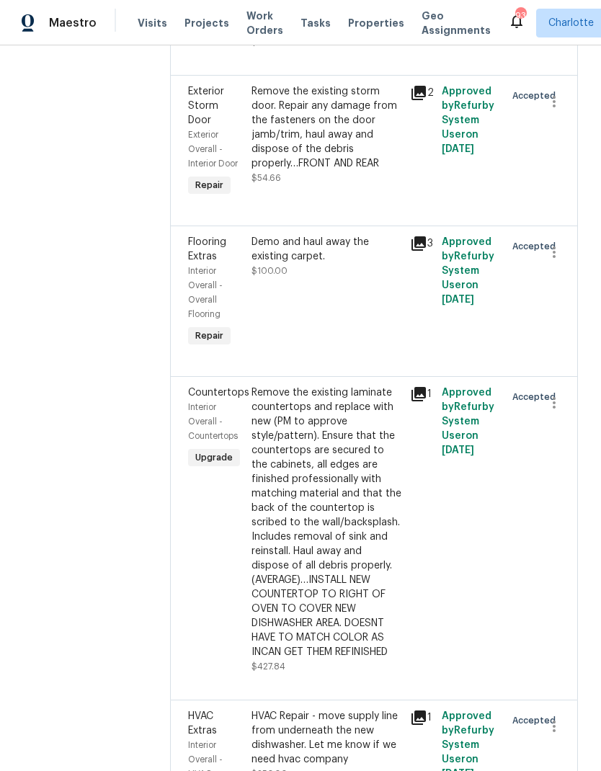
scroll to position [58, 0]
click at [419, 711] on icon at bounding box center [419, 718] width 14 height 14
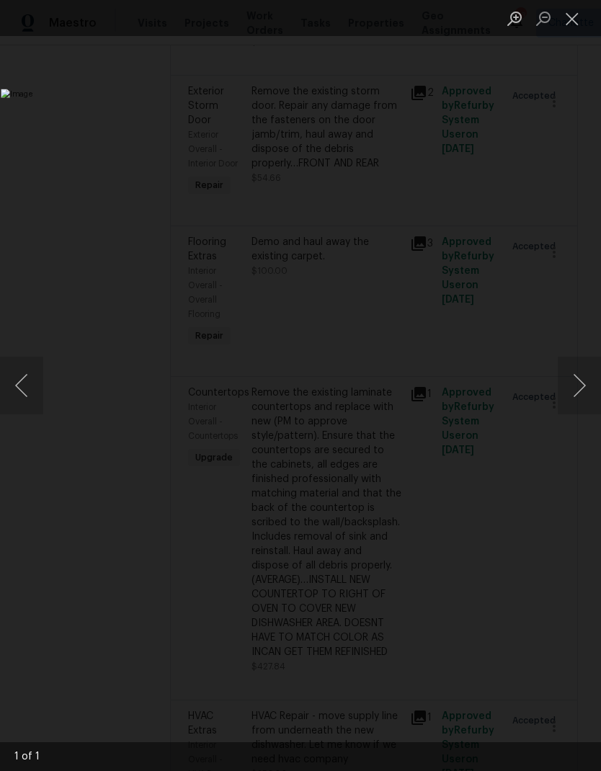
click at [572, 23] on button "Close lightbox" at bounding box center [572, 18] width 29 height 25
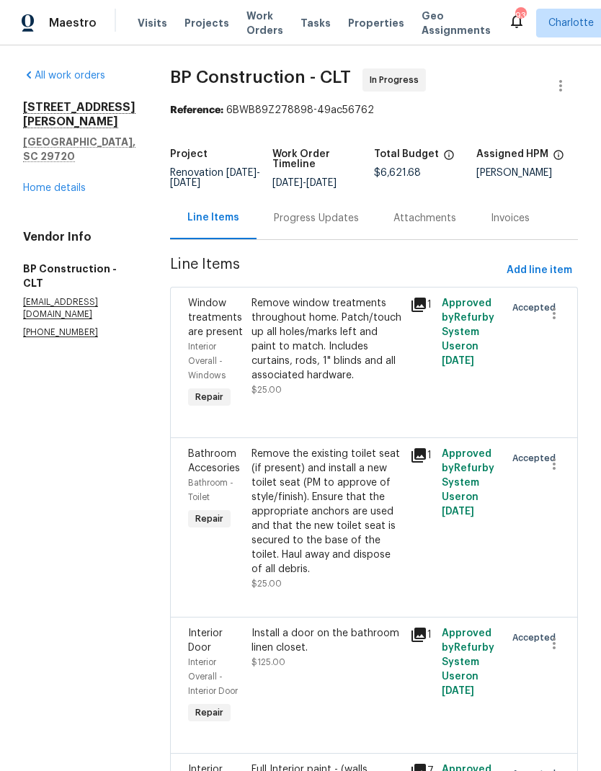
scroll to position [0, 0]
click at [45, 183] on link "Home details" at bounding box center [54, 188] width 63 height 10
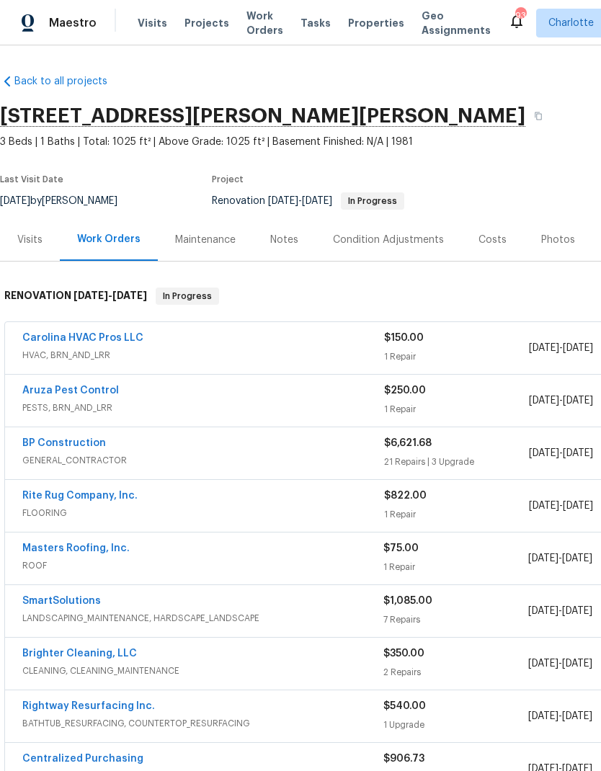
click at [502, 218] on div "Costs" at bounding box center [492, 239] width 63 height 43
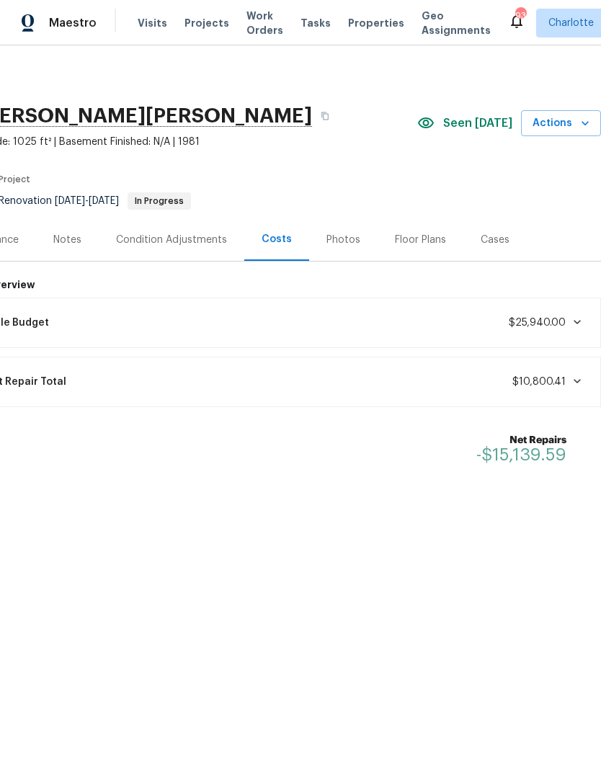
scroll to position [0, 213]
click at [491, 592] on html "Maestro Visits Projects Work Orders Tasks Properties Geo Assignments 93 [PERSON…" at bounding box center [300, 296] width 601 height 592
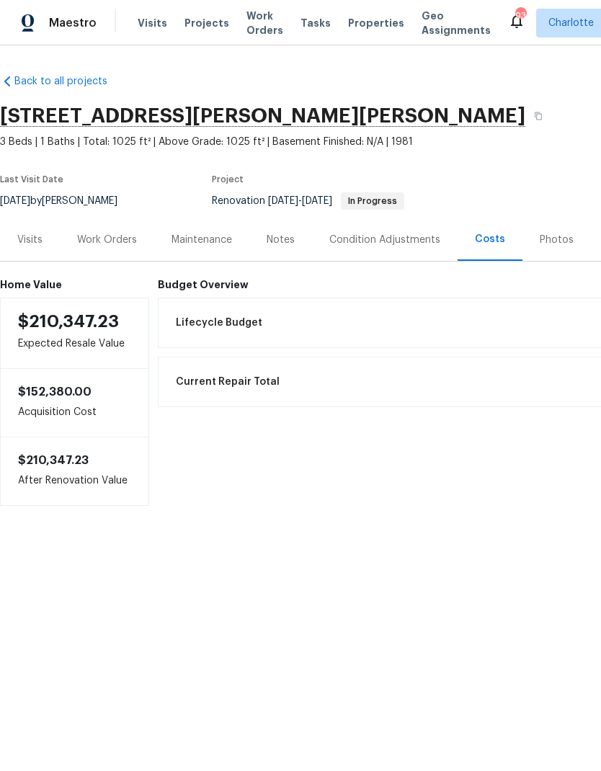
scroll to position [0, 0]
click at [120, 236] on div "Work Orders" at bounding box center [107, 240] width 60 height 14
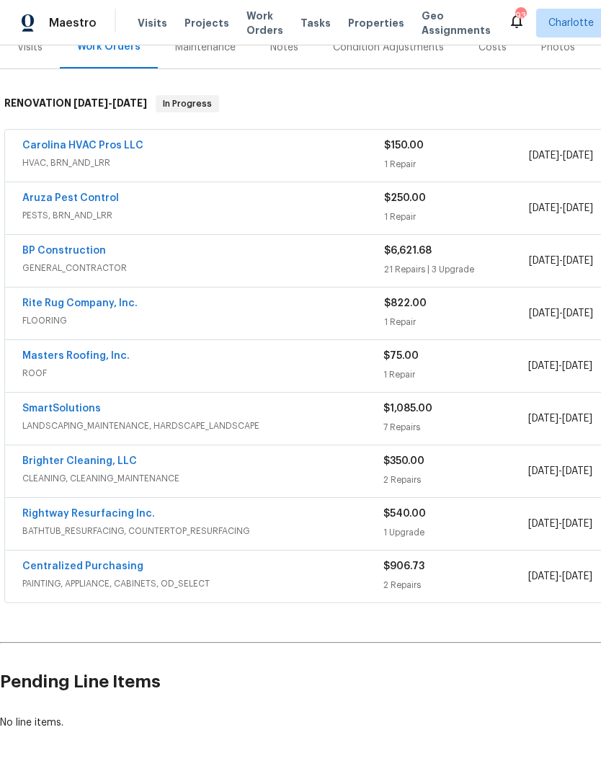
scroll to position [191, 0]
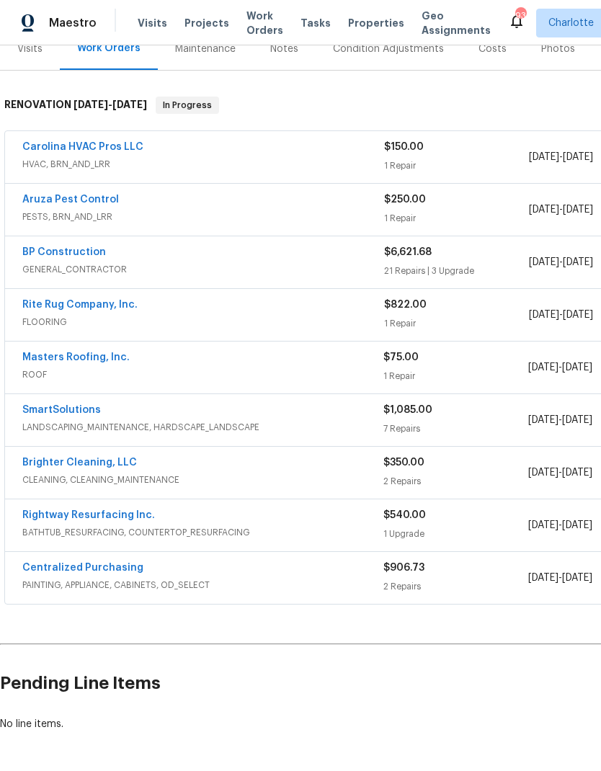
click at [43, 362] on link "Masters Roofing, Inc." at bounding box center [75, 357] width 107 height 10
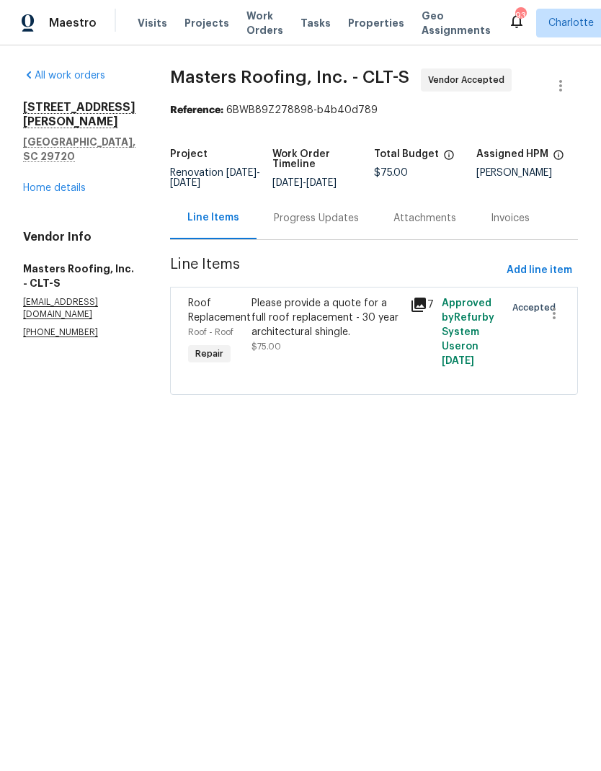
click at [332, 219] on div "Progress Updates" at bounding box center [316, 218] width 85 height 14
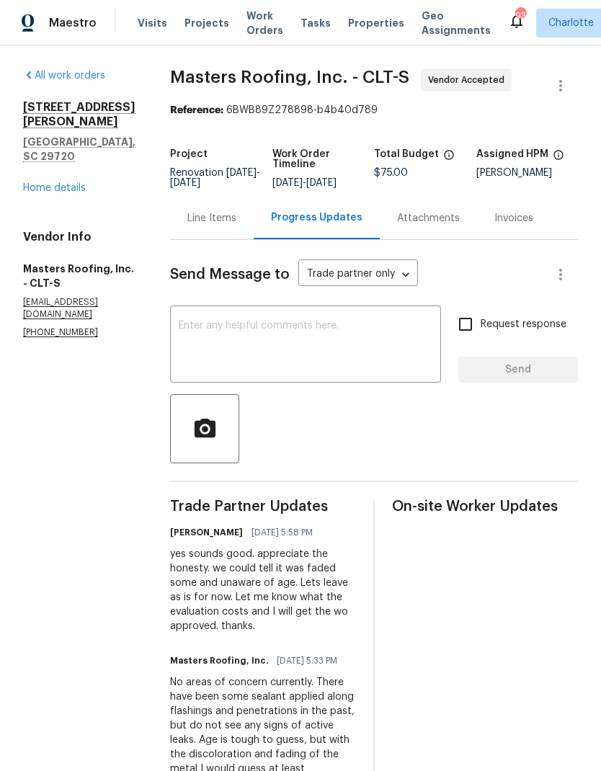
click at [74, 183] on link "Home details" at bounding box center [54, 188] width 63 height 10
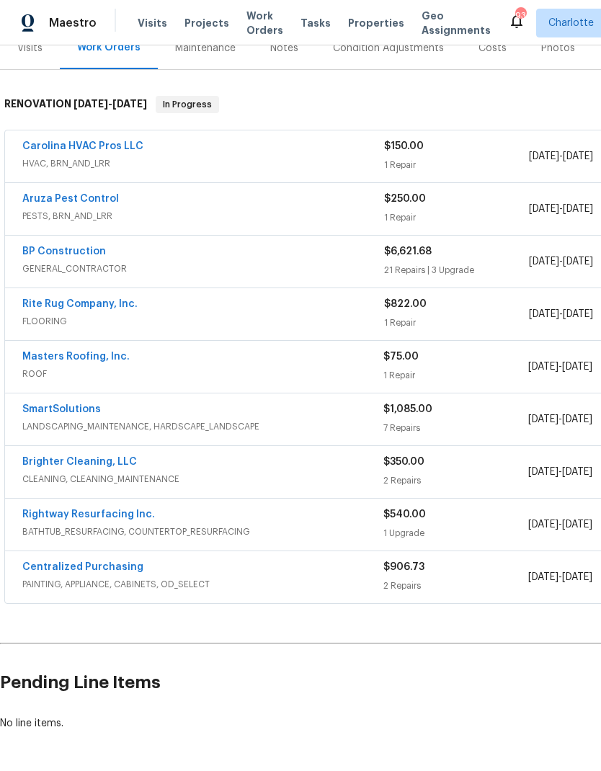
scroll to position [191, 0]
click at [48, 510] on link "Rightway Resurfacing Inc." at bounding box center [88, 515] width 133 height 10
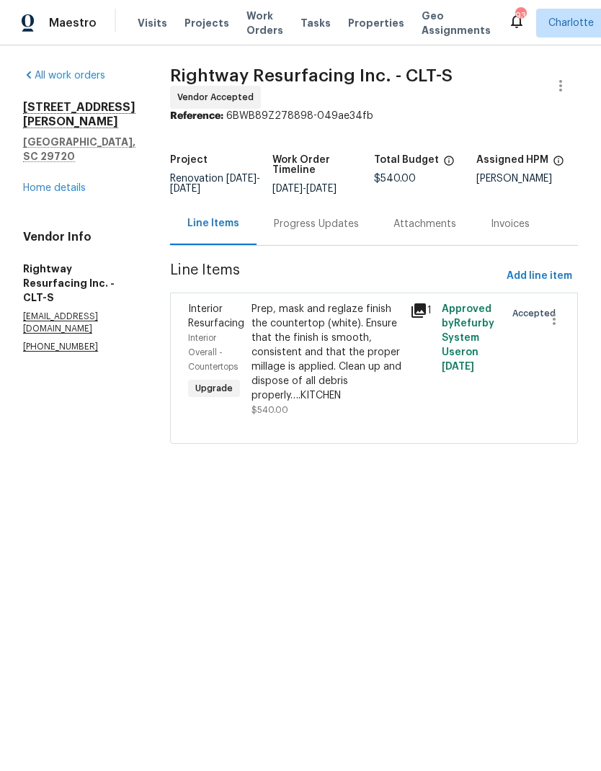
click at [426, 318] on icon at bounding box center [419, 310] width 14 height 14
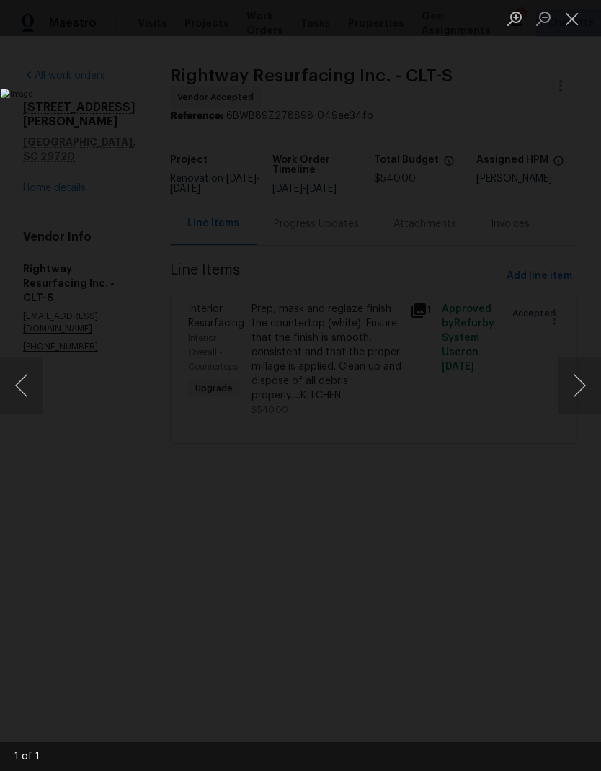
click at [577, 386] on button "Next image" at bounding box center [579, 386] width 43 height 58
click at [562, 21] on button "Close lightbox" at bounding box center [572, 18] width 29 height 25
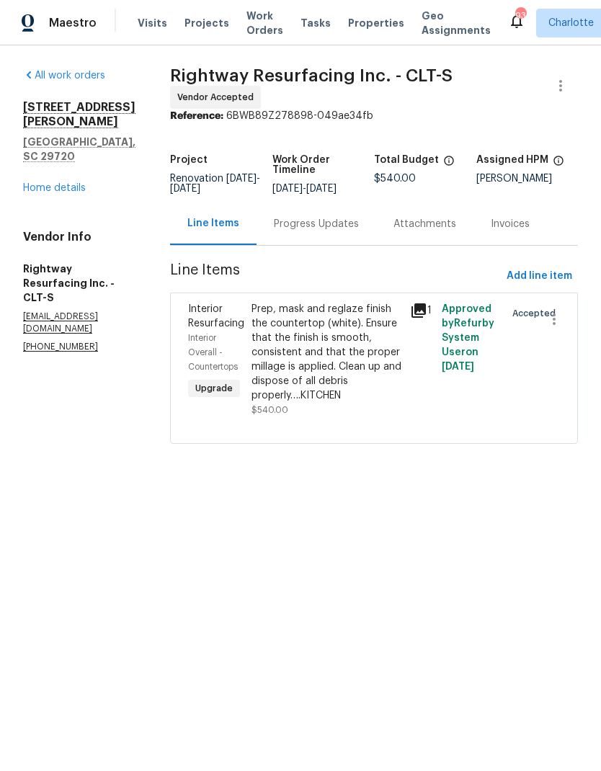
click at [52, 183] on link "Home details" at bounding box center [54, 188] width 63 height 10
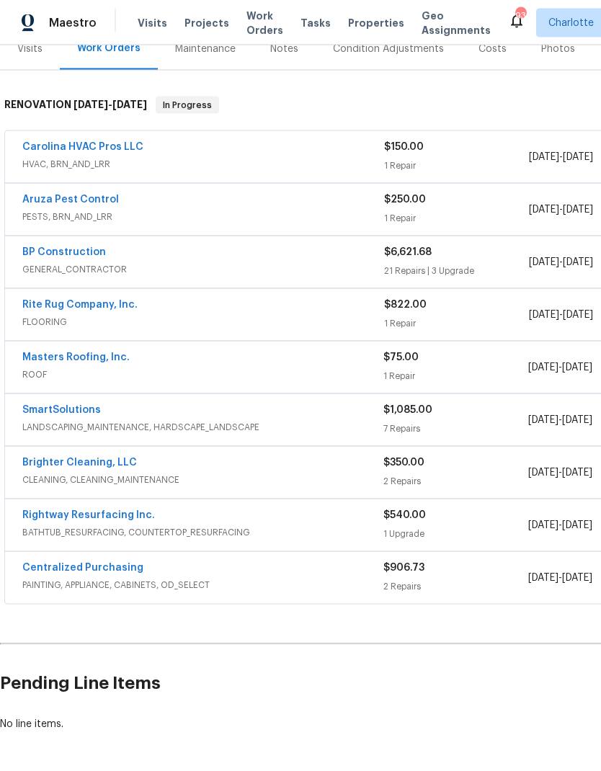
scroll to position [18, 0]
click at [41, 300] on link "Rite Rug Company, Inc." at bounding box center [79, 305] width 115 height 10
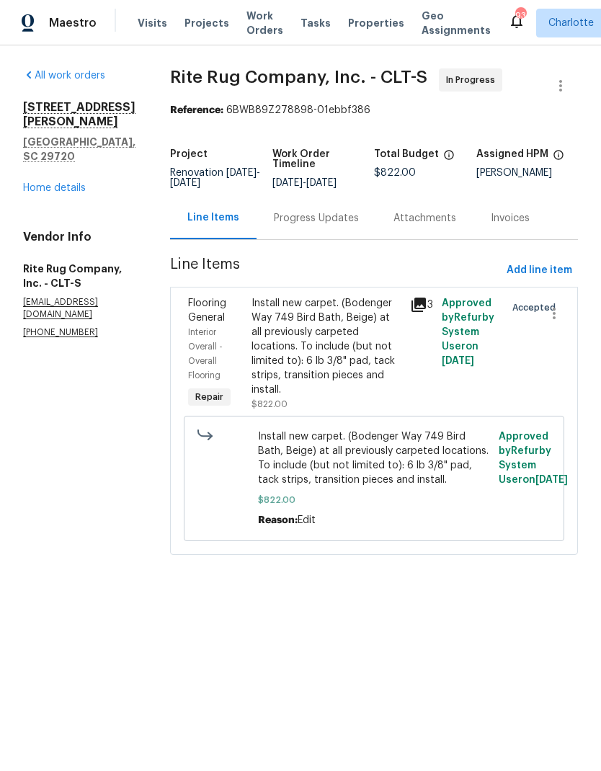
click at [343, 239] on div "Progress Updates" at bounding box center [317, 218] width 120 height 43
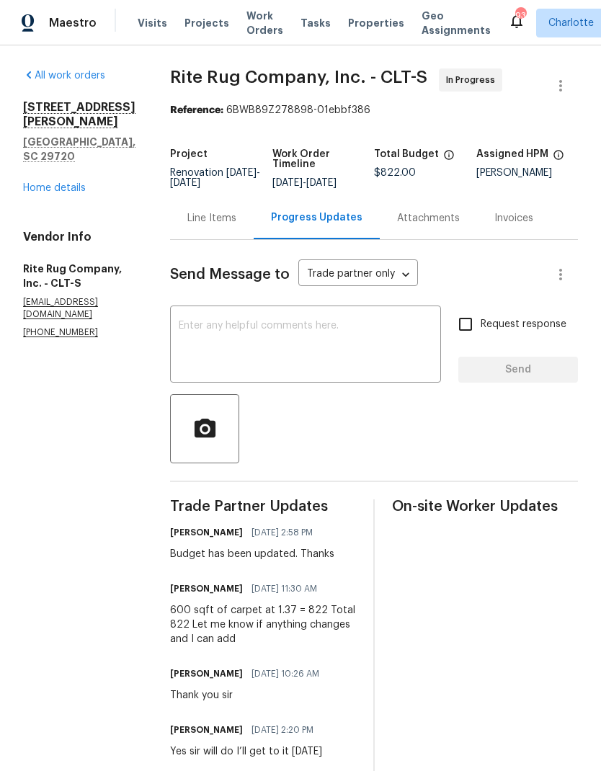
click at [34, 183] on link "Home details" at bounding box center [54, 188] width 63 height 10
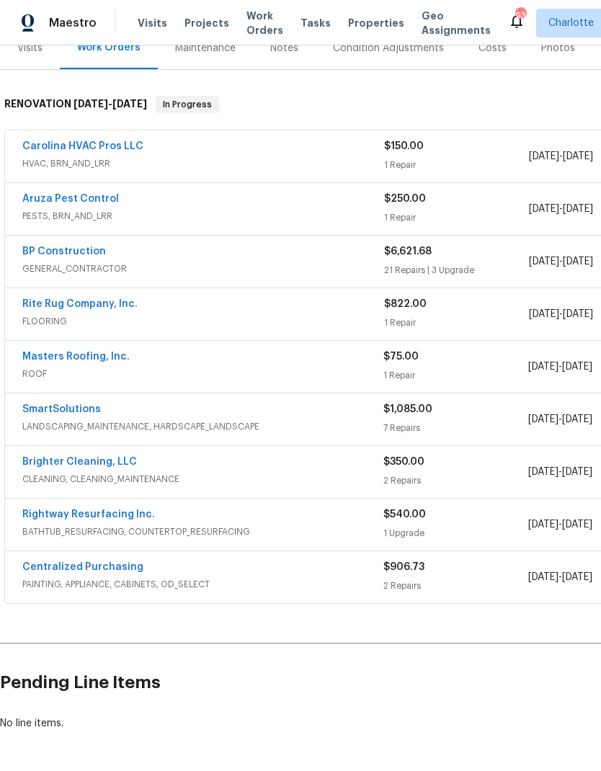
scroll to position [191, 0]
click at [44, 411] on link "SmartSolutions" at bounding box center [61, 410] width 79 height 10
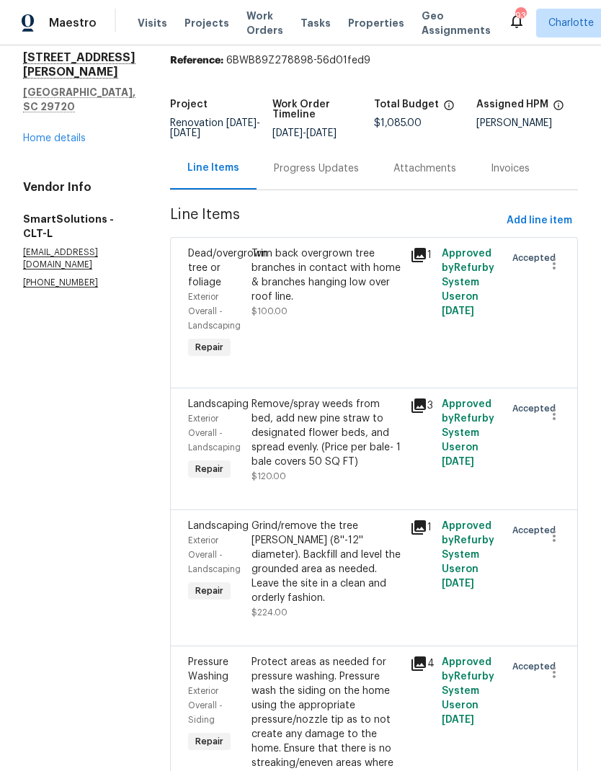
scroll to position [48, 0]
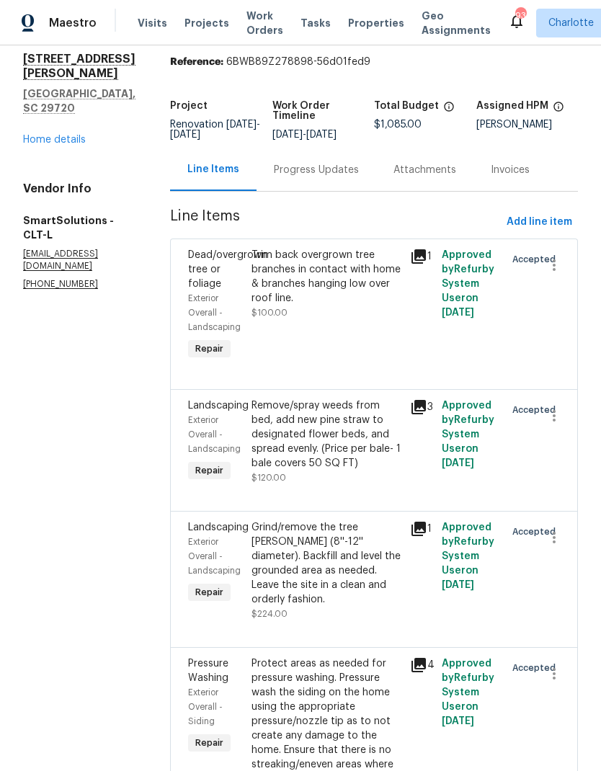
click at [426, 407] on icon at bounding box center [419, 407] width 14 height 14
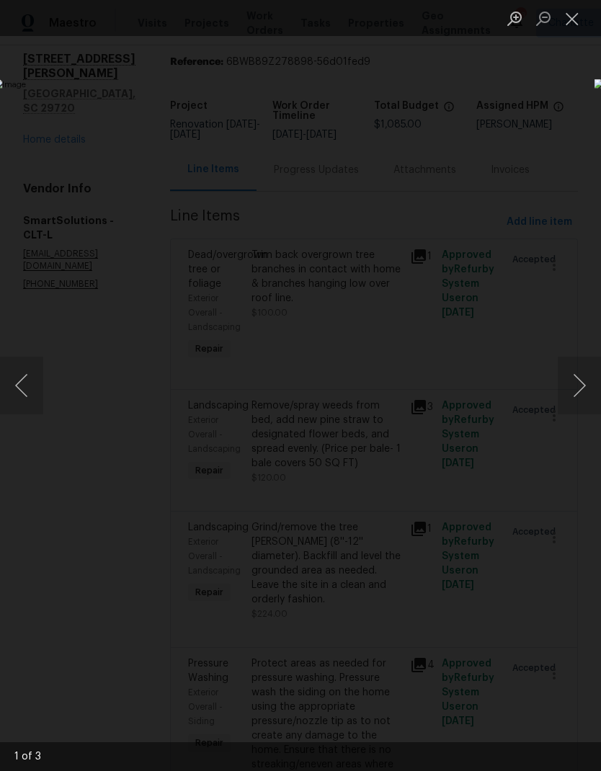
click at [580, 382] on button "Next image" at bounding box center [579, 386] width 43 height 58
click at [582, 372] on button "Next image" at bounding box center [579, 386] width 43 height 58
click at [570, 27] on button "Close lightbox" at bounding box center [572, 18] width 29 height 25
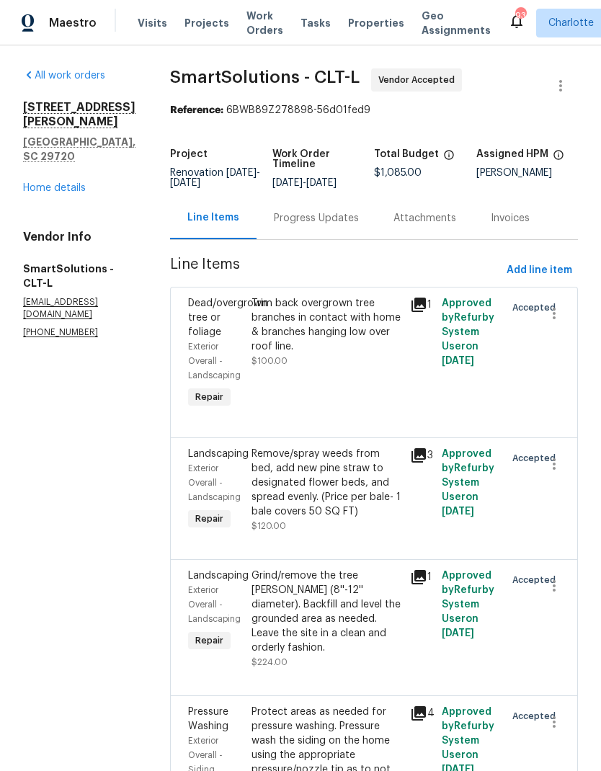
scroll to position [0, 0]
click at [49, 183] on link "Home details" at bounding box center [54, 188] width 63 height 10
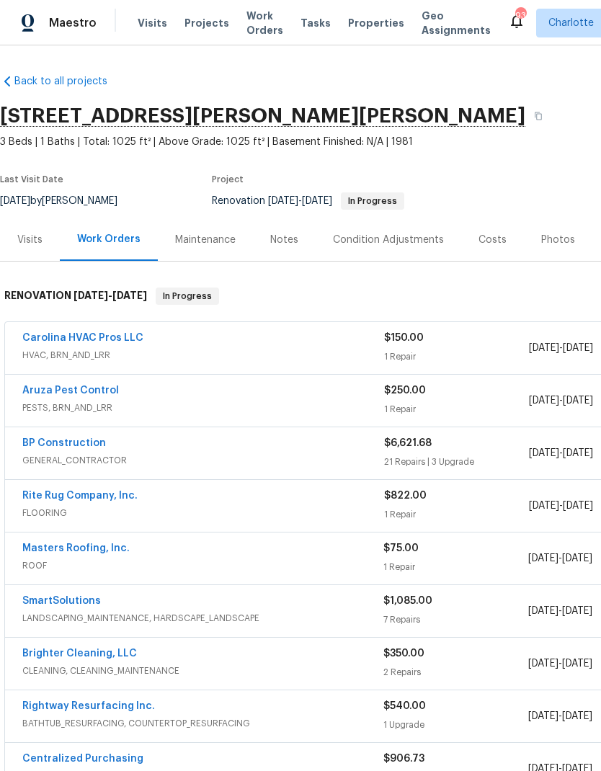
click at [58, 17] on span "Maestro" at bounding box center [73, 23] width 48 height 14
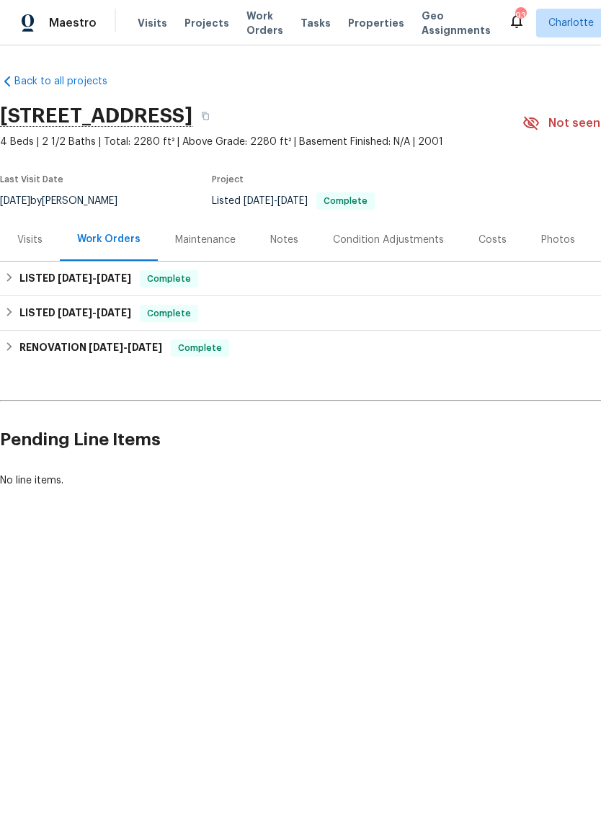
click at [561, 234] on div "Photos" at bounding box center [558, 240] width 34 height 14
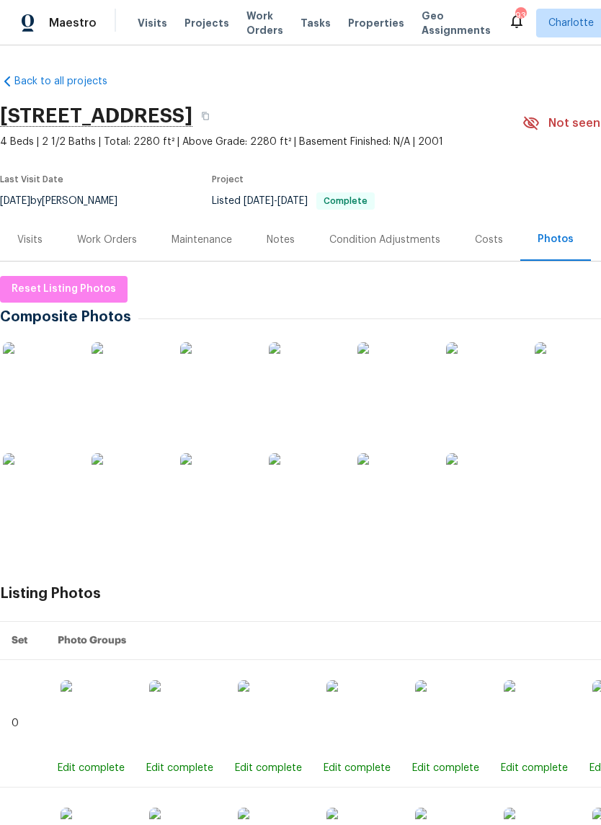
click at [101, 471] on img at bounding box center [128, 489] width 72 height 72
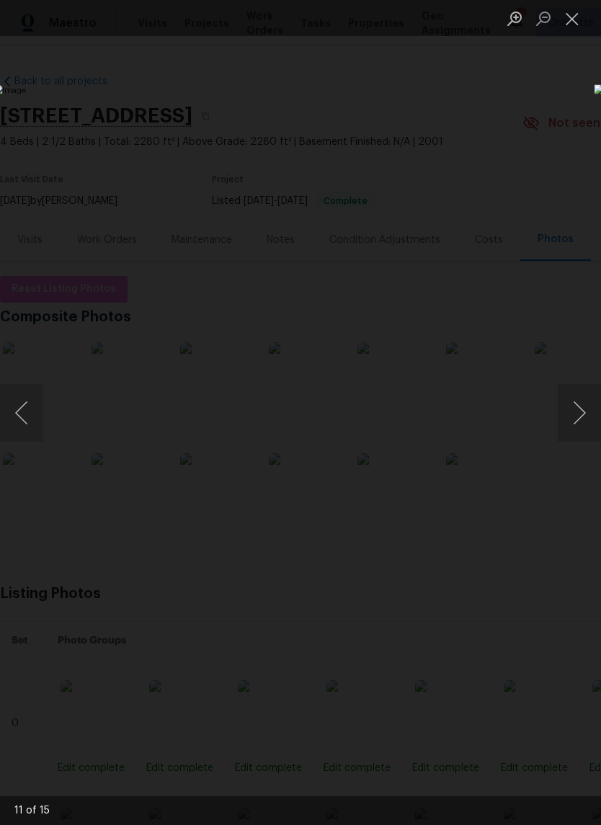
click at [580, 418] on button "Next image" at bounding box center [579, 413] width 43 height 58
click at [582, 424] on button "Next image" at bounding box center [579, 413] width 43 height 58
click at [583, 413] on button "Next image" at bounding box center [579, 413] width 43 height 58
click at [582, 408] on button "Next image" at bounding box center [579, 413] width 43 height 58
click at [583, 413] on button "Next image" at bounding box center [579, 413] width 43 height 58
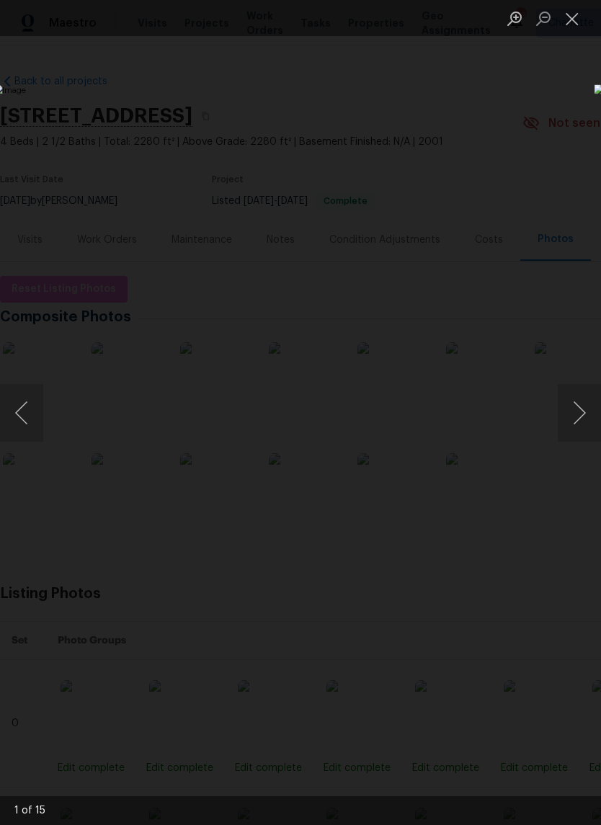
click at [578, 407] on button "Next image" at bounding box center [579, 413] width 43 height 58
click at [580, 406] on button "Next image" at bounding box center [579, 413] width 43 height 58
click at [585, 414] on button "Next image" at bounding box center [579, 413] width 43 height 58
click at [567, 16] on button "Close lightbox" at bounding box center [572, 18] width 29 height 25
